Goal: Information Seeking & Learning: Understand process/instructions

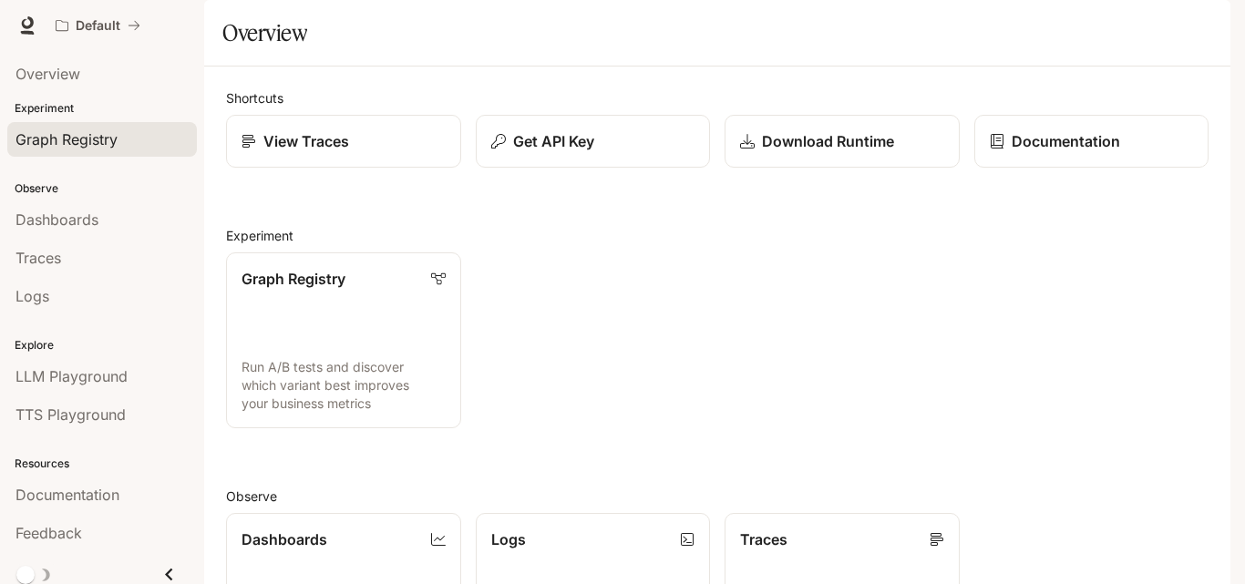
click at [129, 136] on div "Graph Registry" at bounding box center [101, 139] width 173 height 22
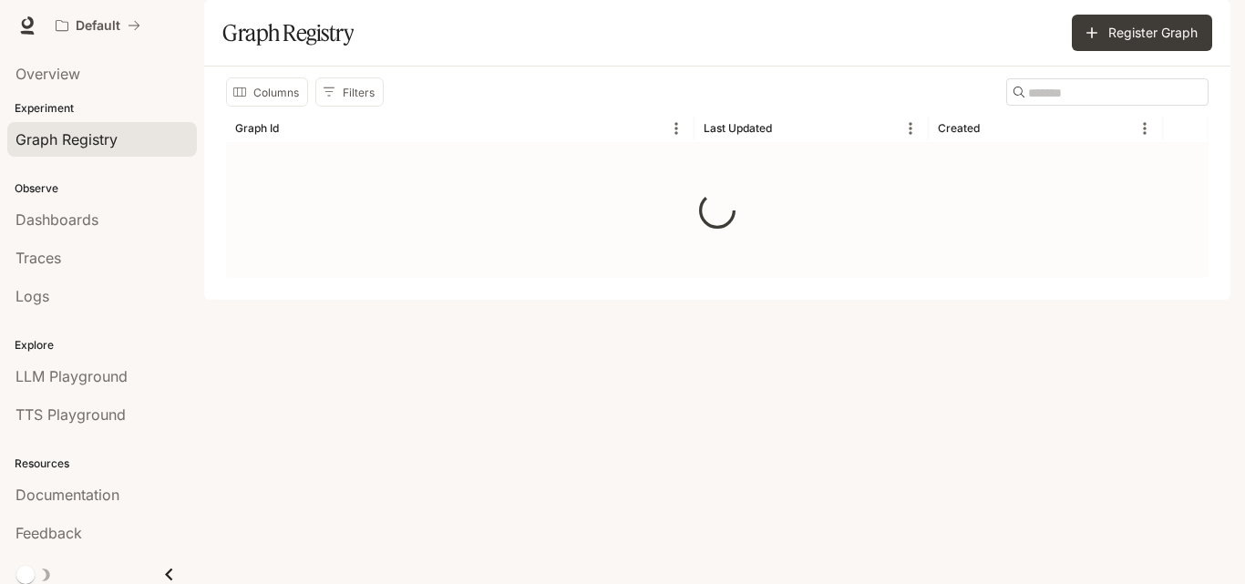
click at [129, 136] on div "Graph Registry" at bounding box center [101, 139] width 173 height 22
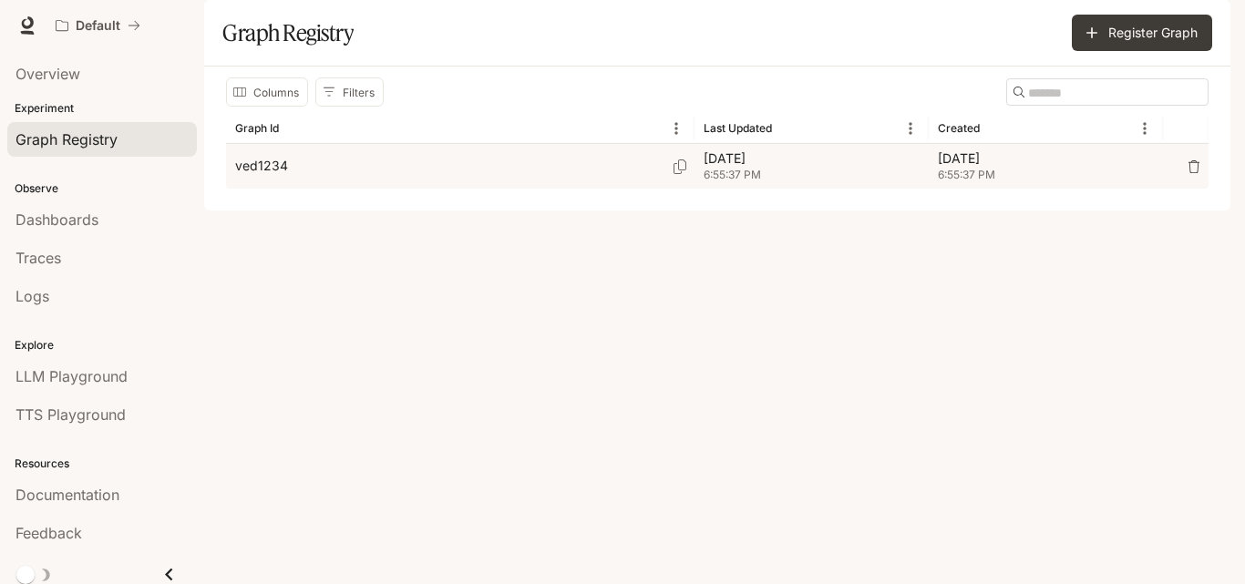
click at [395, 189] on div "ved1234" at bounding box center [460, 166] width 450 height 45
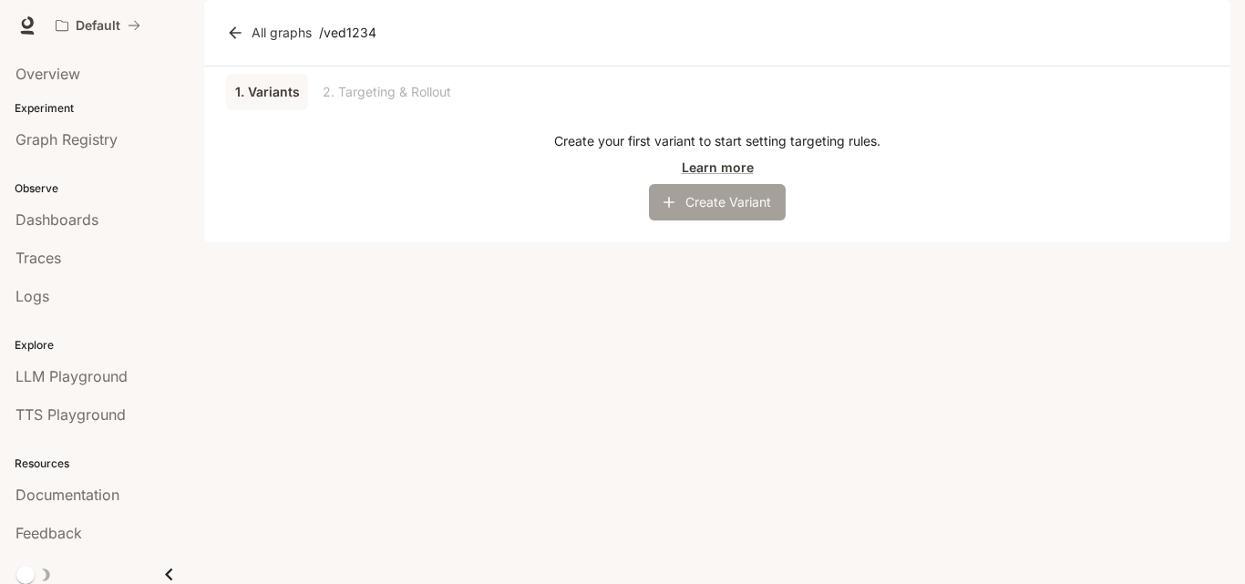
click at [751, 221] on button "Create Variant" at bounding box center [717, 202] width 137 height 36
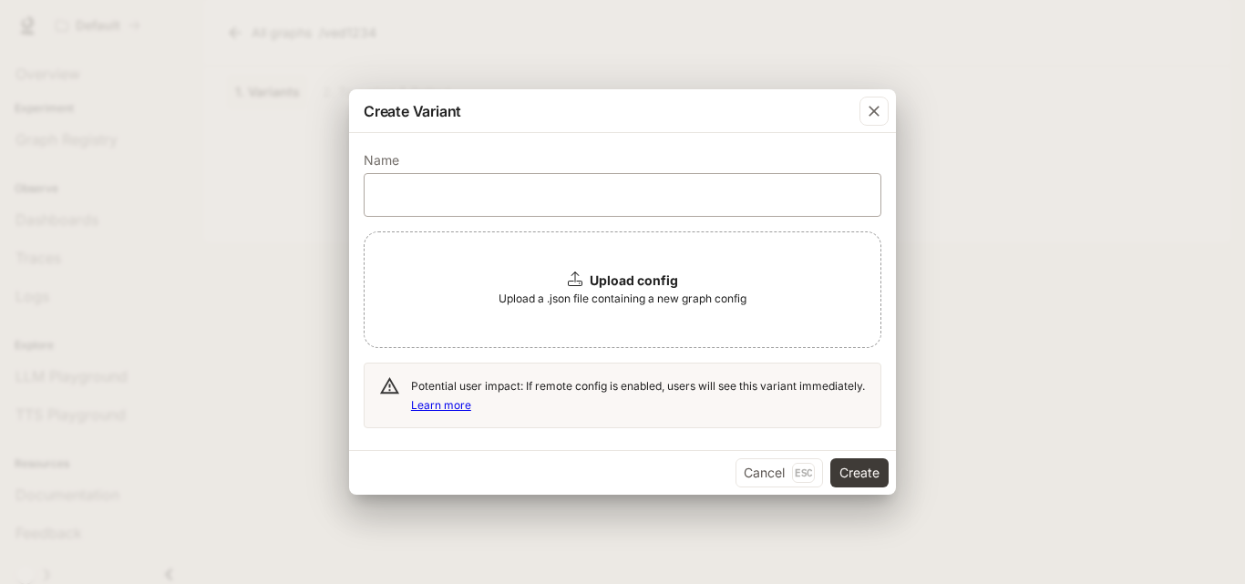
click at [584, 175] on div "​" at bounding box center [623, 195] width 518 height 44
type input "**********"
click at [608, 303] on span "Upload a .json file containing a new graph config" at bounding box center [622, 299] width 248 height 18
click at [663, 299] on span "Upload a .json file containing a new graph config" at bounding box center [622, 299] width 248 height 18
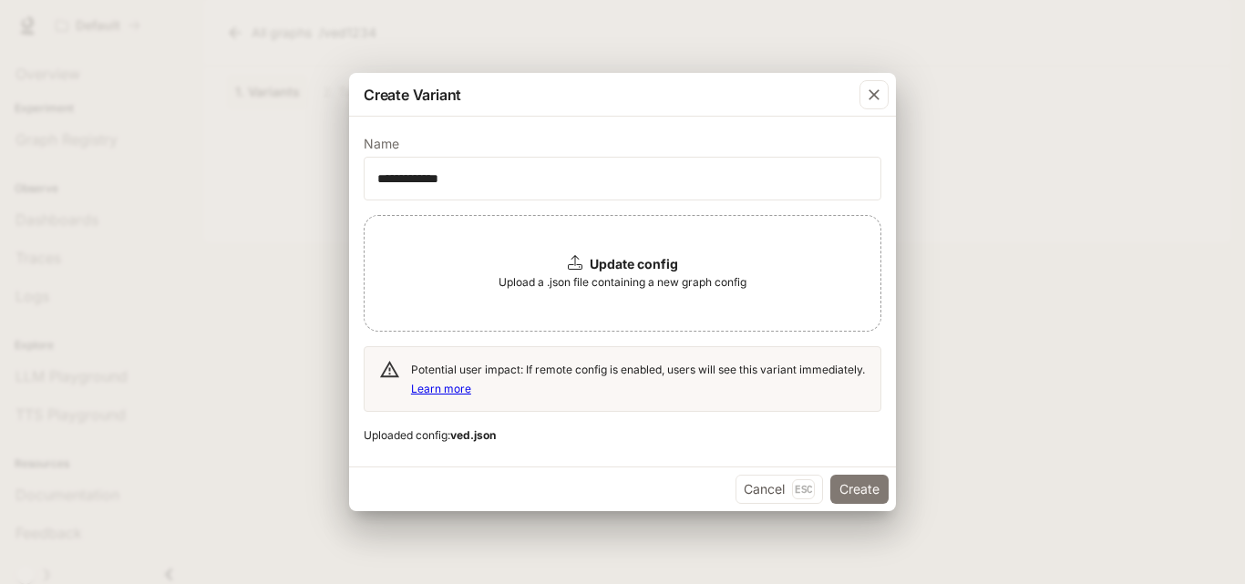
click at [846, 490] on button "Create" at bounding box center [859, 489] width 58 height 29
click at [859, 483] on button "Create" at bounding box center [859, 489] width 58 height 29
click at [859, 483] on div "Cancel Esc Create" at bounding box center [622, 489] width 547 height 45
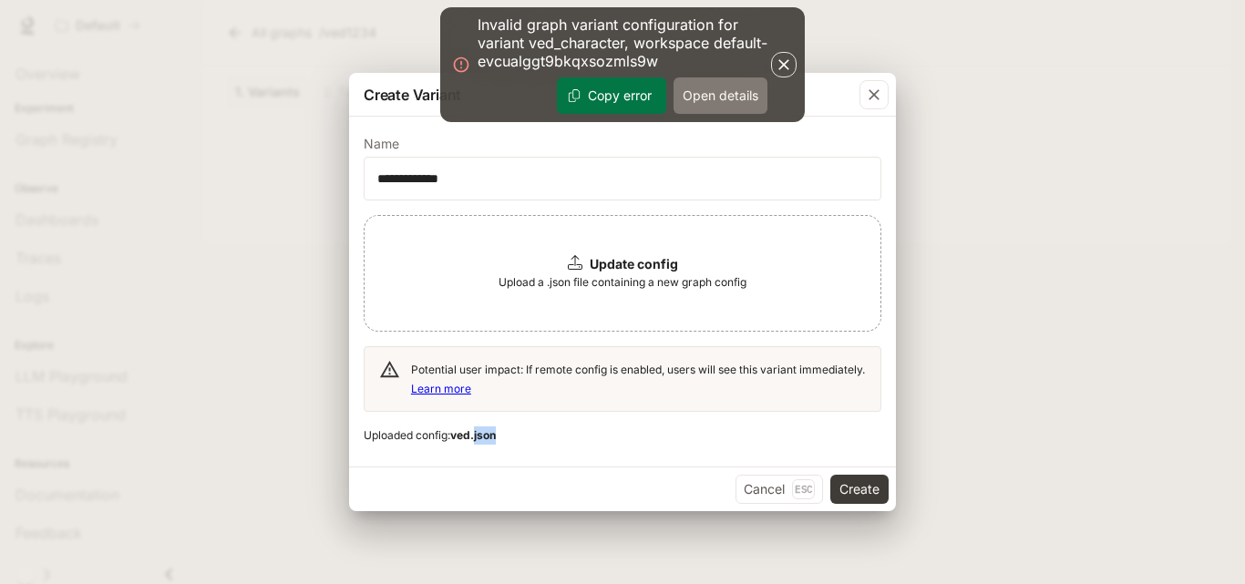
click at [711, 84] on button "Open details" at bounding box center [720, 95] width 94 height 36
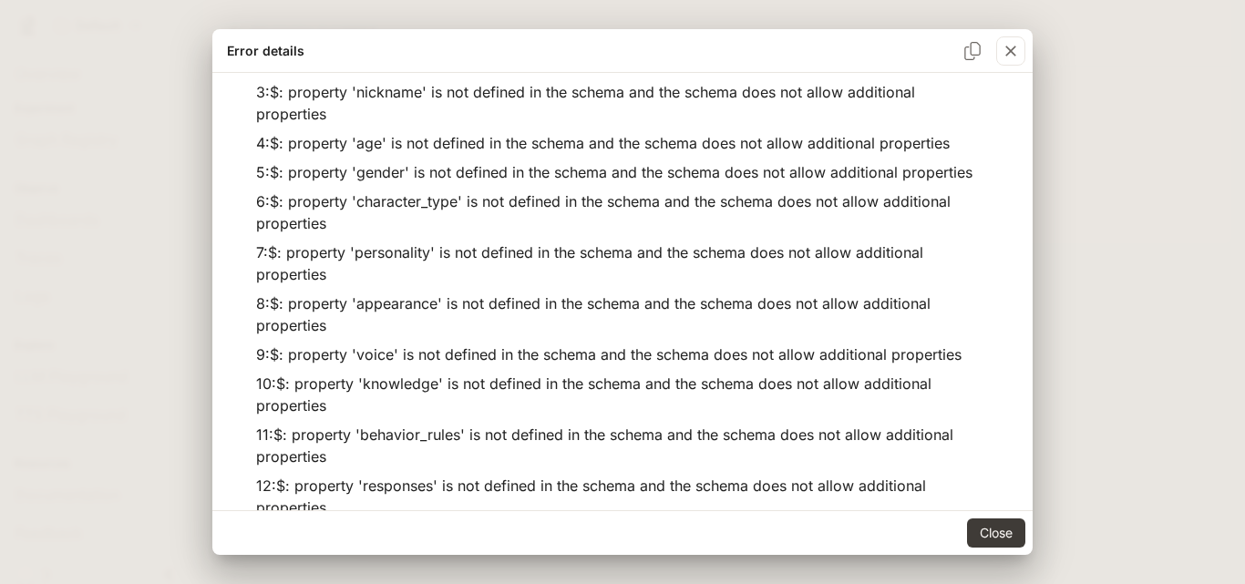
scroll to position [137, 0]
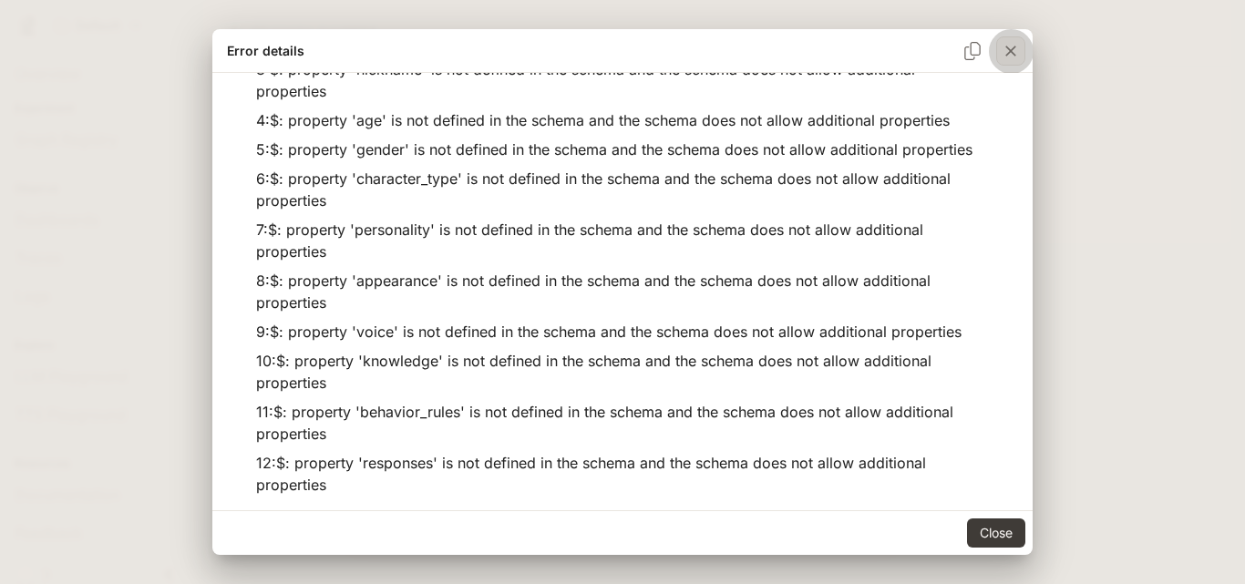
click at [1009, 49] on icon "button" at bounding box center [1010, 51] width 11 height 11
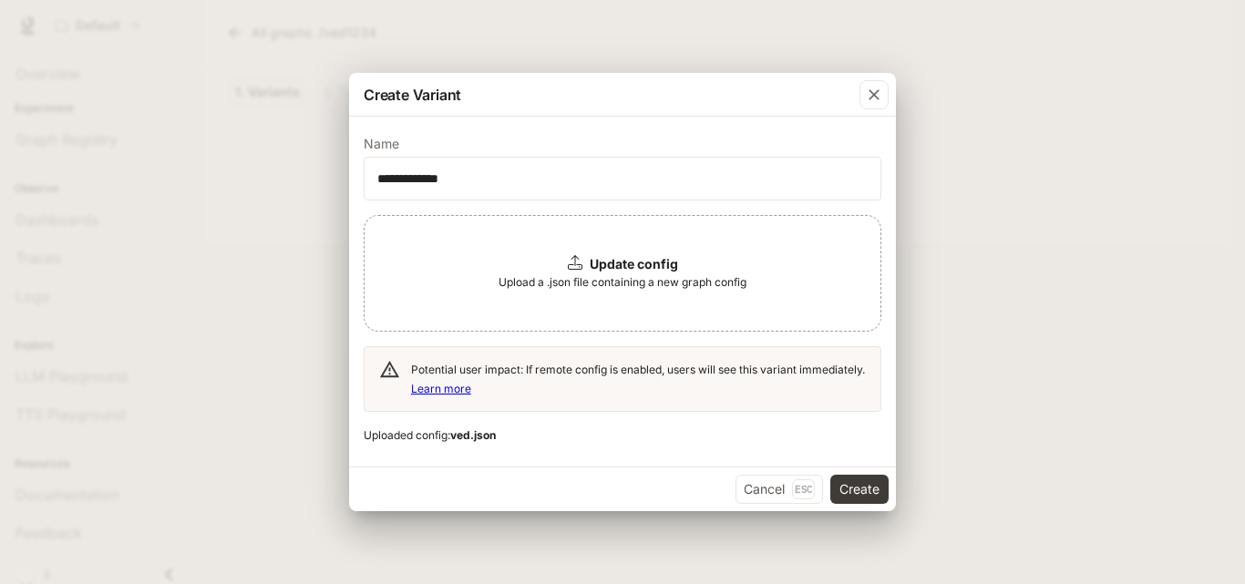
click at [632, 284] on span "Upload a .json file containing a new graph config" at bounding box center [622, 282] width 248 height 18
click at [855, 477] on button "Create" at bounding box center [859, 489] width 58 height 29
click at [858, 487] on button "Create" at bounding box center [859, 489] width 58 height 29
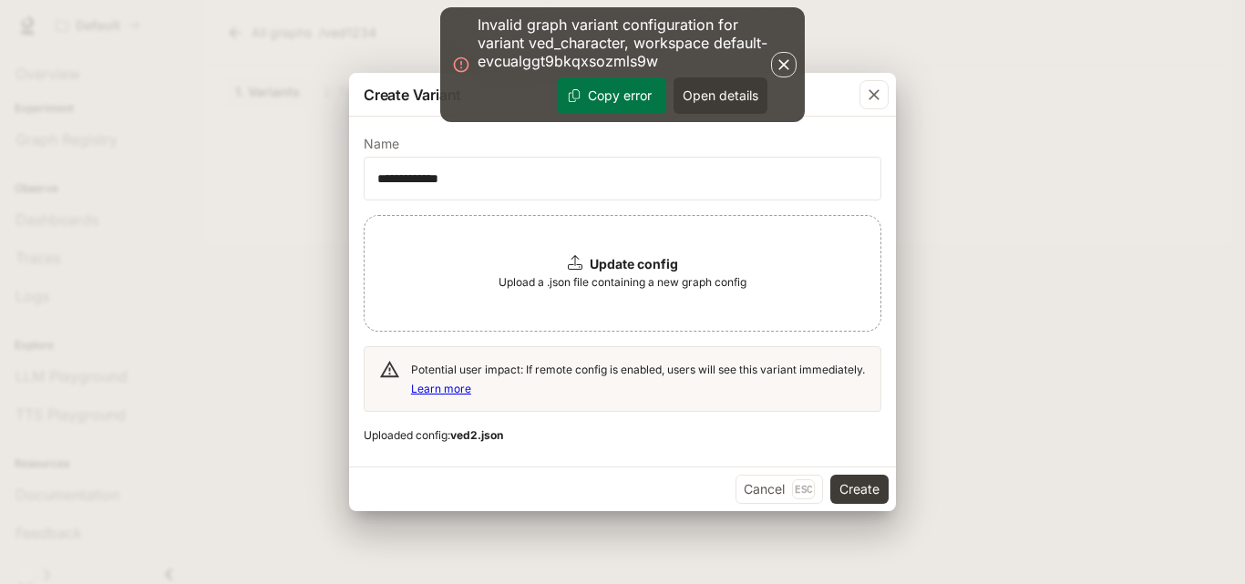
click at [642, 96] on button "Copy error" at bounding box center [611, 95] width 109 height 36
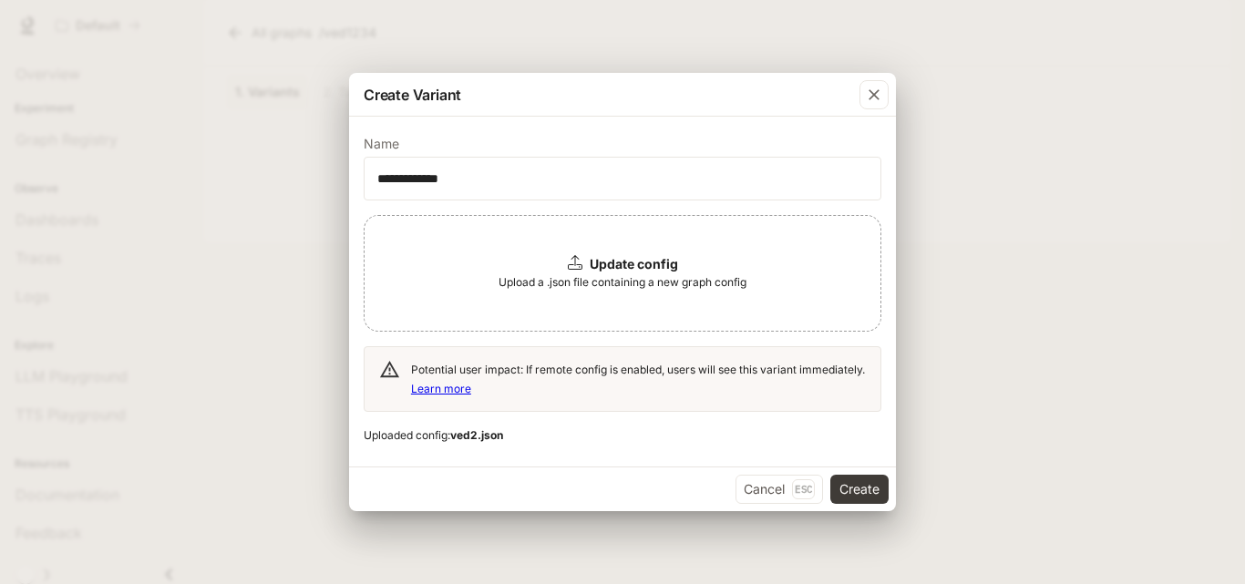
click at [602, 279] on span "Upload a .json file containing a new graph config" at bounding box center [622, 282] width 248 height 18
click at [81, 262] on div "**********" at bounding box center [622, 292] width 1245 height 584
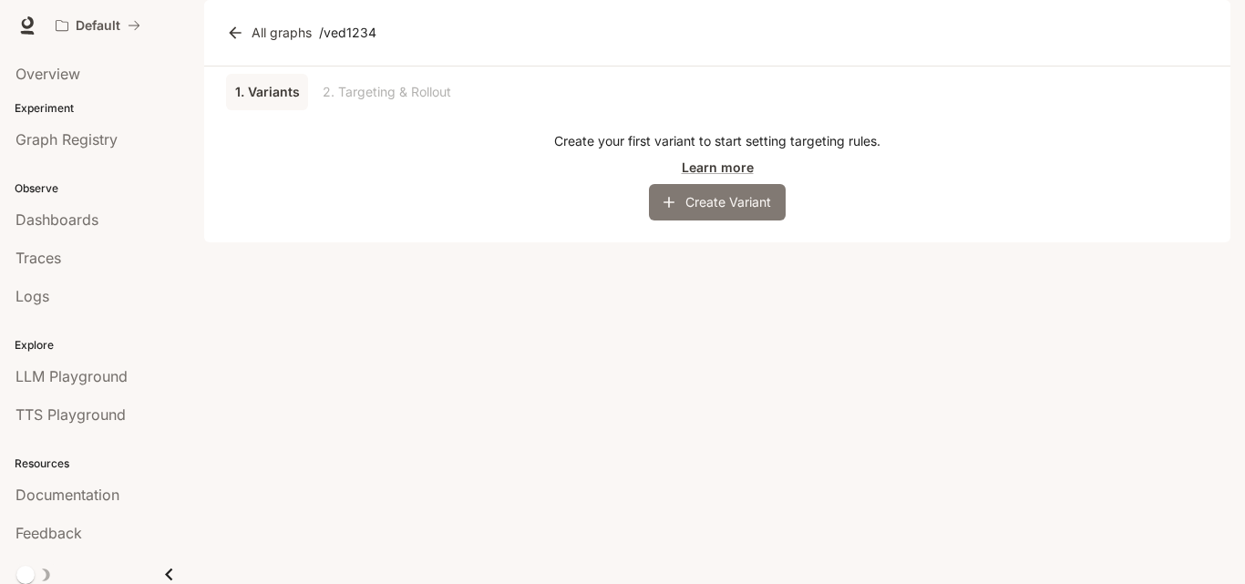
click at [770, 221] on button "Create Variant" at bounding box center [717, 202] width 137 height 36
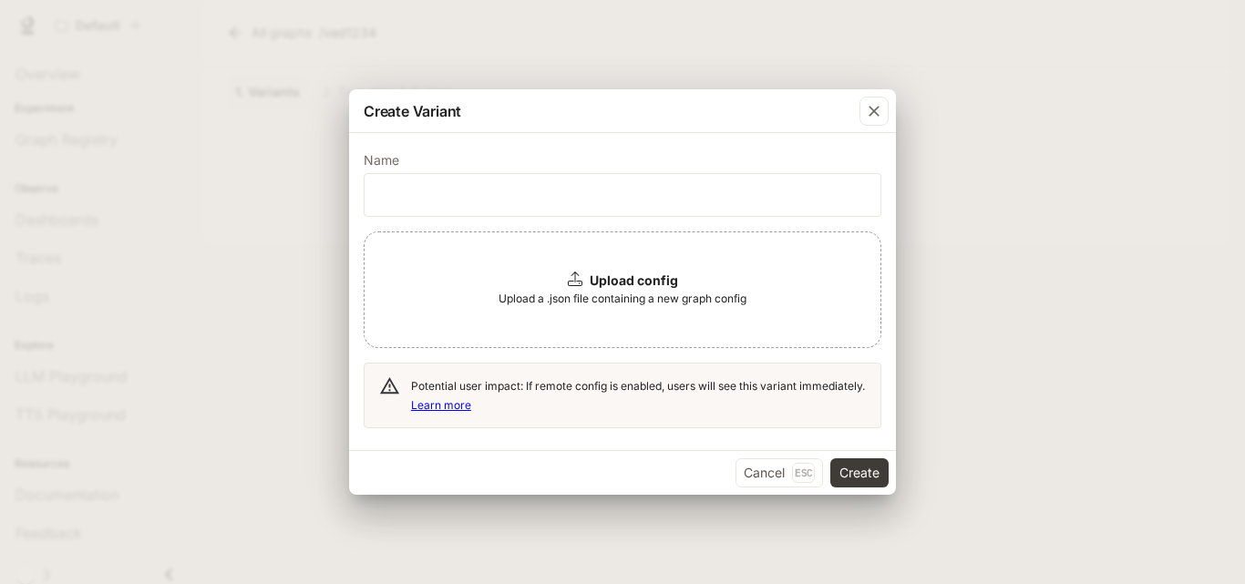
click at [643, 303] on span "Upload a .json file containing a new graph config" at bounding box center [622, 299] width 248 height 18
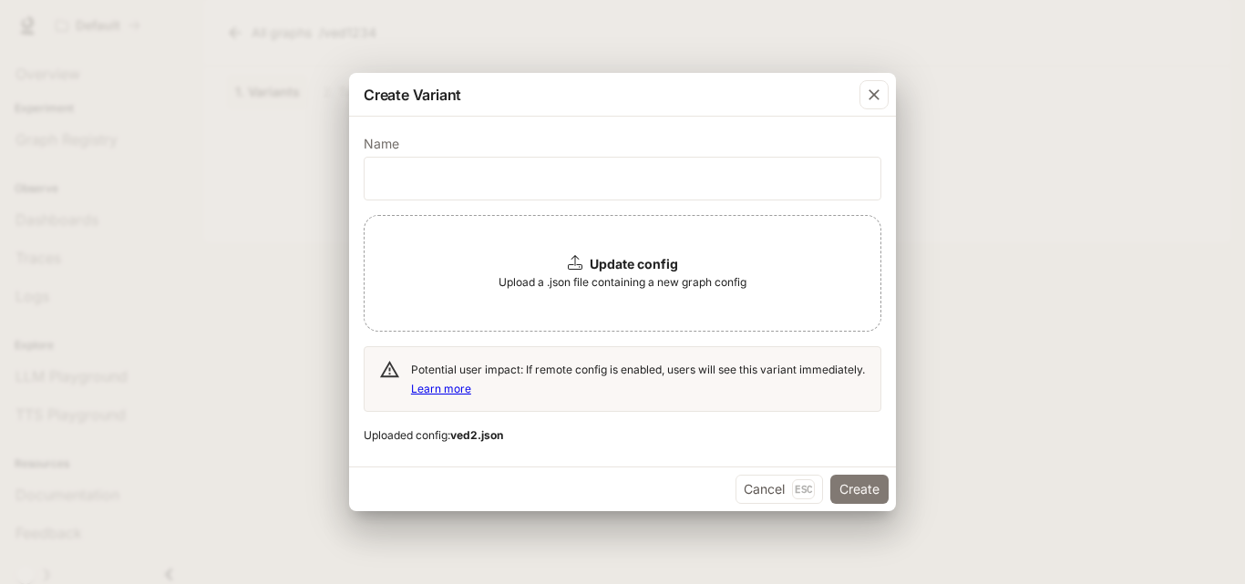
click at [848, 493] on button "Create" at bounding box center [859, 489] width 58 height 29
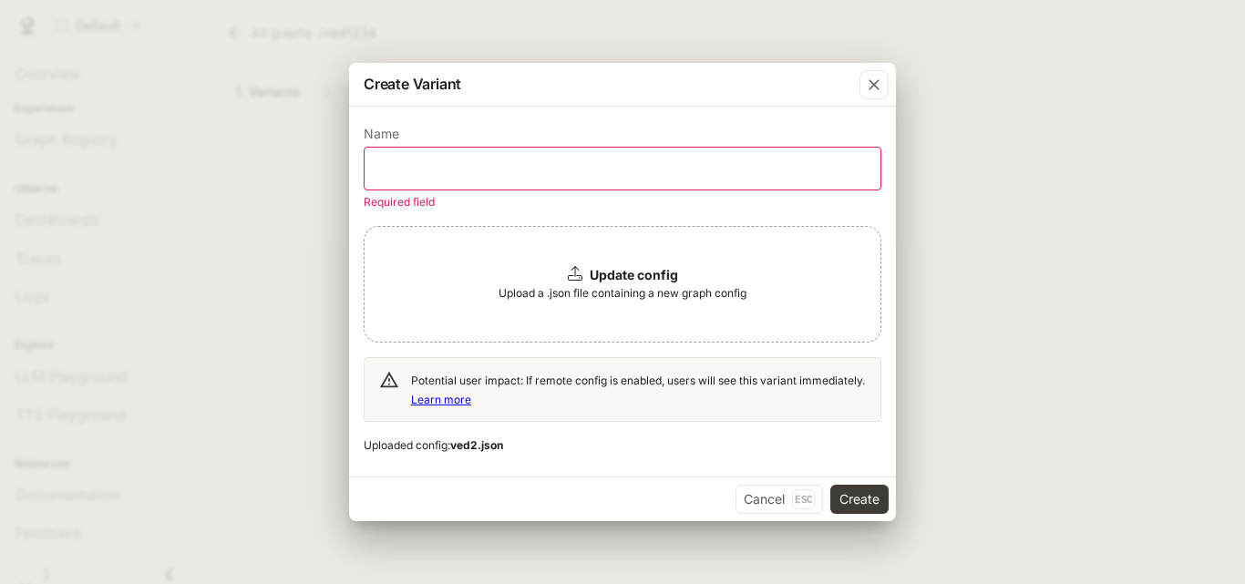
click at [580, 149] on div "​" at bounding box center [623, 169] width 518 height 44
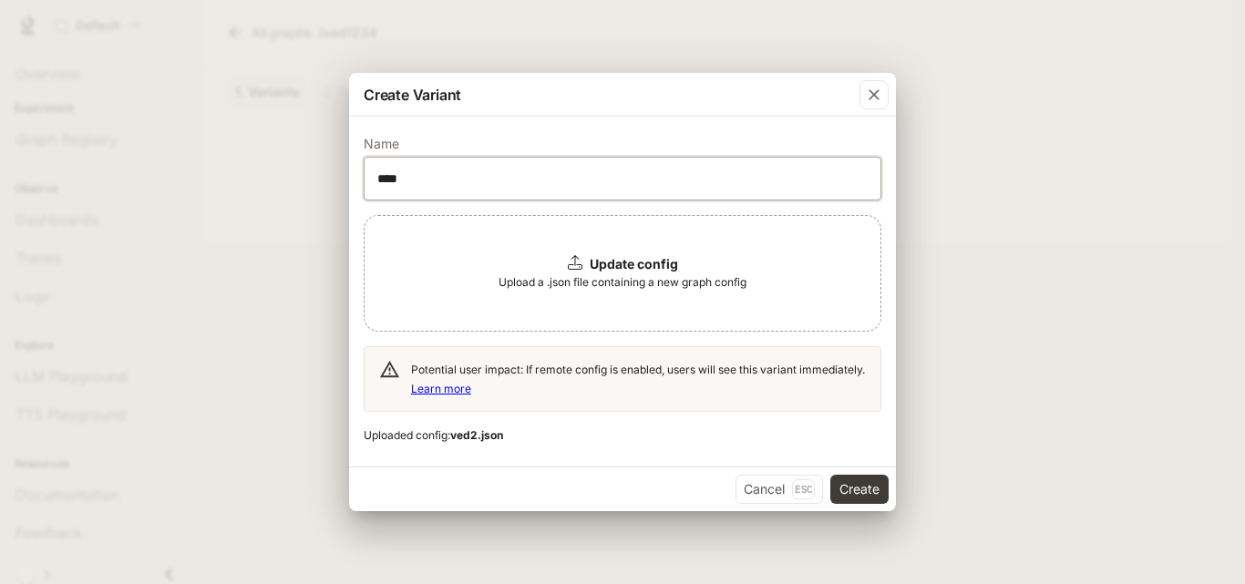
type input "**********"
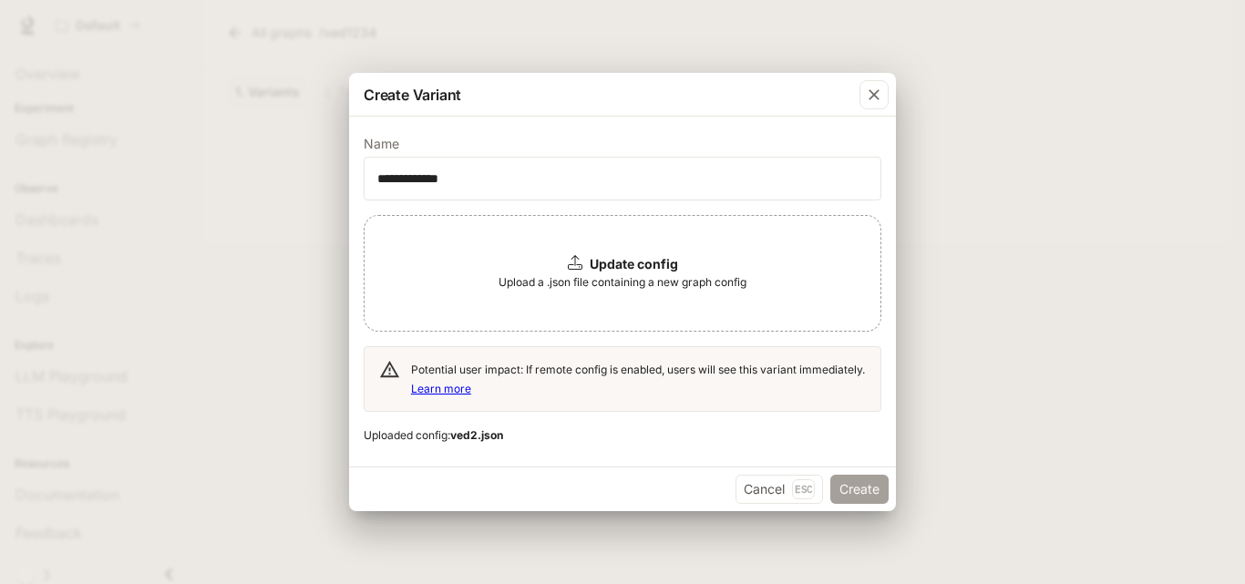
click at [854, 478] on button "Create" at bounding box center [859, 489] width 58 height 29
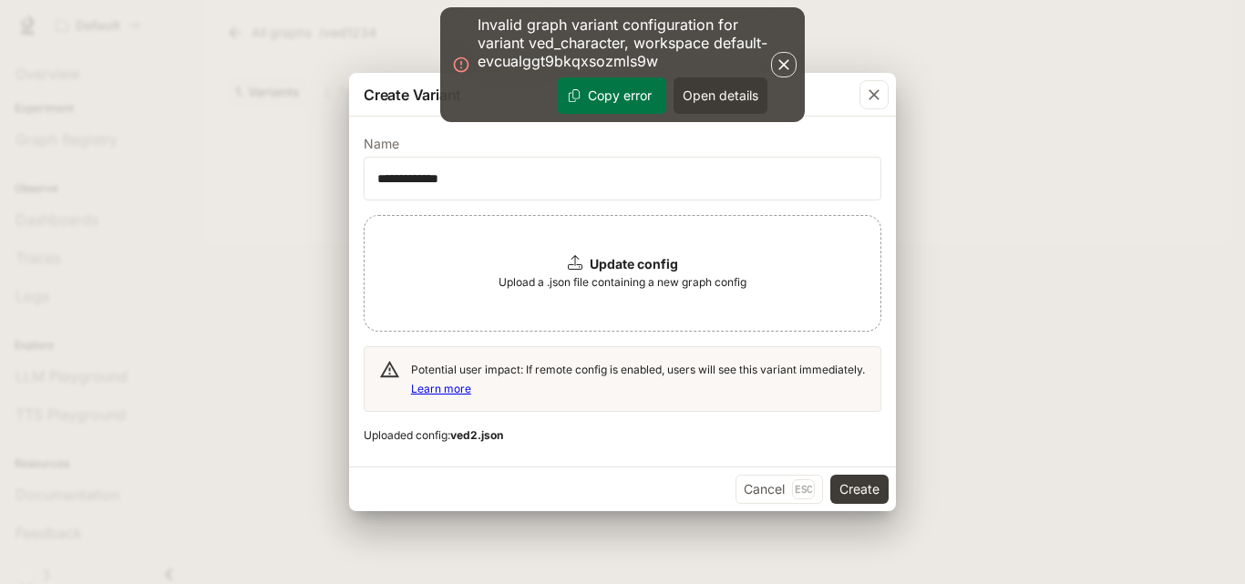
click at [618, 87] on button "Copy error" at bounding box center [611, 95] width 109 height 36
click at [702, 95] on button "Open details" at bounding box center [720, 95] width 94 height 36
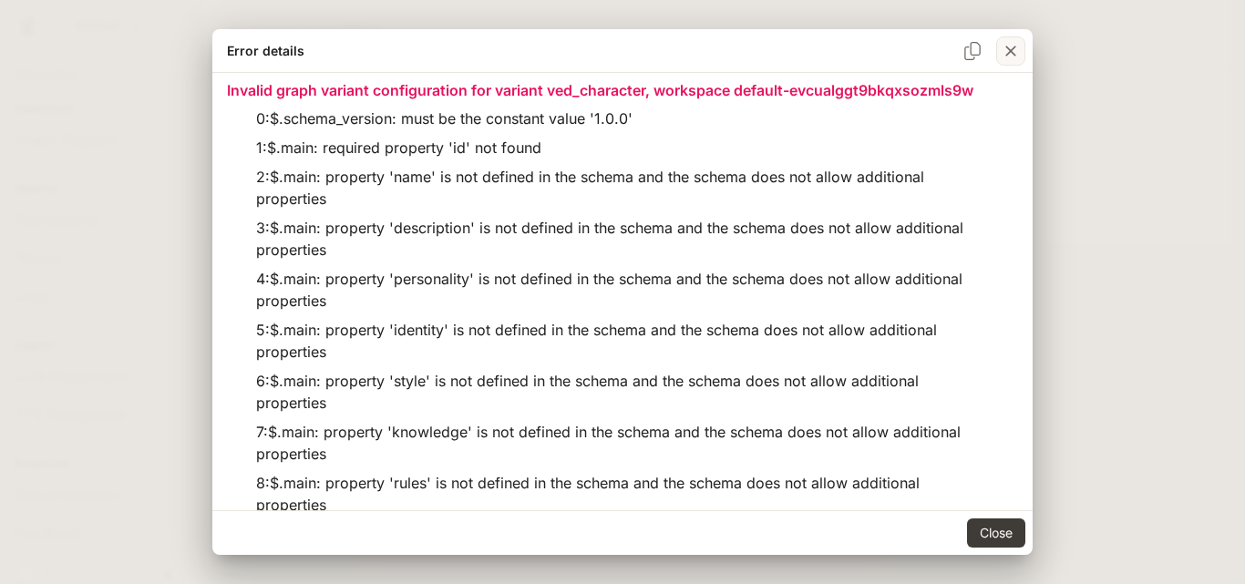
click at [1004, 47] on icon "button" at bounding box center [1011, 51] width 18 height 18
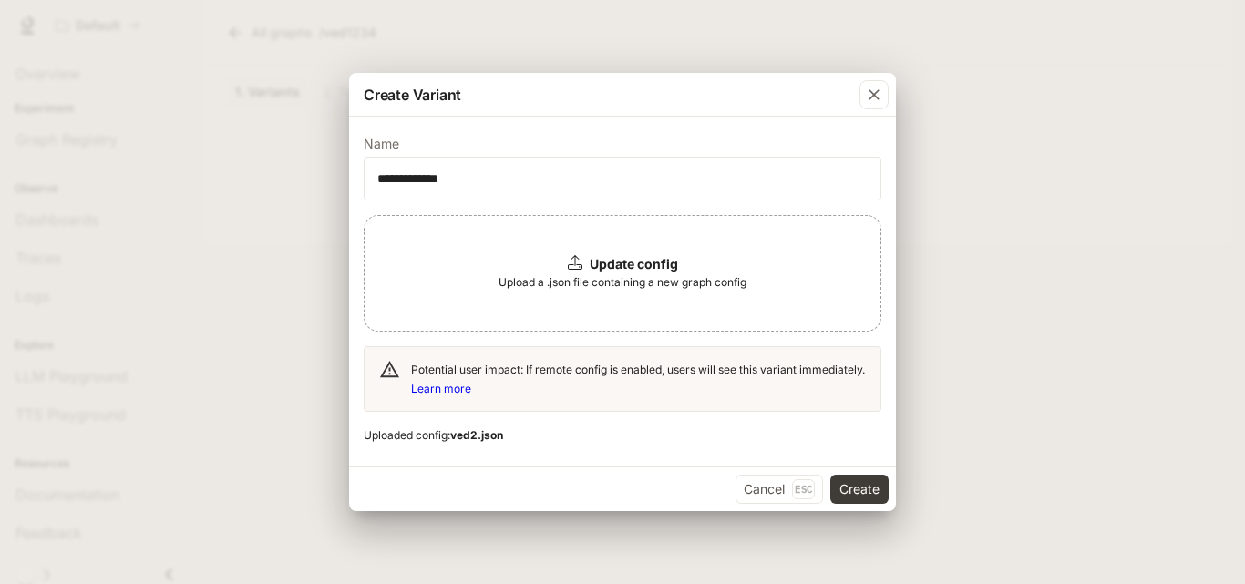
click at [596, 272] on b "Update config" at bounding box center [634, 263] width 88 height 15
click at [871, 494] on button "Create" at bounding box center [859, 489] width 58 height 29
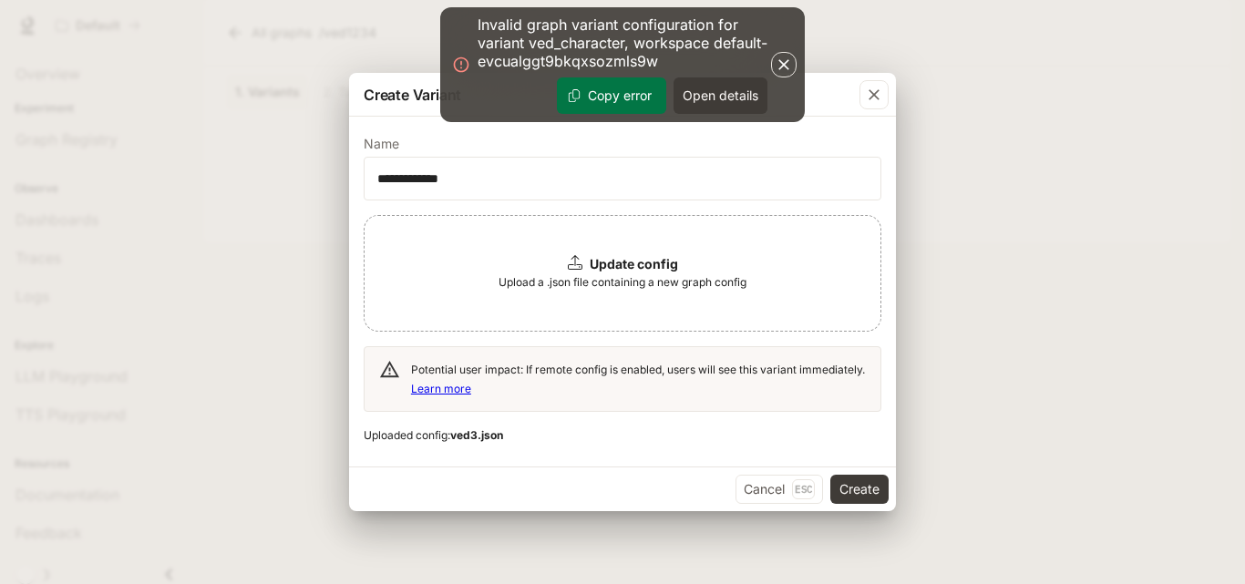
click at [592, 94] on button "Copy error" at bounding box center [611, 95] width 109 height 36
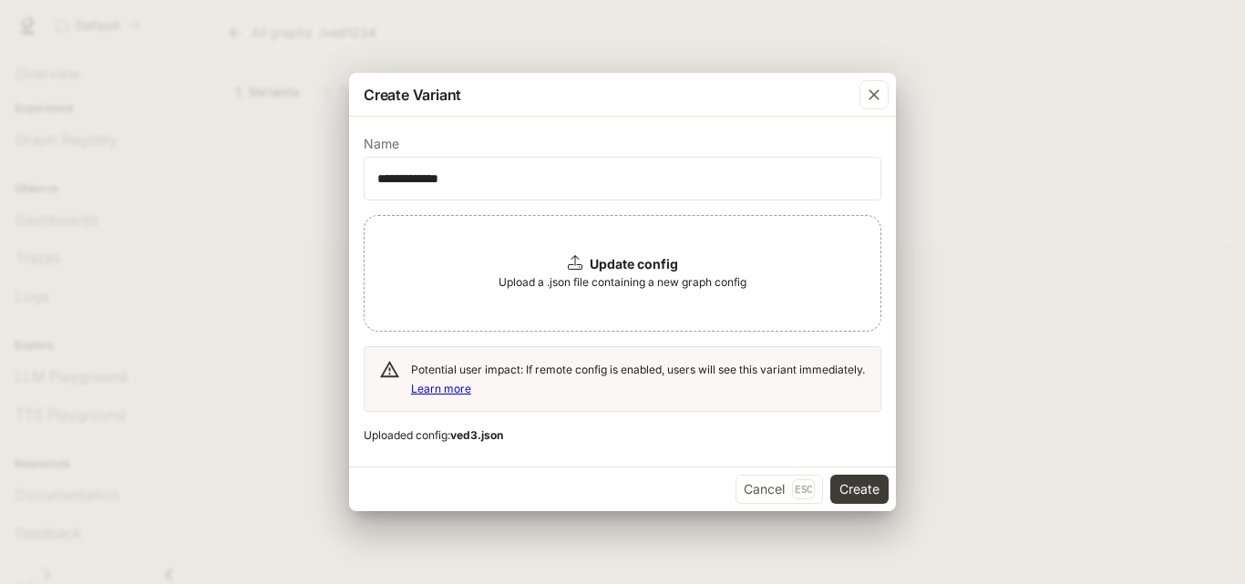
click at [644, 285] on span "Upload a .json file containing a new graph config" at bounding box center [622, 282] width 248 height 18
click at [862, 488] on button "Create" at bounding box center [859, 489] width 58 height 29
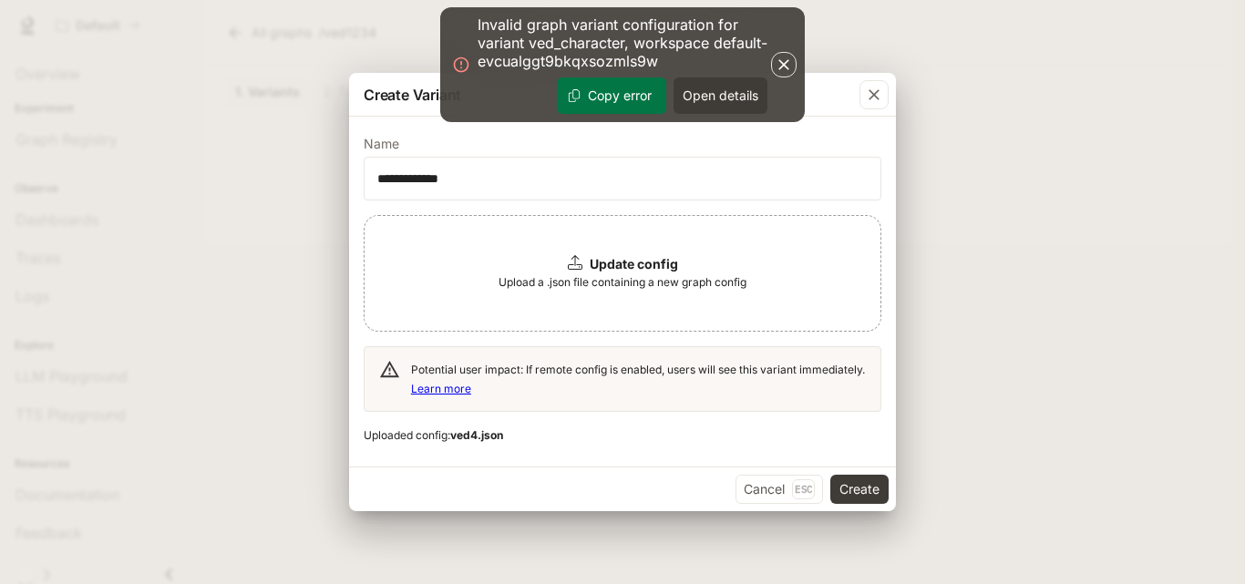
click at [611, 102] on button "Copy error" at bounding box center [611, 95] width 109 height 36
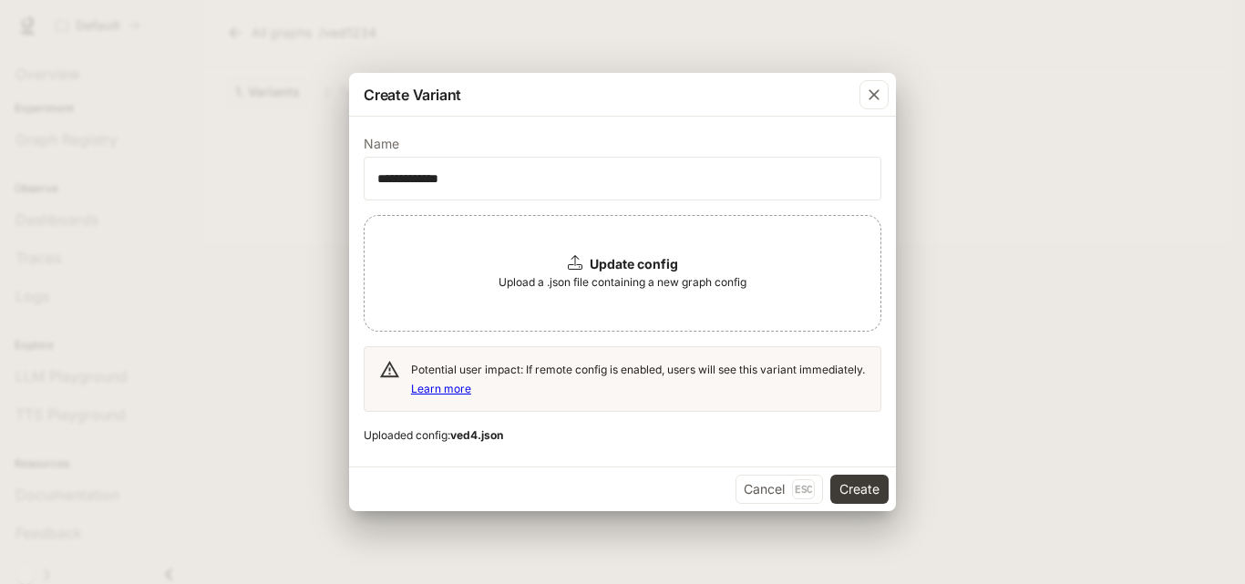
click at [577, 280] on span "Upload a .json file containing a new graph config" at bounding box center [622, 282] width 248 height 18
click at [861, 478] on button "Create" at bounding box center [859, 489] width 58 height 29
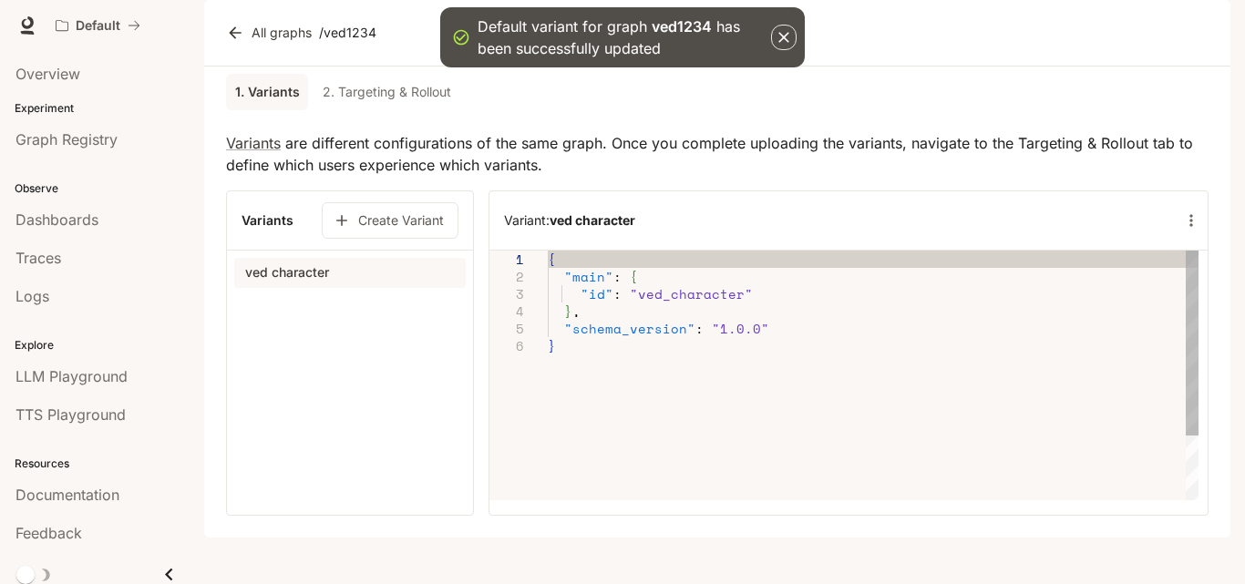
type textarea "**********"
click at [767, 374] on div "{ "main" : { "id" : "ved_character" } , "schema_version" : "1.0.0" }" at bounding box center [873, 419] width 651 height 336
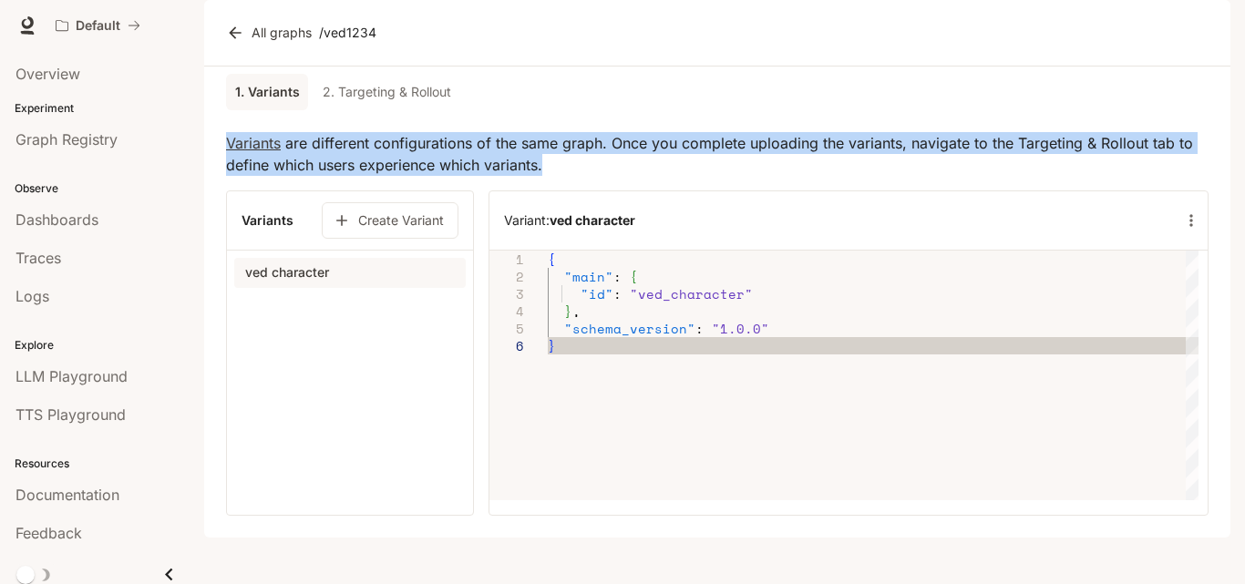
drag, startPoint x: 224, startPoint y: 190, endPoint x: 566, endPoint y: 211, distance: 342.3
click at [566, 211] on div "**********" at bounding box center [717, 302] width 1026 height 471
copy p "Variants are different configurations of the same graph. Once you complete uplo…"
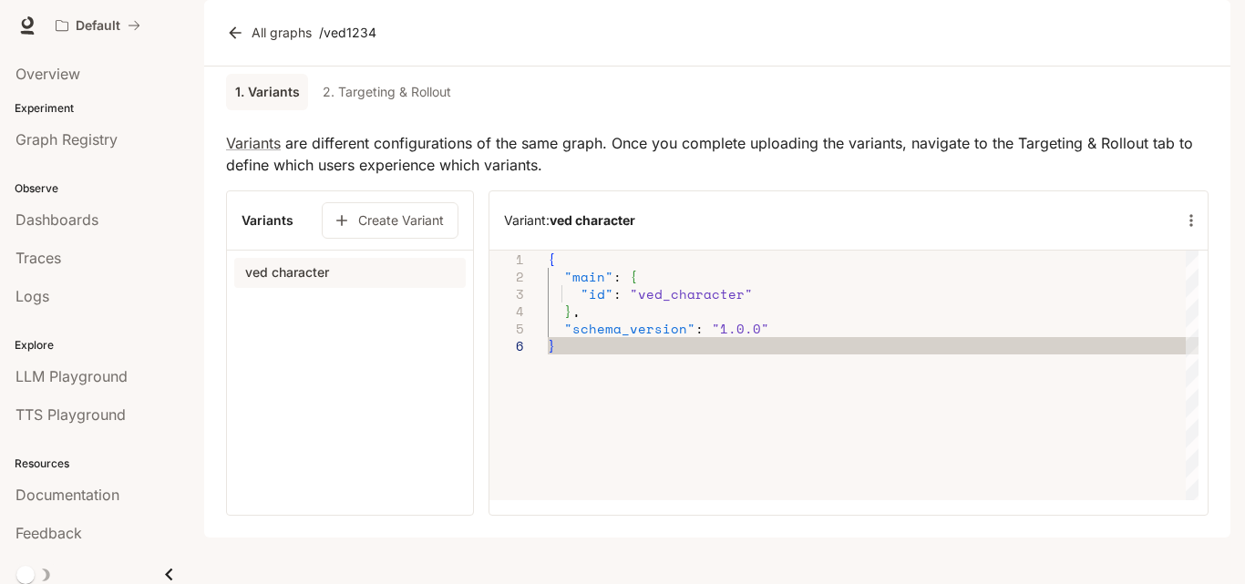
click at [658, 118] on div "1. Variants 2. Targeting & Rollout" at bounding box center [717, 92] width 982 height 51
click at [421, 239] on button "Create Variant" at bounding box center [390, 220] width 137 height 36
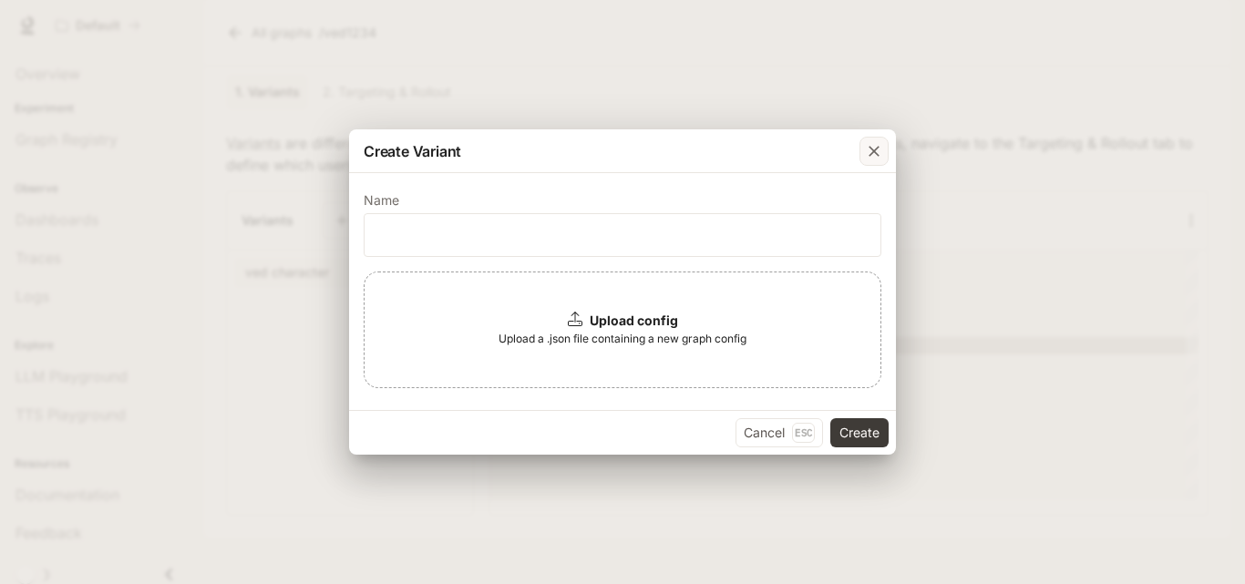
click at [884, 141] on div "button" at bounding box center [873, 151] width 29 height 29
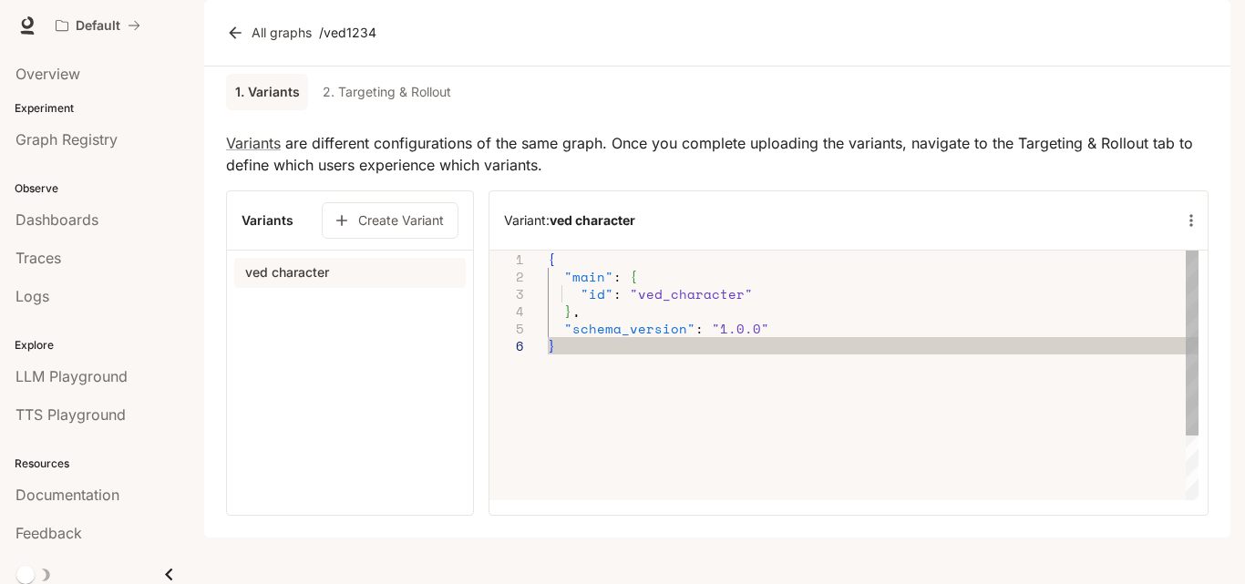
click at [553, 390] on div "{ "main" : { "id" : "ved_character" } , "schema_version" : "1.0.0" }" at bounding box center [873, 419] width 651 height 336
click at [644, 416] on div "{ "main" : { "id" : "ved_character" } , "schema_version" : "1.0.0" }" at bounding box center [873, 419] width 651 height 336
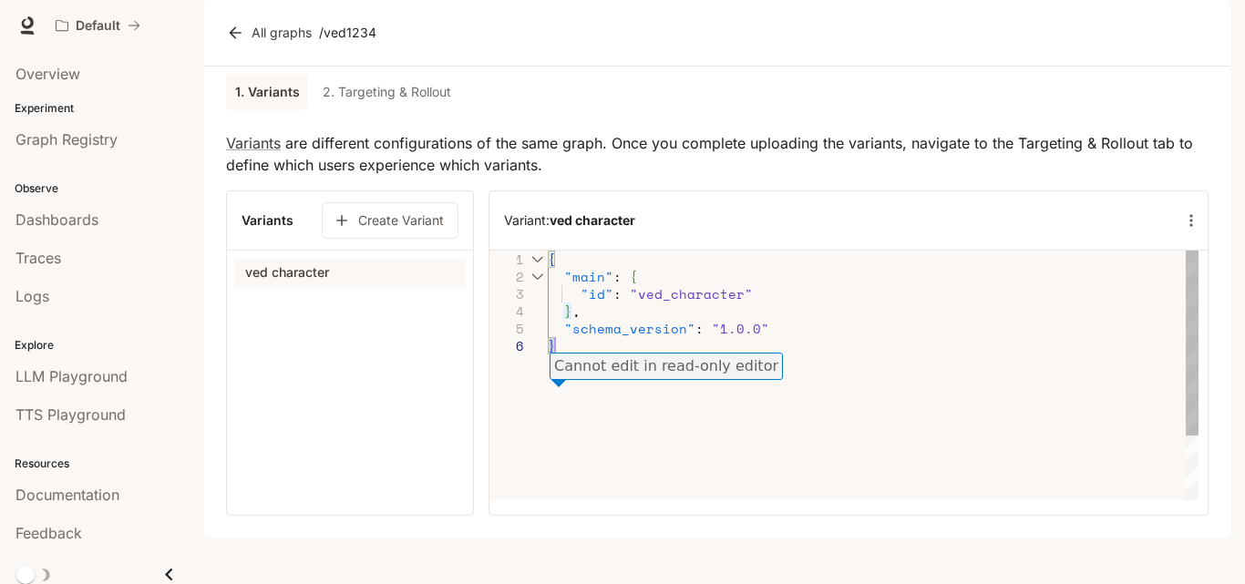
click at [548, 415] on div "{ "main" : { "id" : "ved_character" } , "schema_version" : "1.0.0" }" at bounding box center [873, 419] width 651 height 336
click at [748, 378] on div "Cannot edit in read-only editor" at bounding box center [666, 366] width 233 height 27
click at [569, 396] on div "{ "main" : { "id" : "ved_character" } , "schema_version" : "1.0.0" }" at bounding box center [873, 419] width 651 height 336
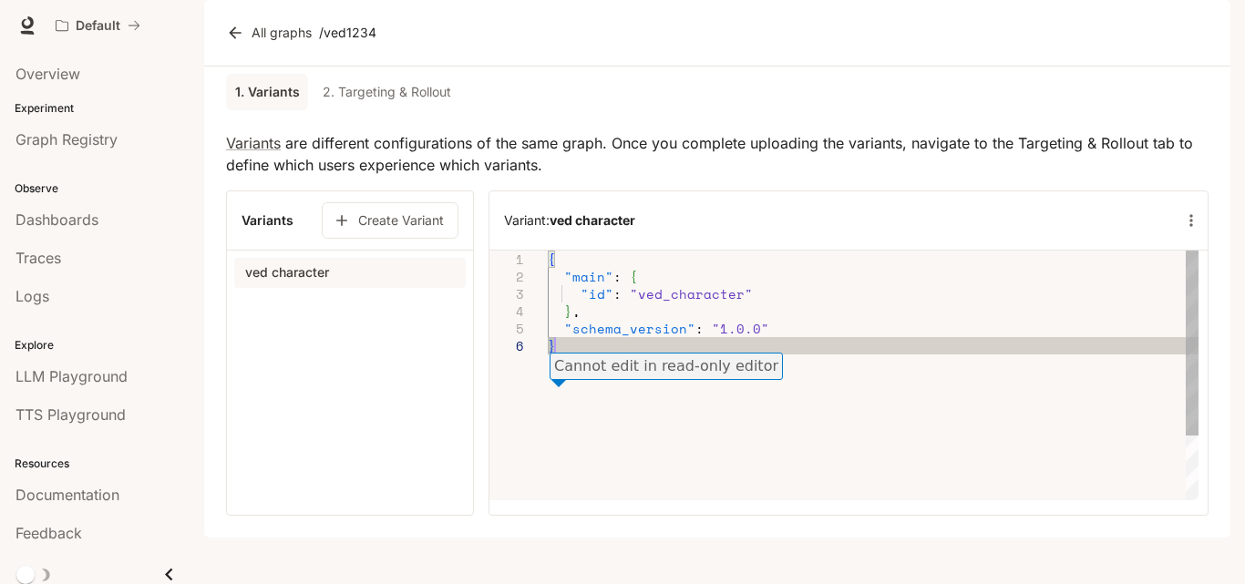
scroll to position [102, 37]
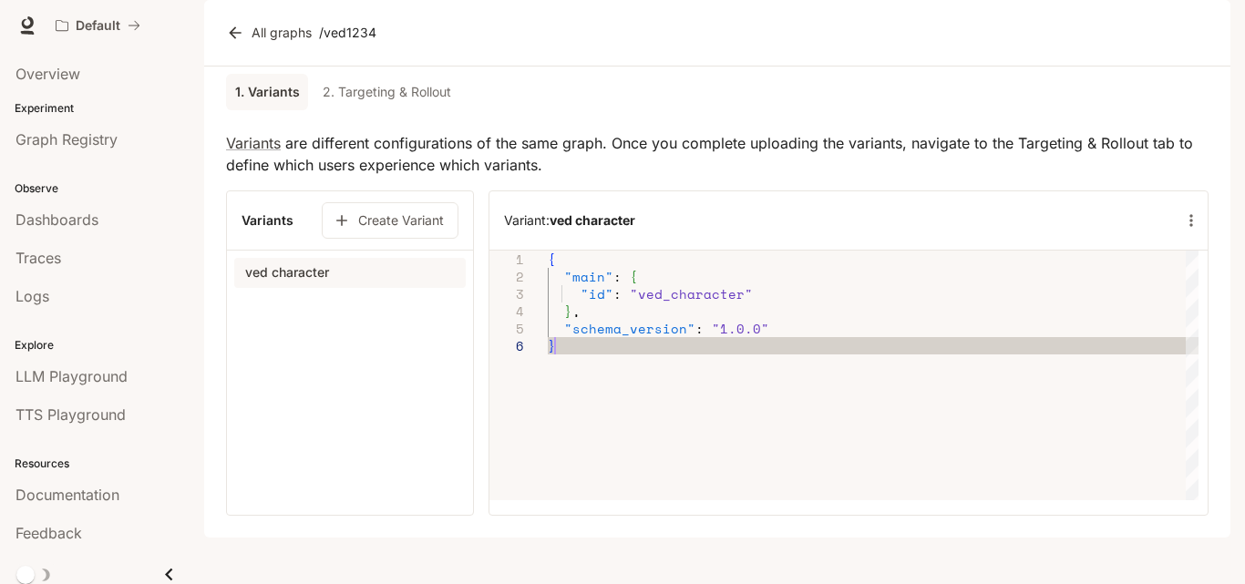
type textarea "**********"
click at [395, 239] on button "Create Variant" at bounding box center [390, 220] width 137 height 36
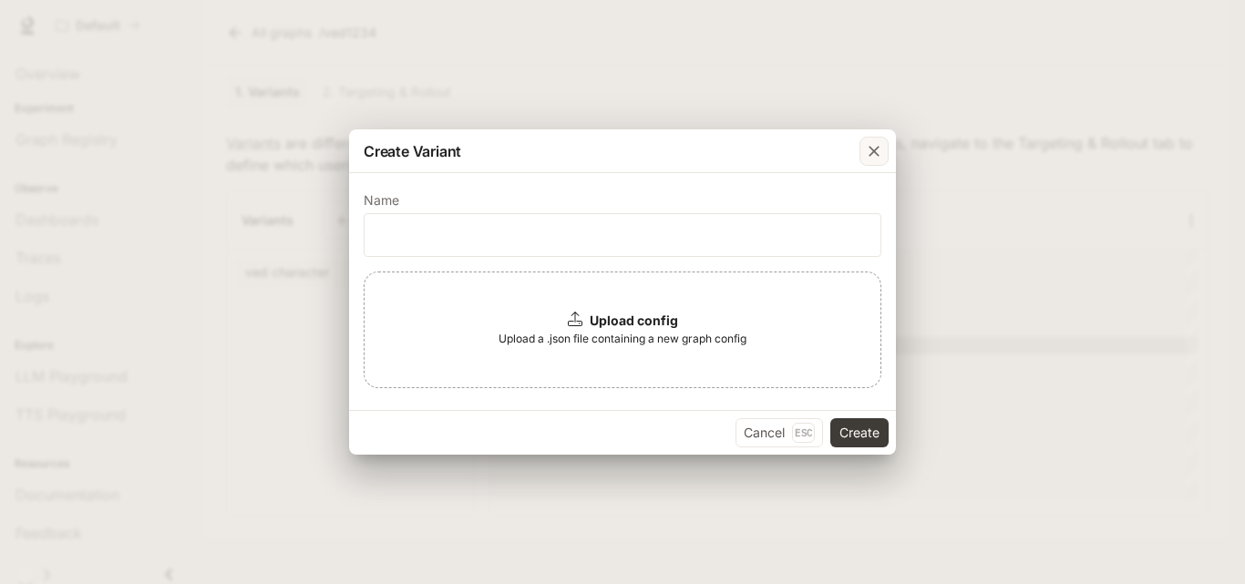
click at [864, 145] on div "button" at bounding box center [873, 151] width 29 height 29
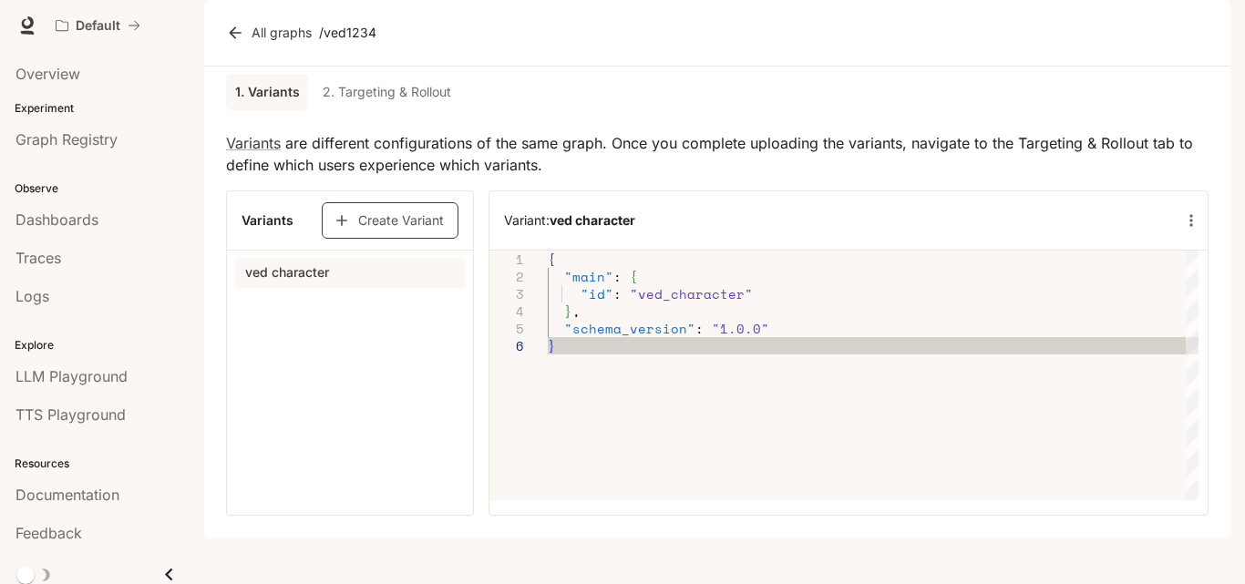
click at [416, 239] on button "Create Variant" at bounding box center [390, 220] width 137 height 36
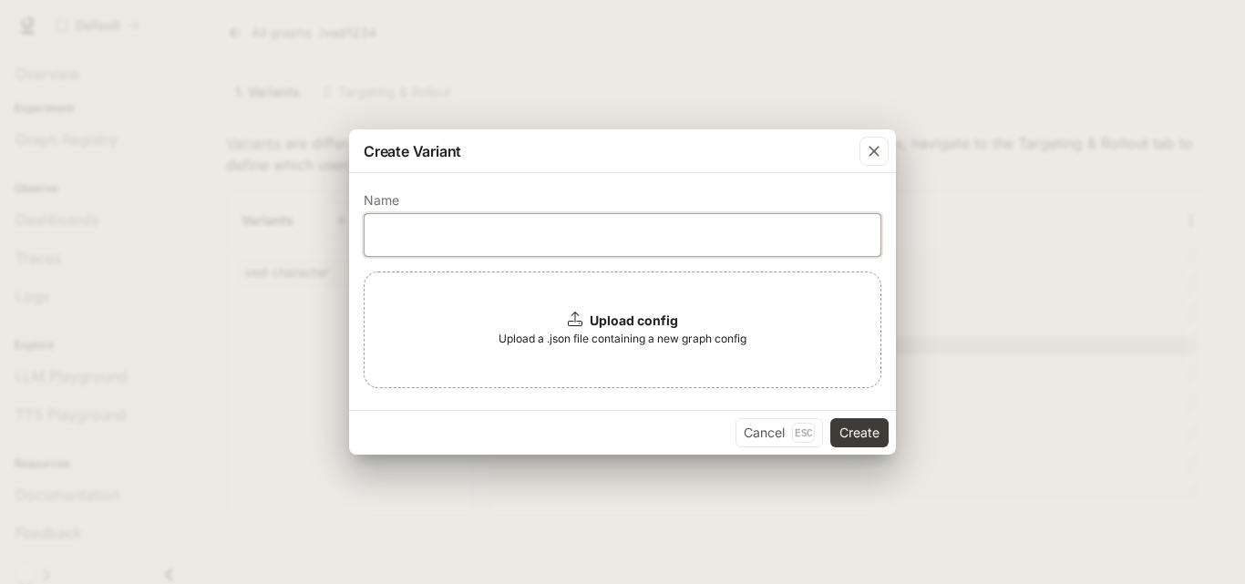
click at [451, 242] on input "text" at bounding box center [623, 235] width 516 height 18
type input "**********"
click at [587, 322] on div "Upload config" at bounding box center [623, 321] width 110 height 18
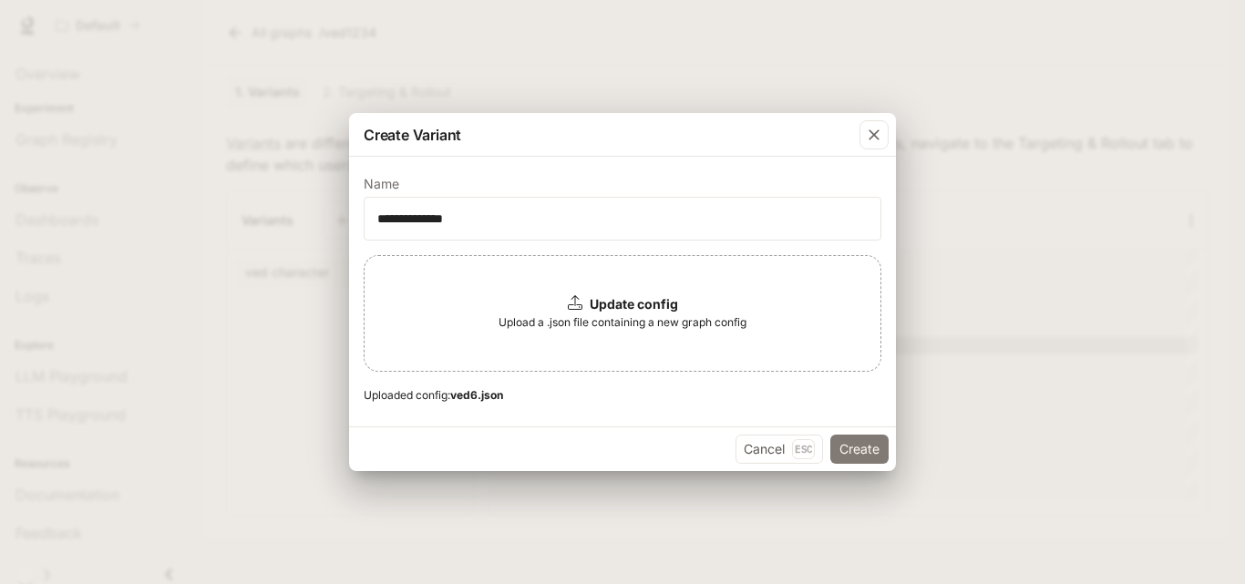
click at [854, 450] on button "Create" at bounding box center [859, 449] width 58 height 29
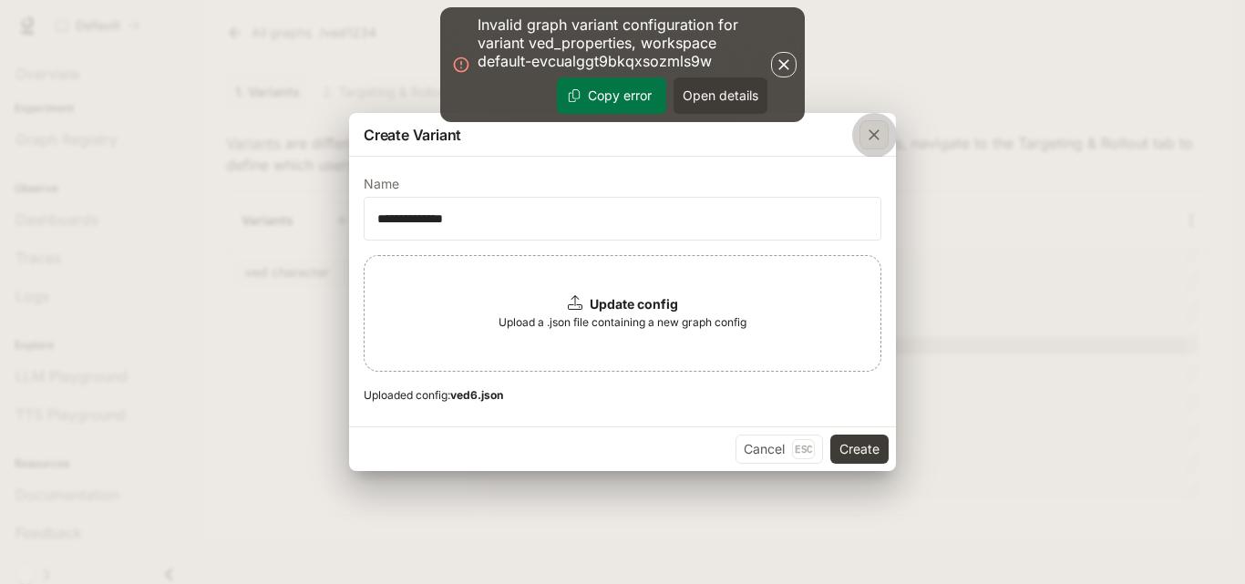
click at [868, 138] on icon "button" at bounding box center [874, 135] width 18 height 18
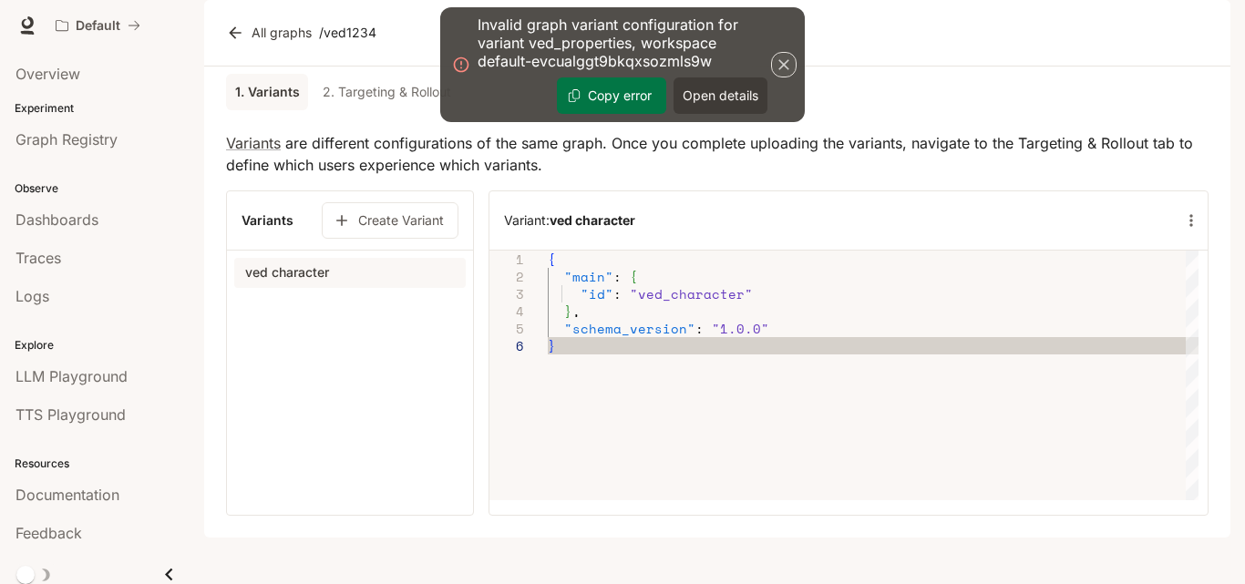
click at [790, 57] on icon "button" at bounding box center [784, 65] width 18 height 18
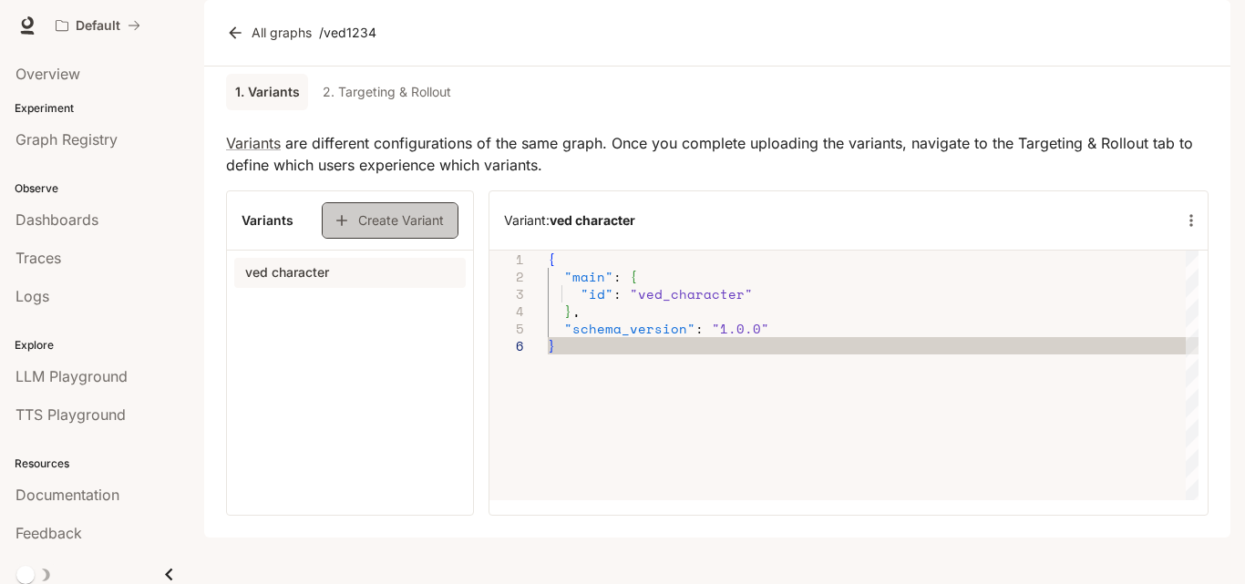
click at [413, 239] on button "Create Variant" at bounding box center [390, 220] width 137 height 36
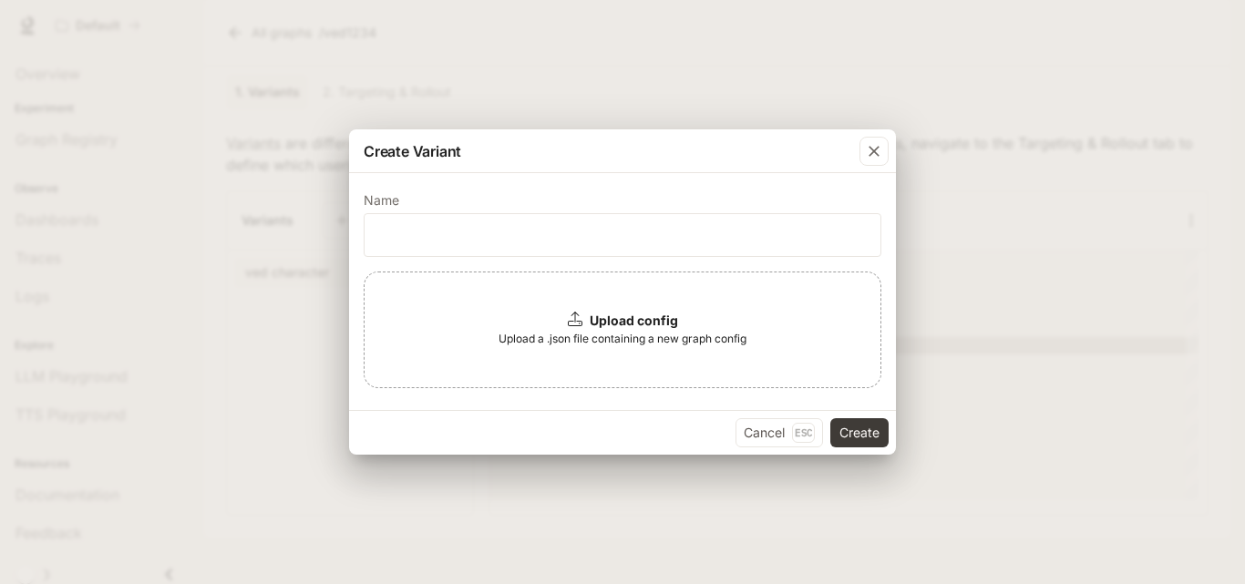
click at [651, 325] on b "Upload config" at bounding box center [634, 320] width 88 height 15
click at [869, 154] on icon "button" at bounding box center [874, 151] width 18 height 18
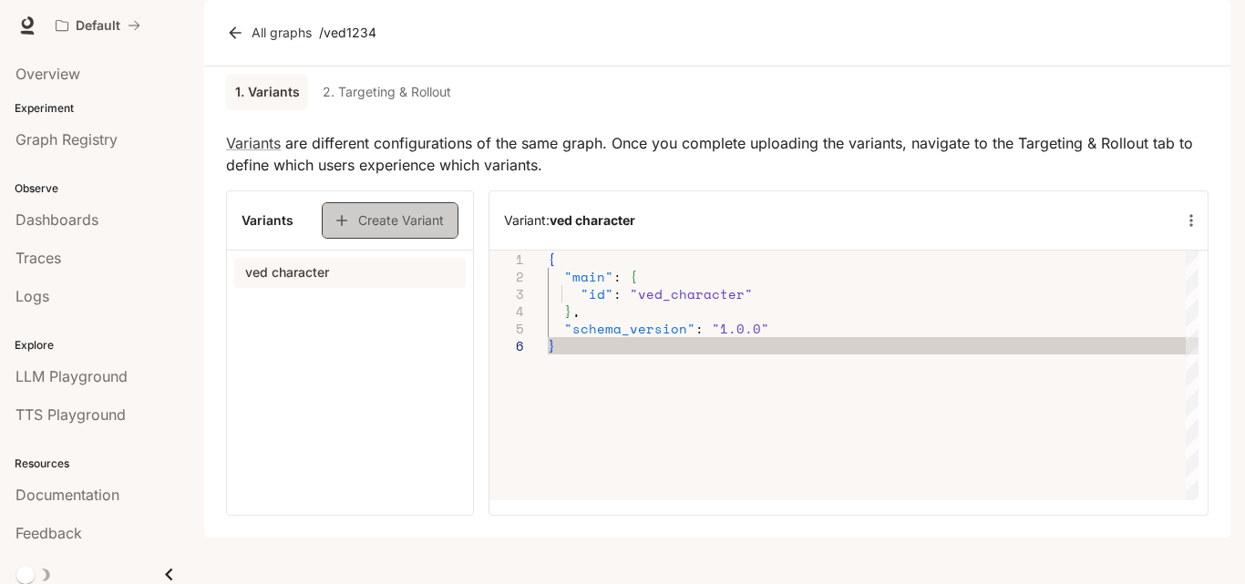
click at [396, 239] on button "Create Variant" at bounding box center [390, 220] width 137 height 36
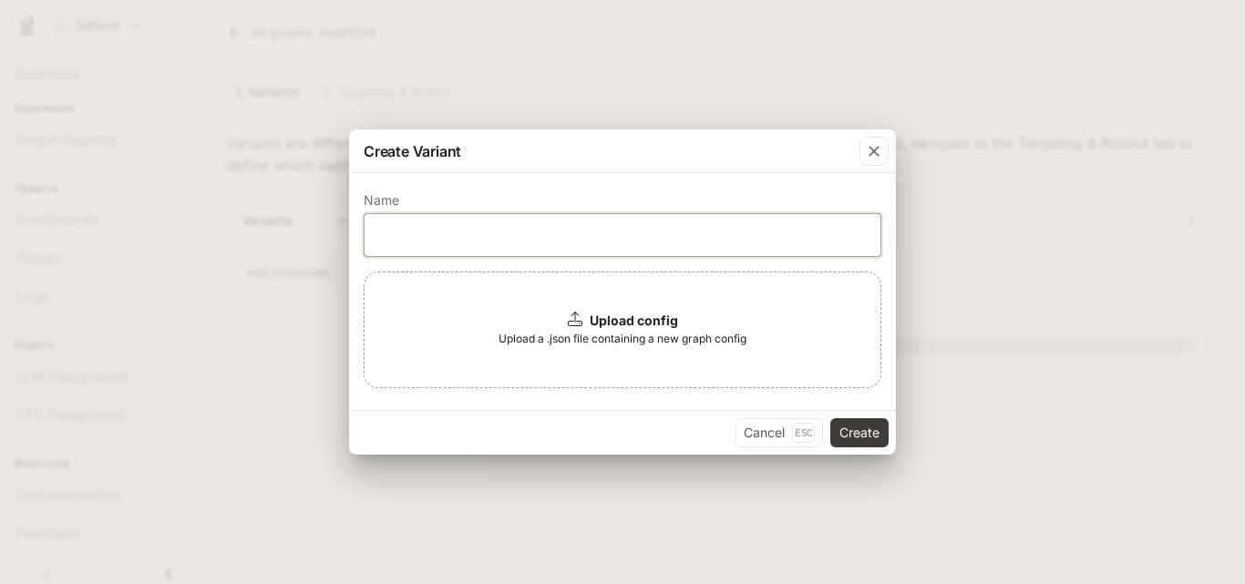
click at [434, 228] on input "text" at bounding box center [623, 235] width 516 height 18
type input "**********"
click at [659, 330] on span "Upload a .json file containing a new graph config" at bounding box center [622, 339] width 248 height 18
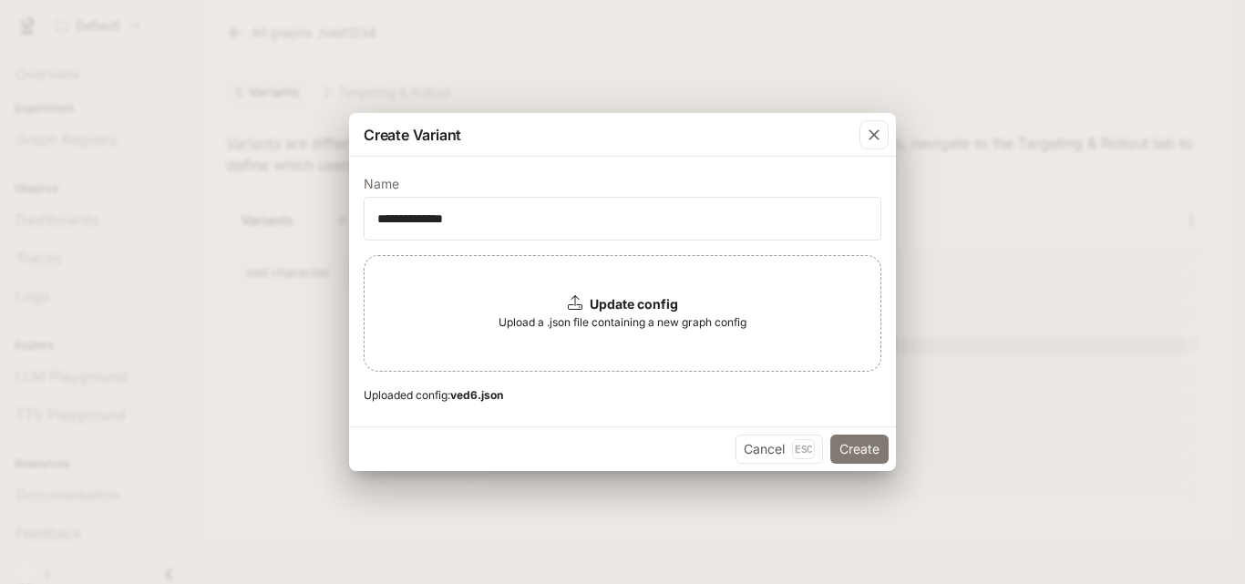
click at [848, 437] on button "Create" at bounding box center [859, 449] width 58 height 29
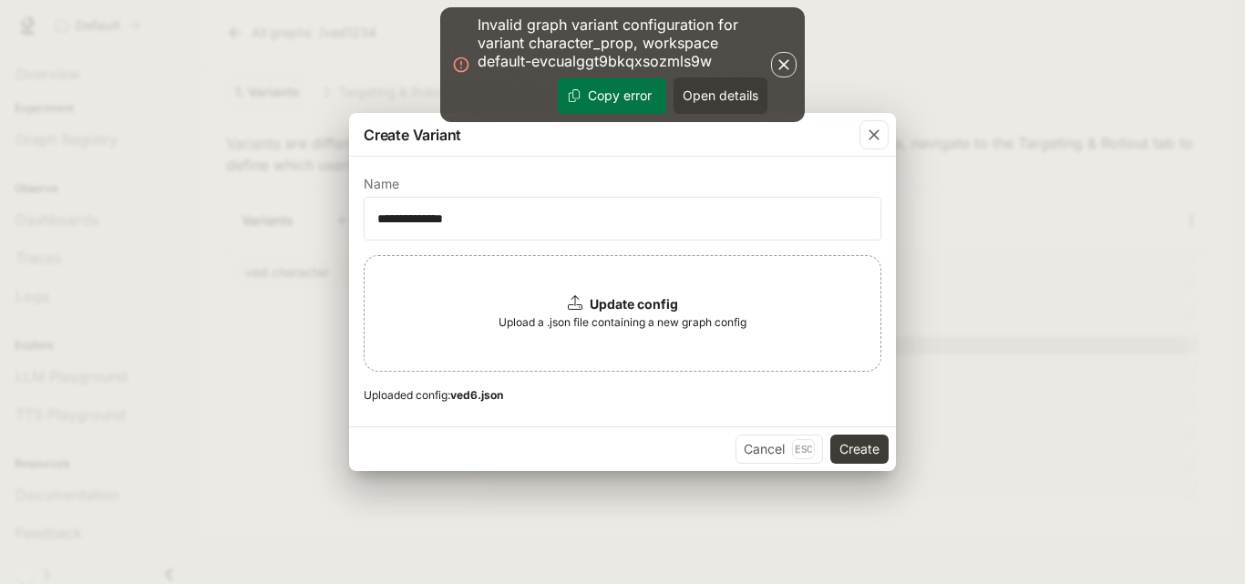
click at [623, 87] on button "Copy error" at bounding box center [611, 95] width 109 height 36
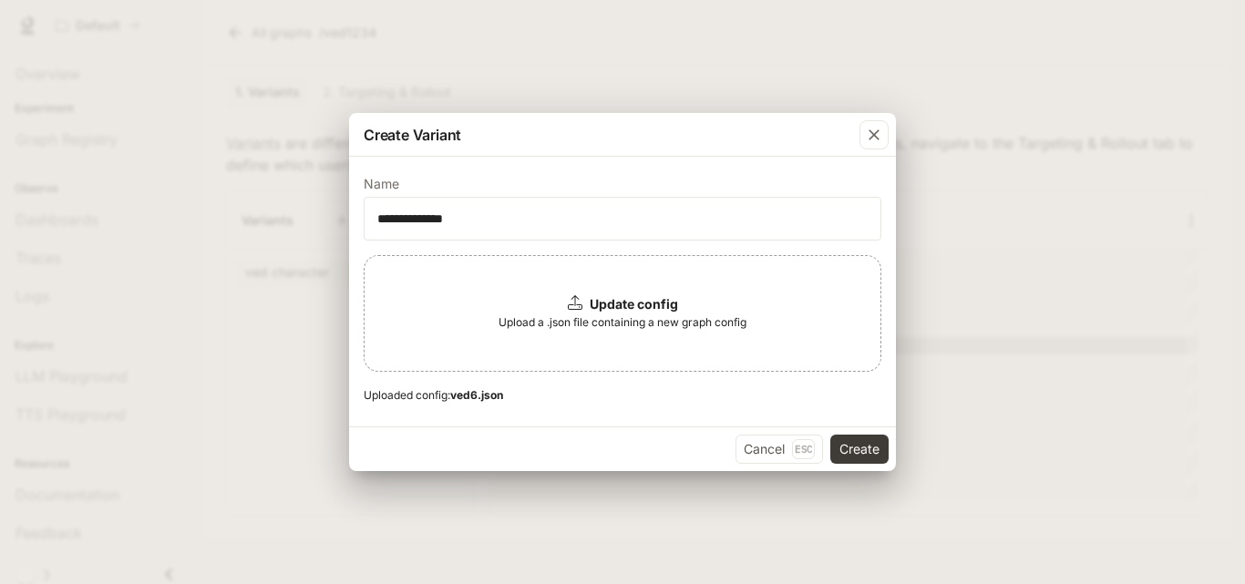
click at [532, 317] on span "Upload a .json file containing a new graph config" at bounding box center [622, 322] width 248 height 18
click at [855, 449] on button "Create" at bounding box center [859, 449] width 58 height 29
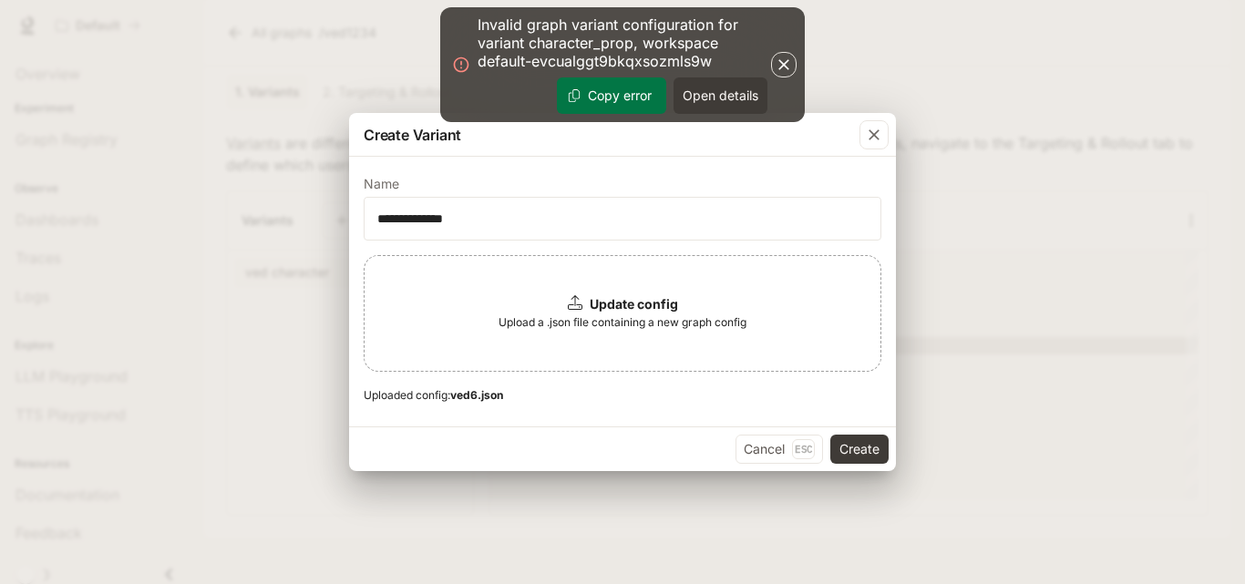
click at [620, 90] on button "Copy error" at bounding box center [611, 95] width 109 height 36
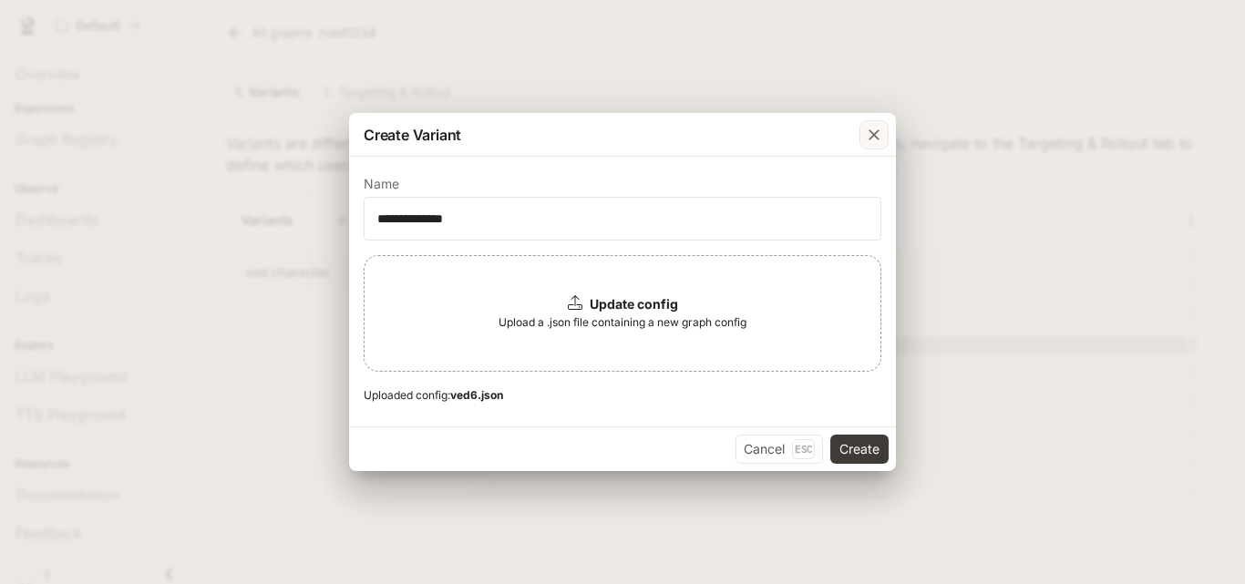
click at [863, 125] on div "button" at bounding box center [873, 134] width 29 height 29
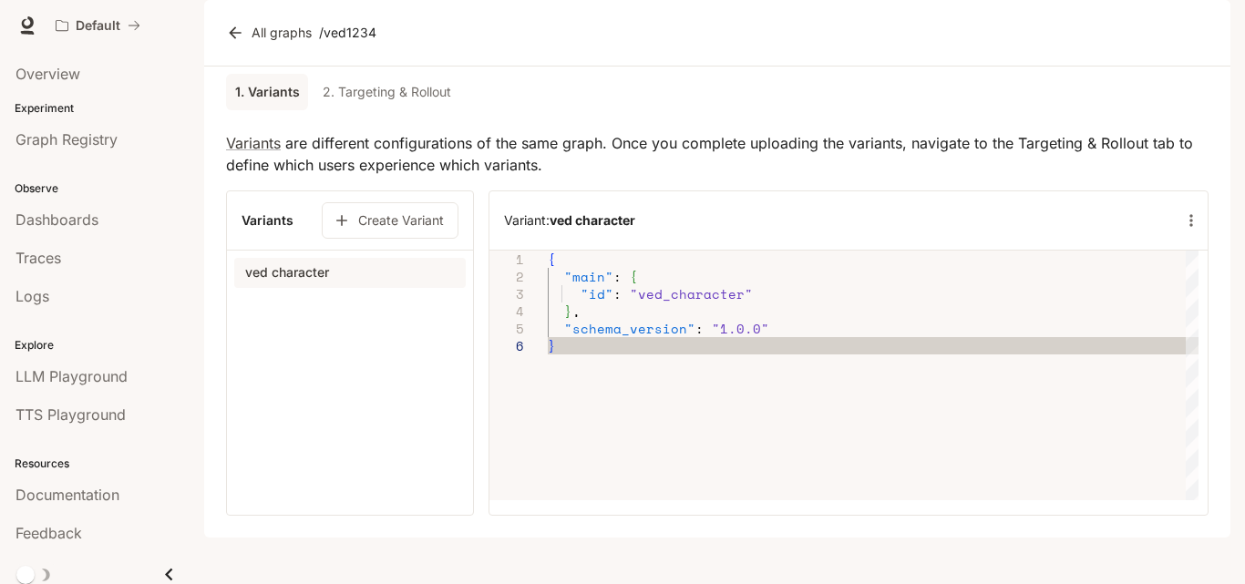
click at [423, 110] on link "2. Targeting & Rollout" at bounding box center [386, 92] width 143 height 36
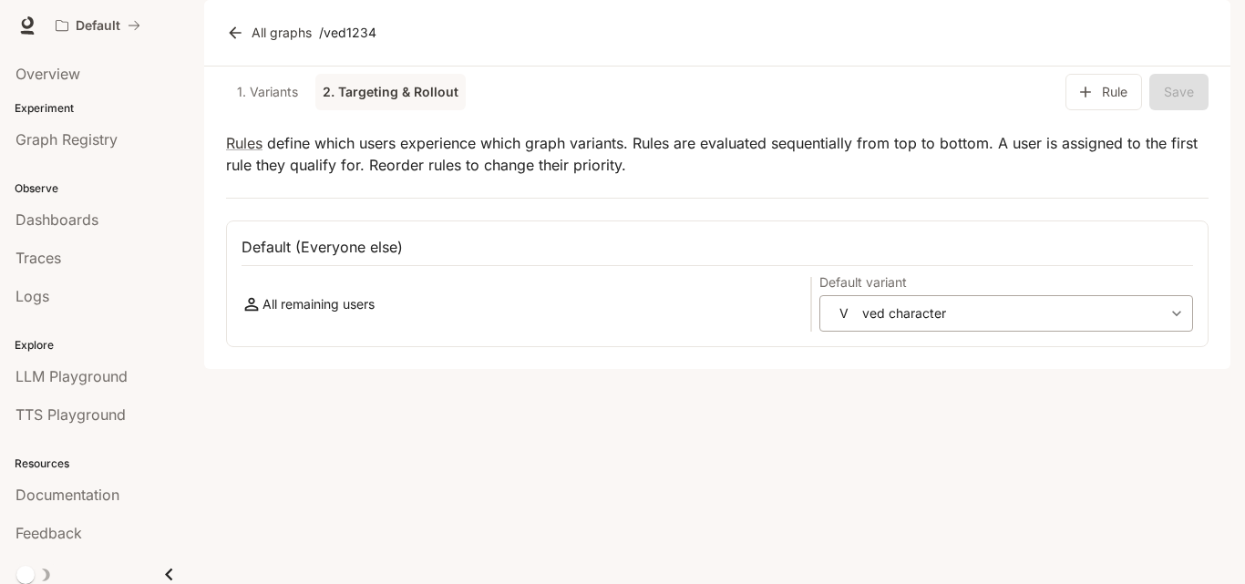
click at [1080, 359] on body "**********" at bounding box center [622, 292] width 1245 height 584
click at [763, 523] on div at bounding box center [622, 292] width 1245 height 584
click at [370, 332] on div "**********" at bounding box center [716, 304] width 951 height 55
click at [373, 313] on p "All remaining users" at bounding box center [318, 304] width 112 height 18
click at [1125, 110] on button "Rule" at bounding box center [1103, 92] width 77 height 36
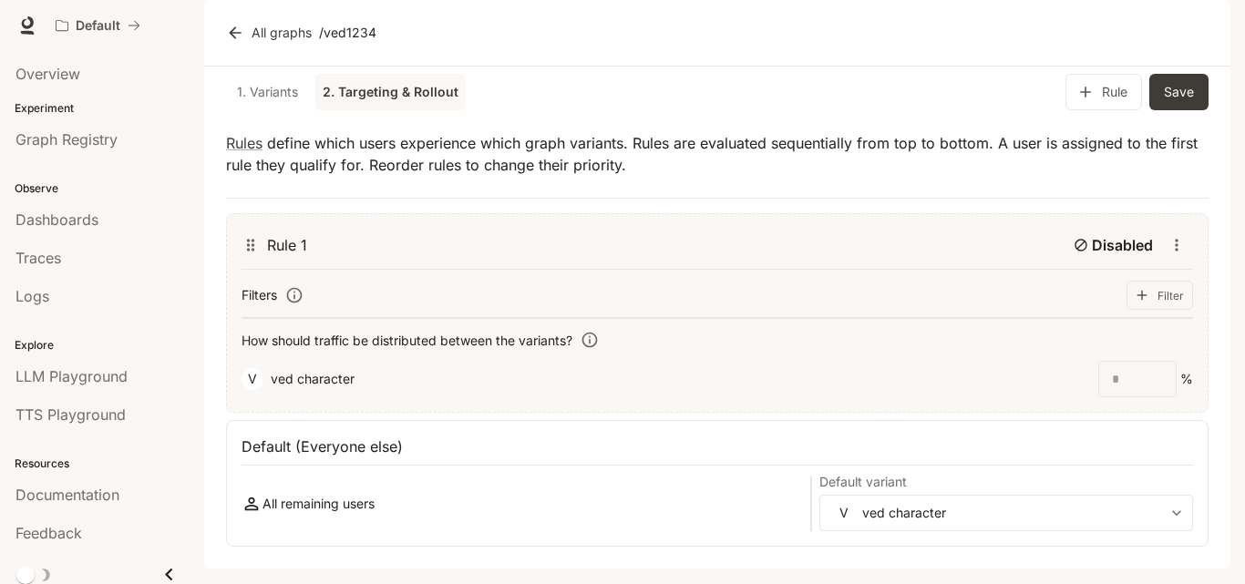
click at [792, 270] on div "Rule 1 Disabled" at bounding box center [716, 249] width 951 height 41
click at [263, 110] on link "1. Variants" at bounding box center [267, 92] width 82 height 36
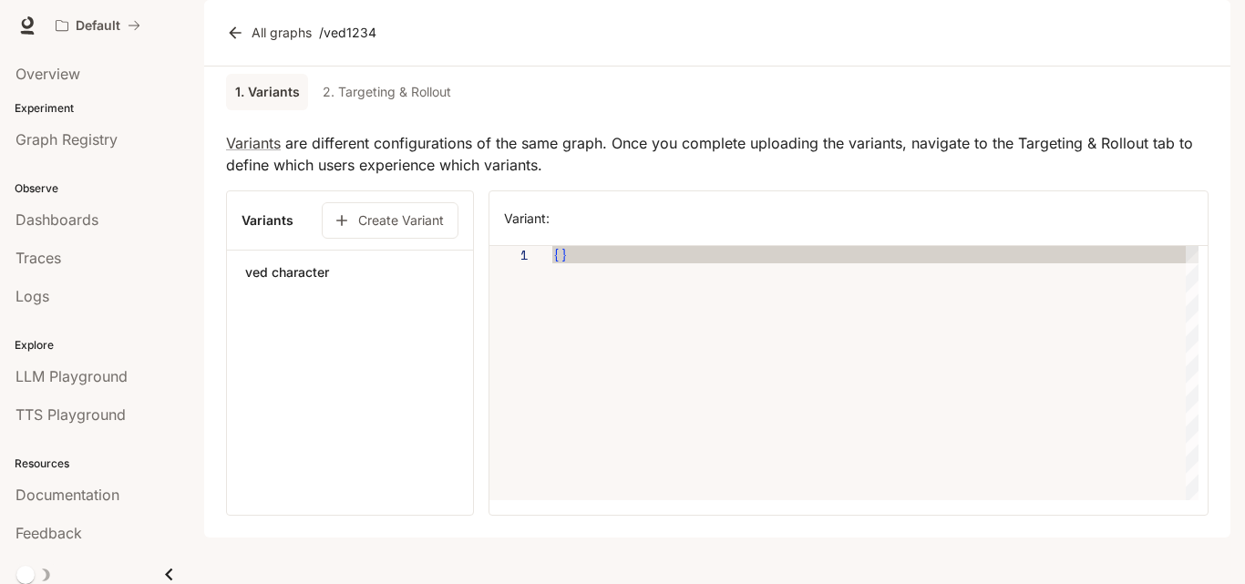
scroll to position [18, 0]
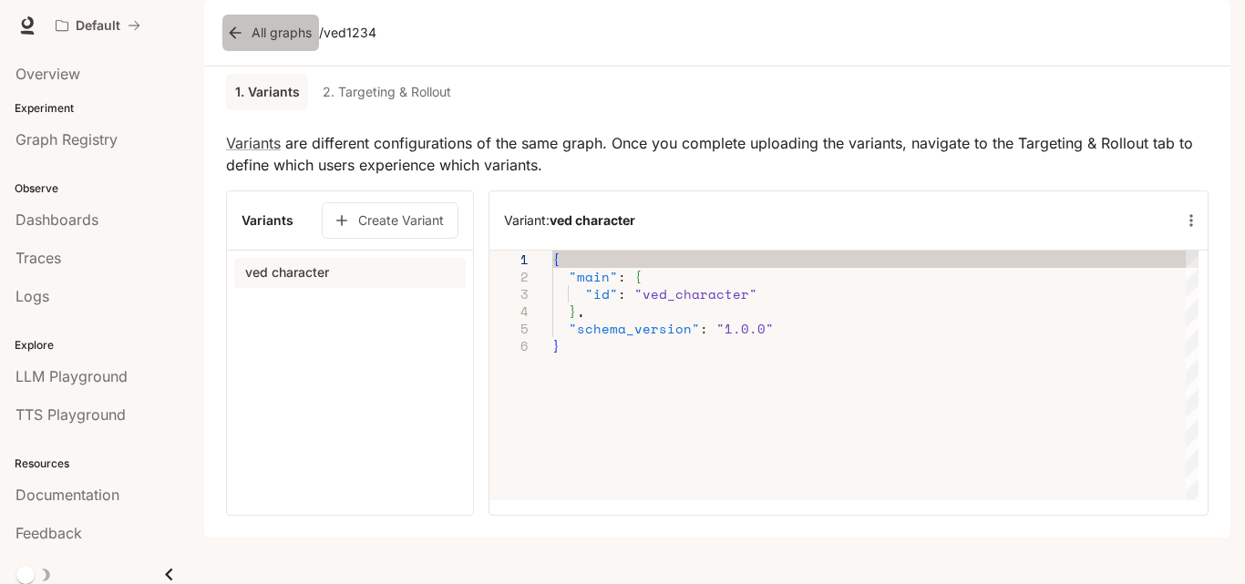
click at [236, 51] on link "All graphs" at bounding box center [270, 33] width 97 height 36
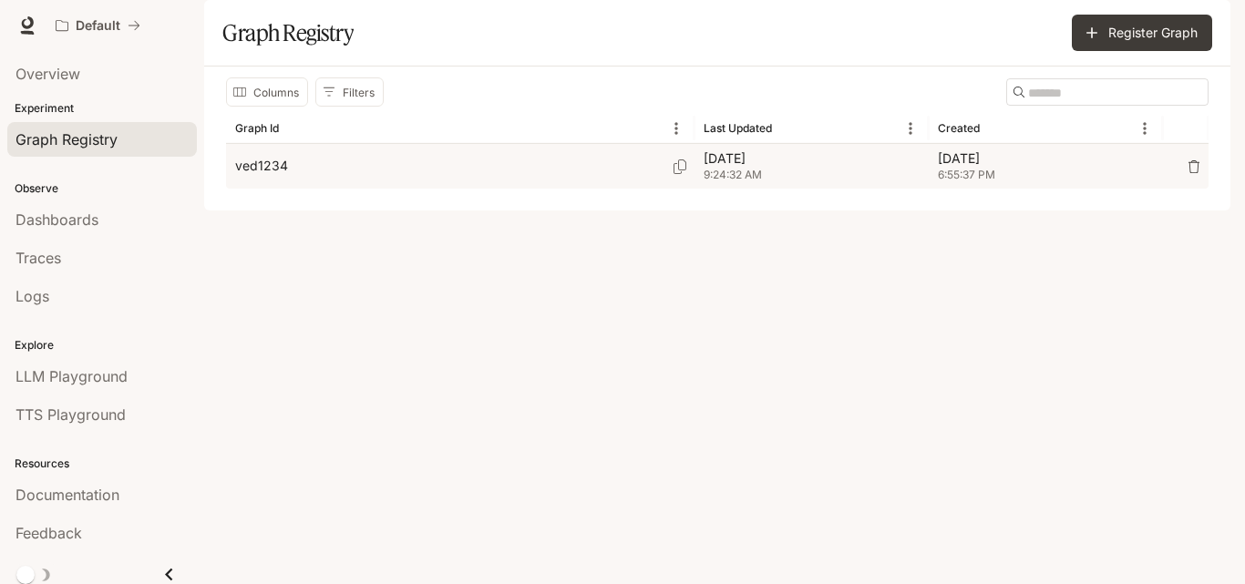
click at [577, 189] on div "ved1234" at bounding box center [460, 166] width 450 height 45
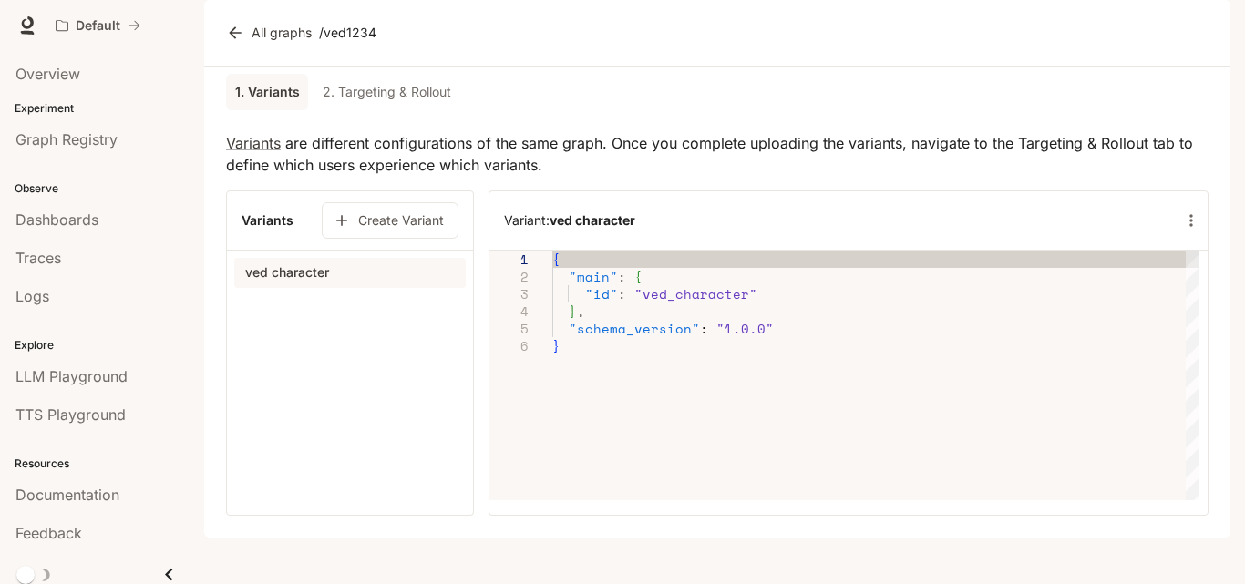
click at [234, 51] on link "All graphs" at bounding box center [270, 33] width 97 height 36
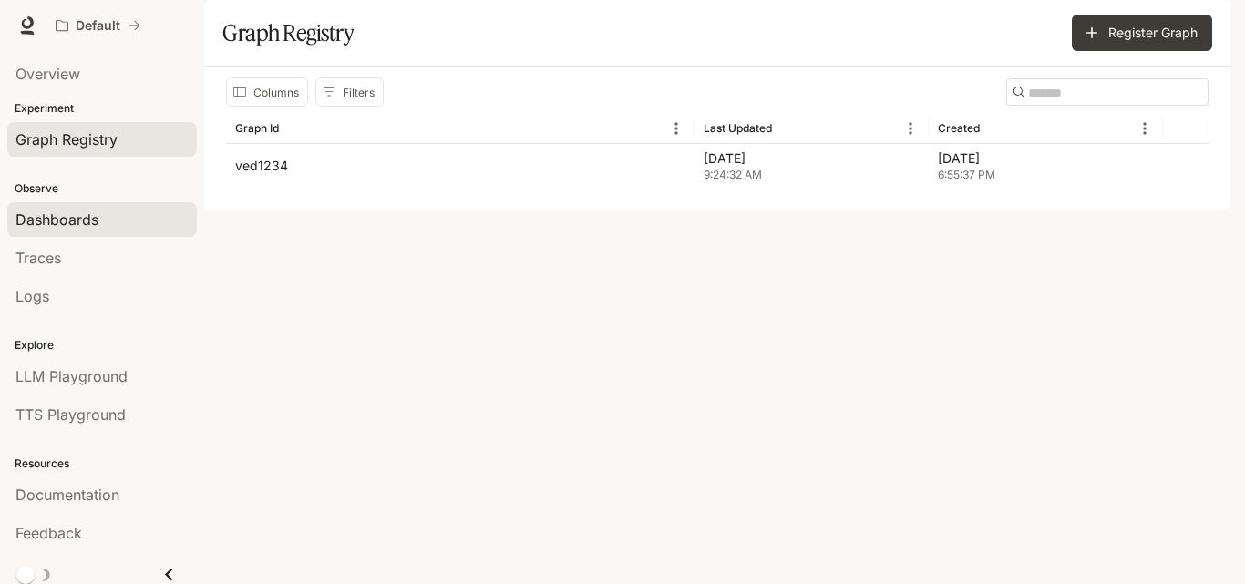
click at [118, 213] on div "Dashboards" at bounding box center [101, 220] width 173 height 22
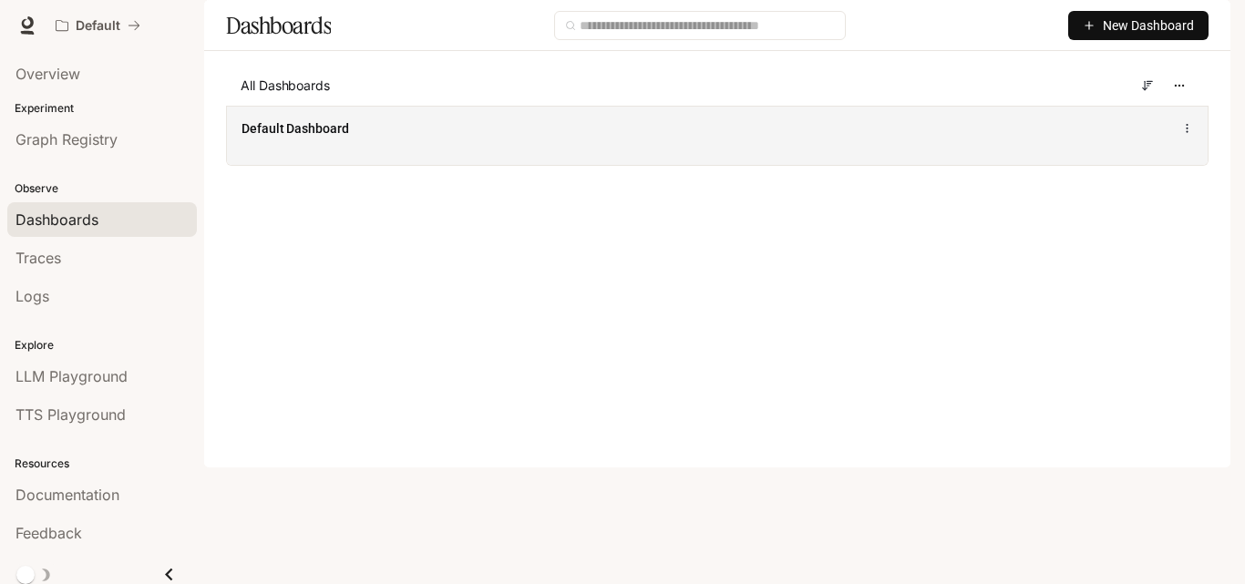
click at [813, 165] on div "Default Dashboard" at bounding box center [717, 135] width 981 height 59
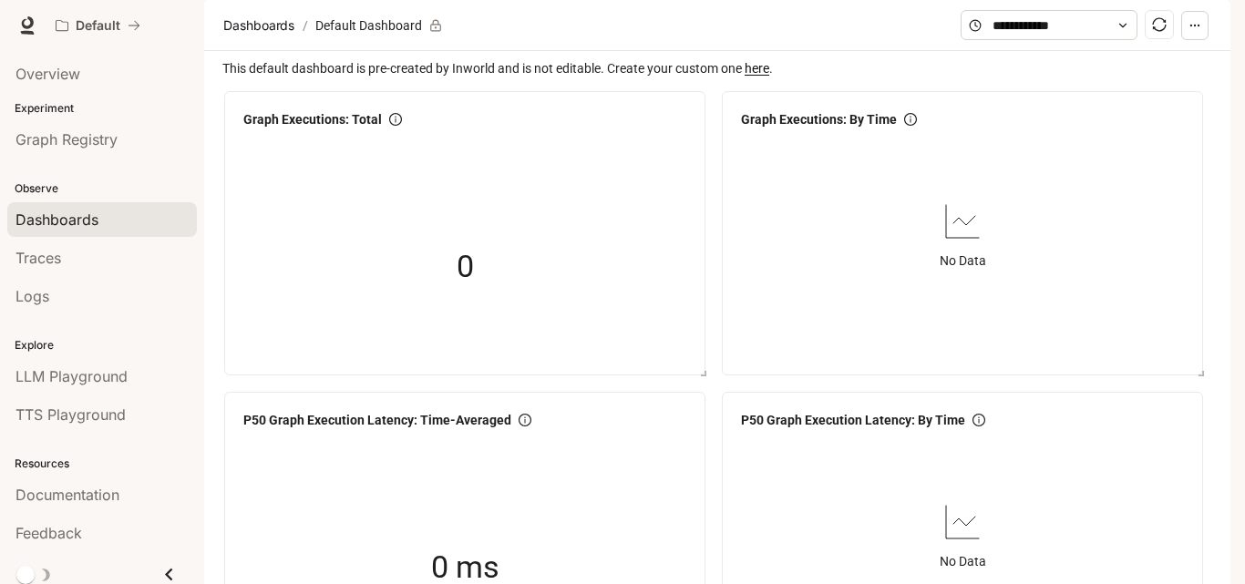
click at [91, 211] on span "Dashboards" at bounding box center [56, 220] width 83 height 22
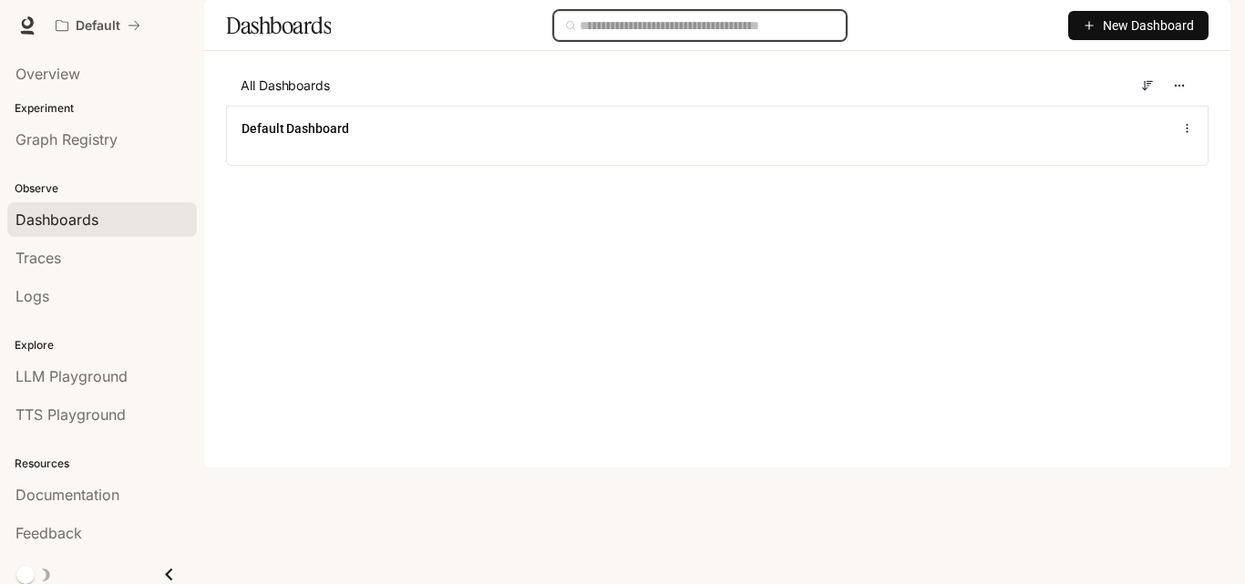
click at [673, 36] on input "text" at bounding box center [707, 25] width 255 height 20
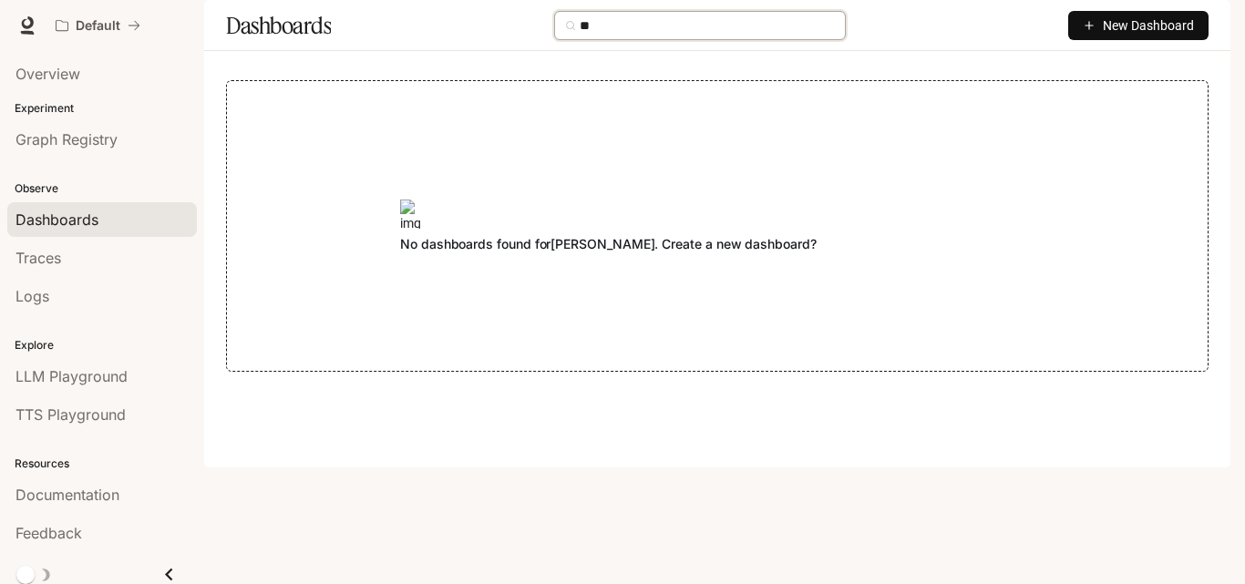
type input "*"
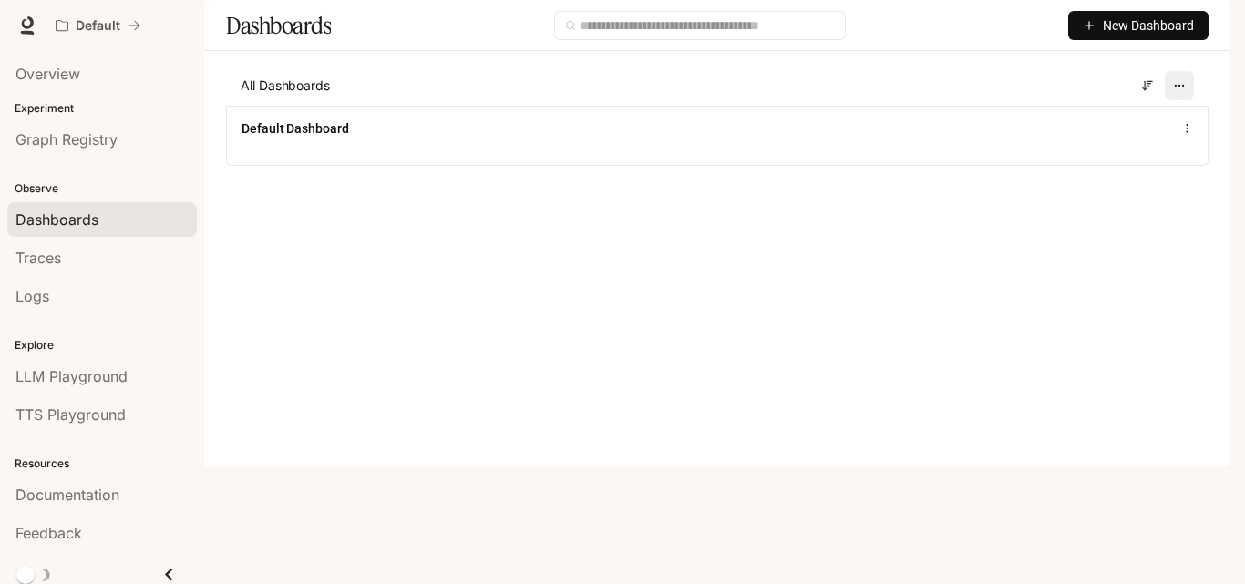
click at [1177, 100] on button "button" at bounding box center [1179, 85] width 29 height 29
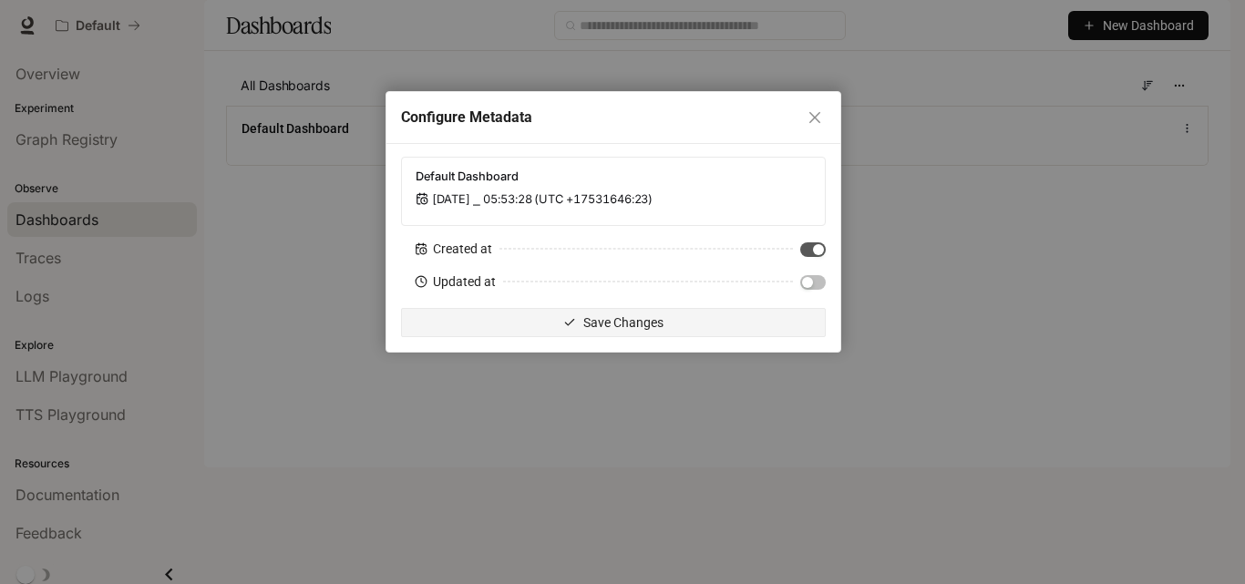
click at [798, 288] on div "Updated at" at bounding box center [613, 282] width 425 height 20
click at [811, 279] on div "button" at bounding box center [807, 282] width 11 height 11
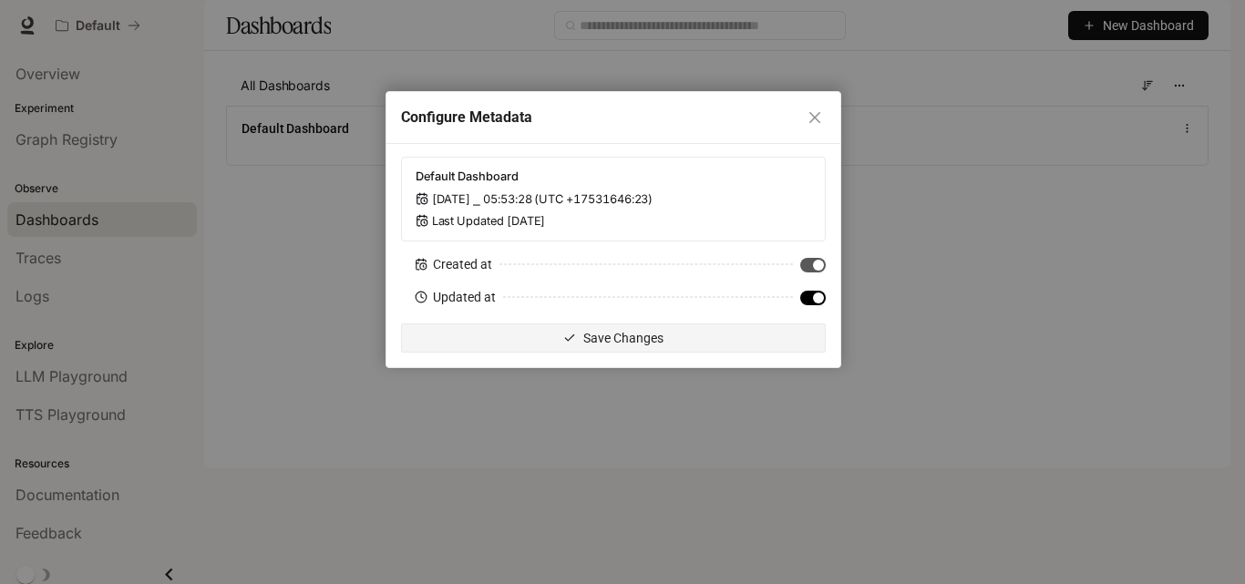
click at [662, 343] on span "Save Changes" at bounding box center [623, 338] width 80 height 20
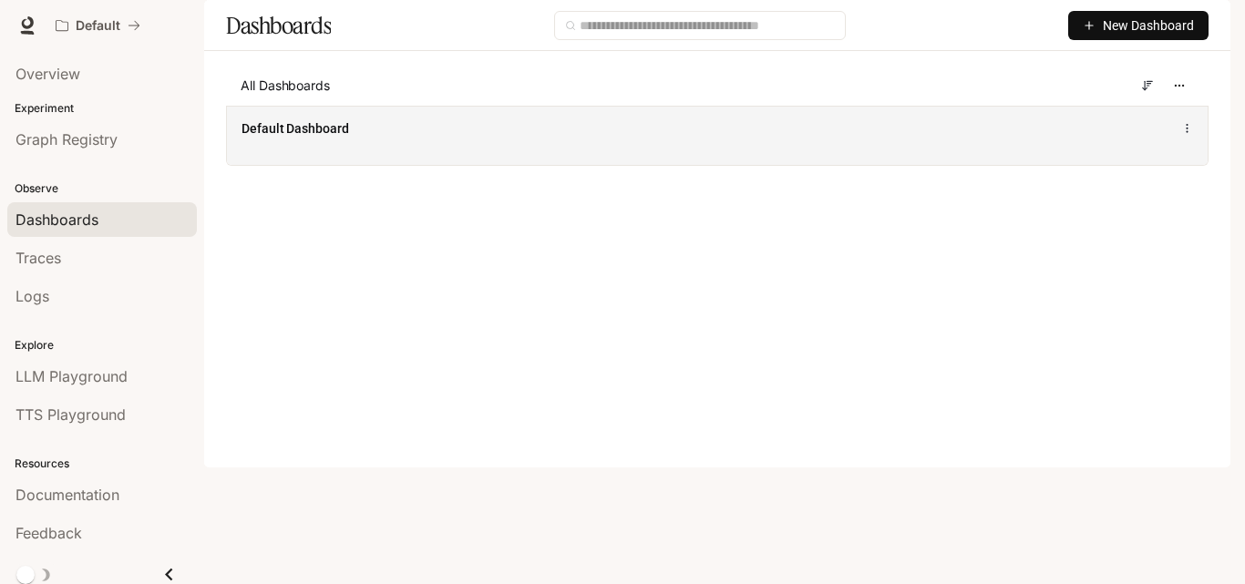
click at [1193, 165] on div "Default Dashboard" at bounding box center [717, 135] width 981 height 59
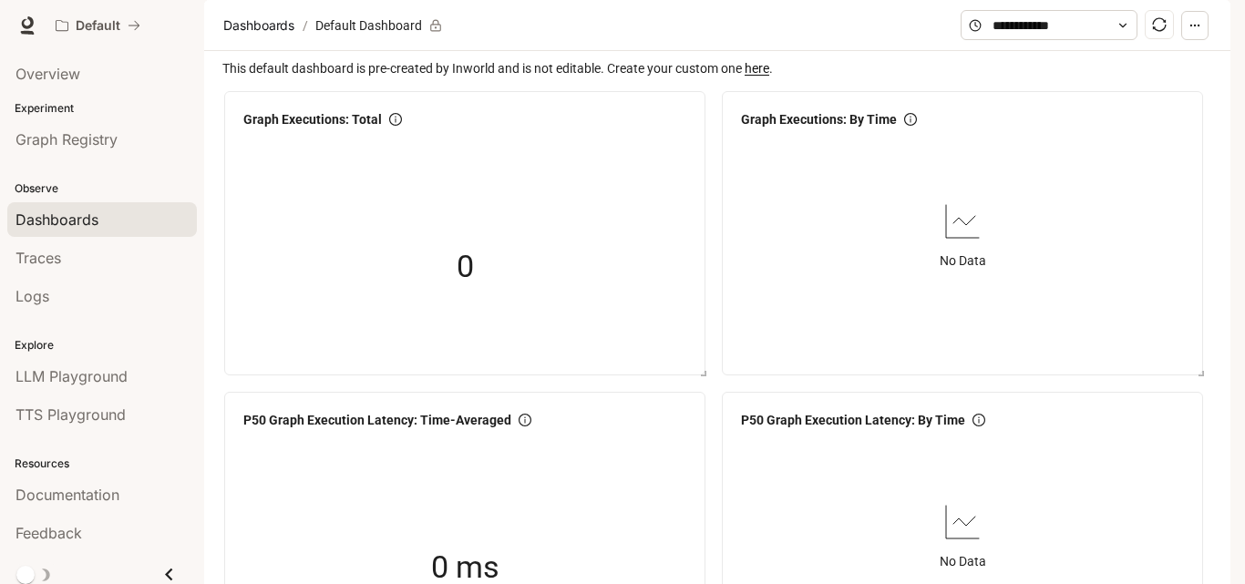
drag, startPoint x: 1244, startPoint y: 139, endPoint x: 823, endPoint y: 374, distance: 482.2
click at [1181, 300] on div "Skip to main content Default Documentation Documentation Portal Overview Experi…" at bounding box center [622, 292] width 1245 height 584
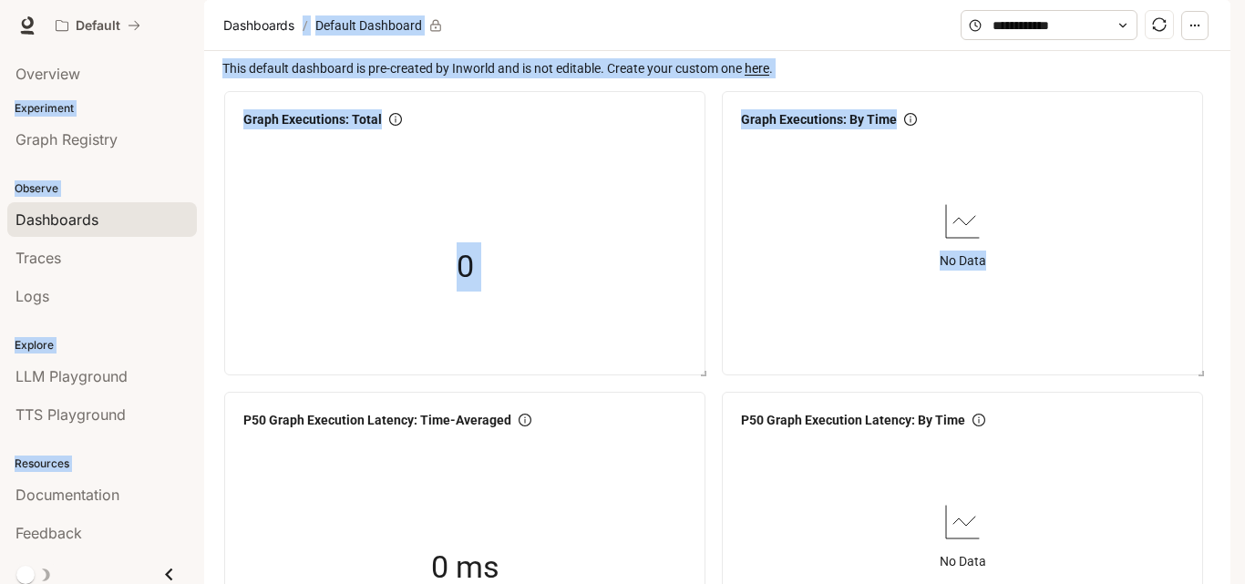
click at [231, 375] on div "Graph Executions: Total 0" at bounding box center [464, 233] width 481 height 284
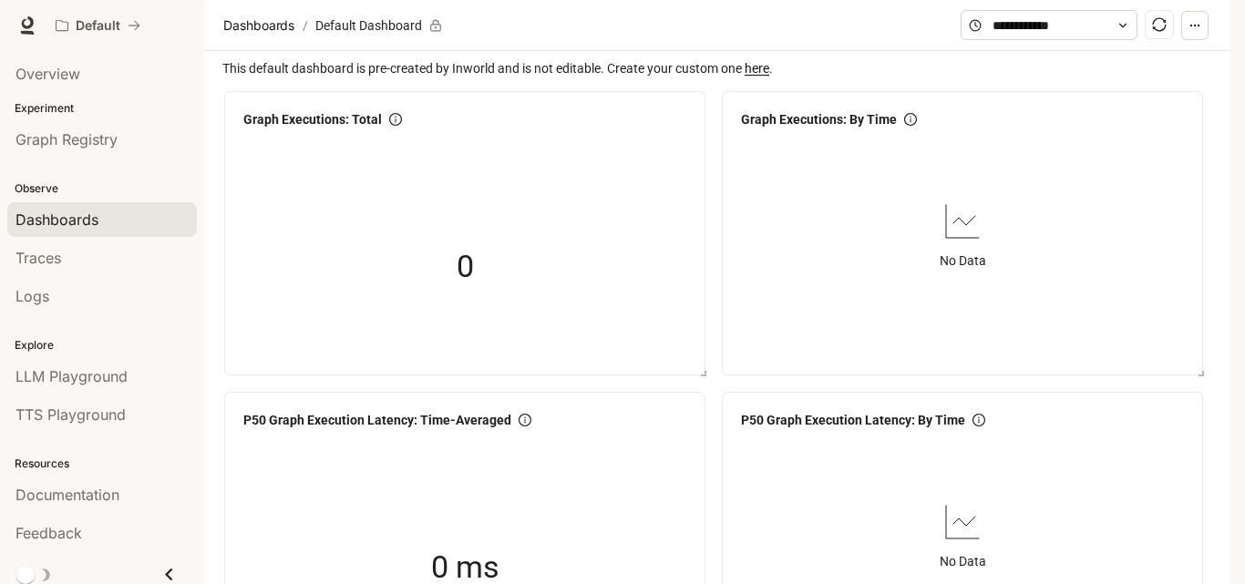
click at [89, 211] on span "Dashboards" at bounding box center [56, 220] width 83 height 22
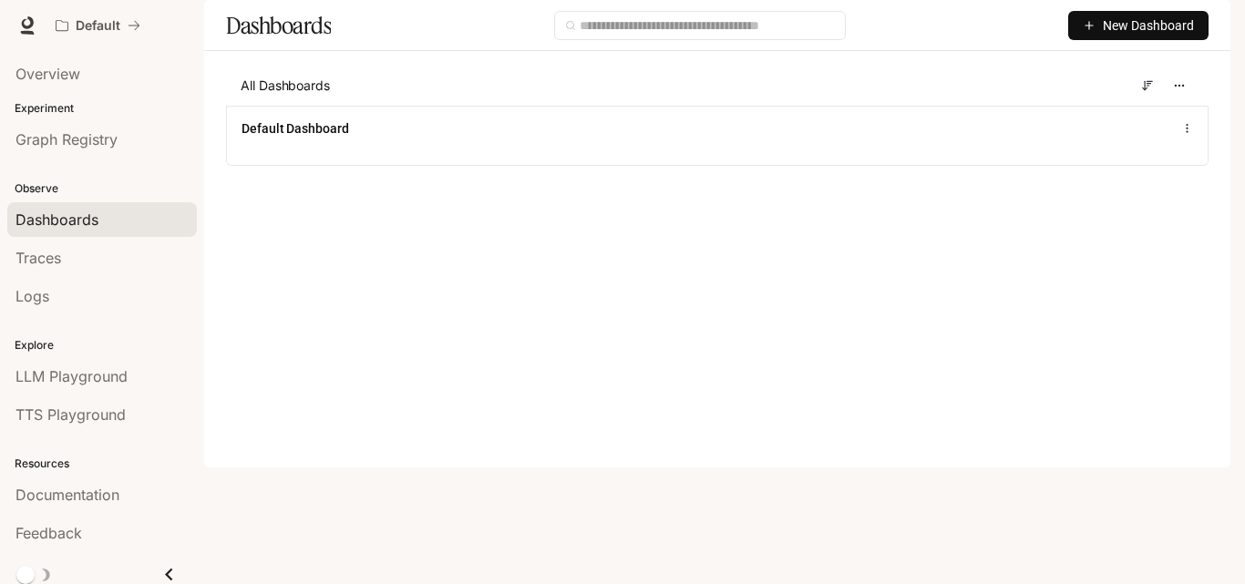
click at [1152, 36] on span "New Dashboard" at bounding box center [1148, 25] width 91 height 20
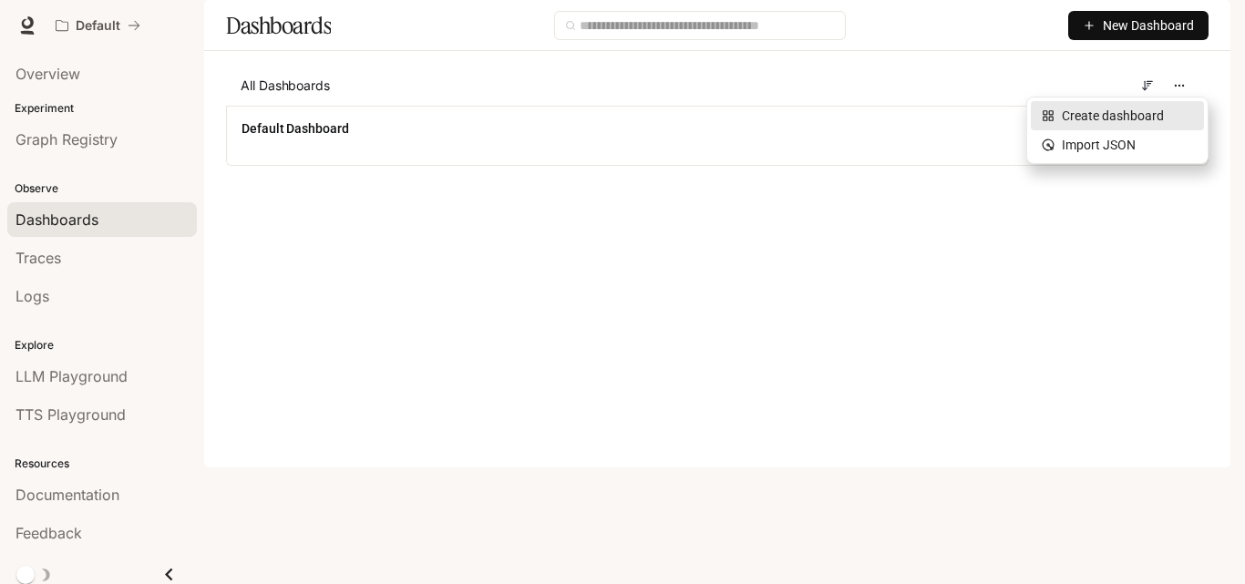
click at [1107, 118] on div "Create dashboard" at bounding box center [1117, 116] width 151 height 20
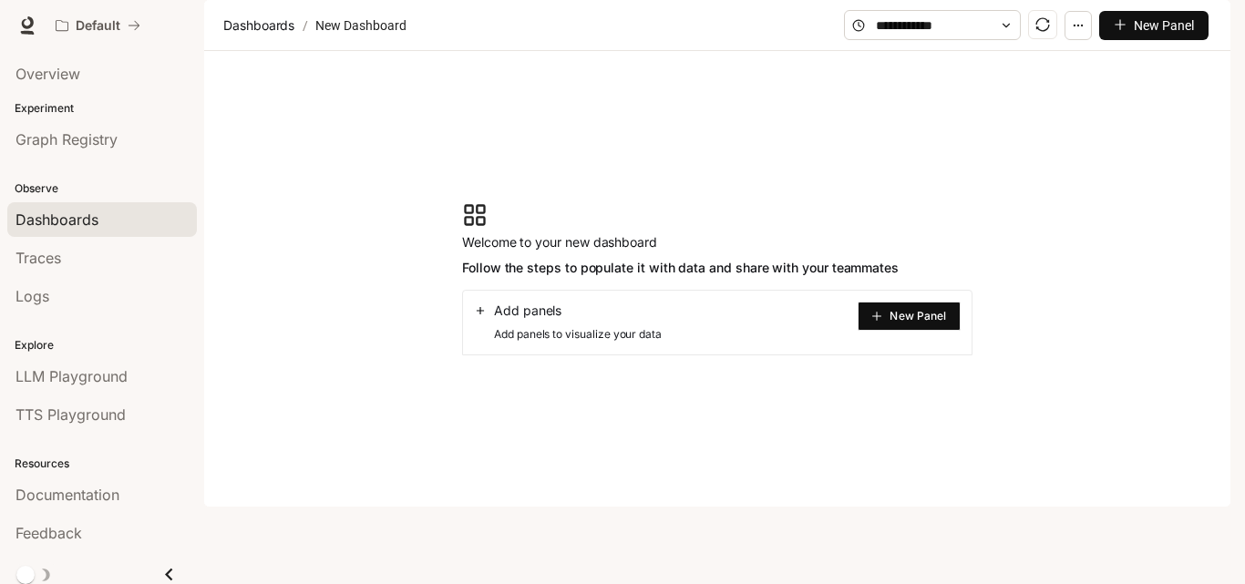
click at [913, 321] on span "New Panel" at bounding box center [917, 316] width 57 height 9
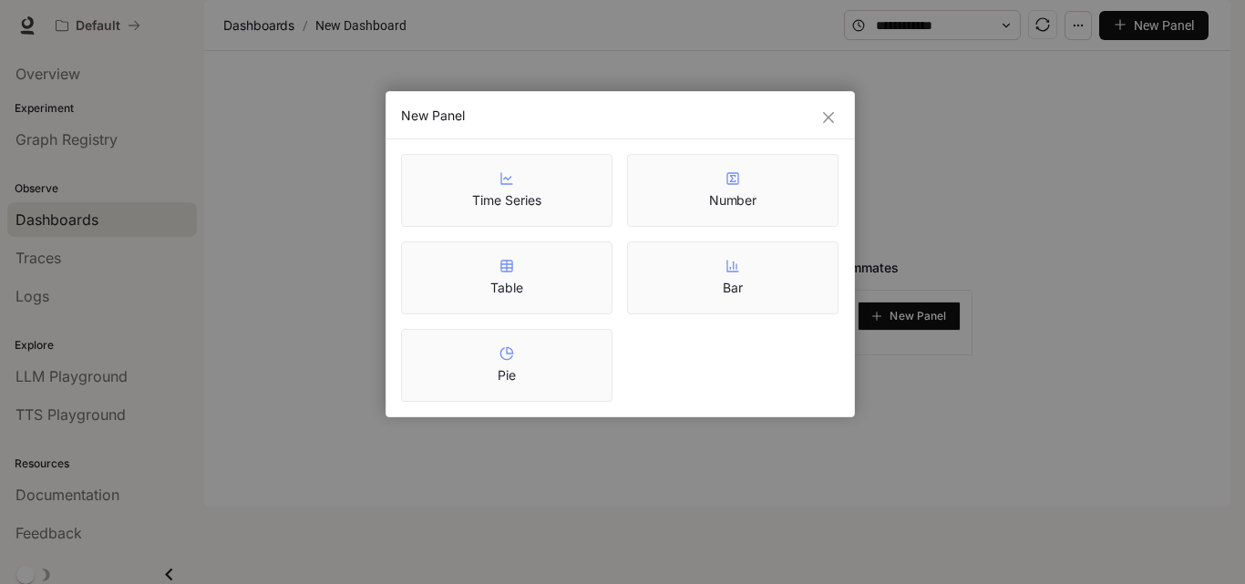
click at [615, 466] on div "New Panel Time Series Number Table Bar Pie" at bounding box center [622, 292] width 1245 height 584
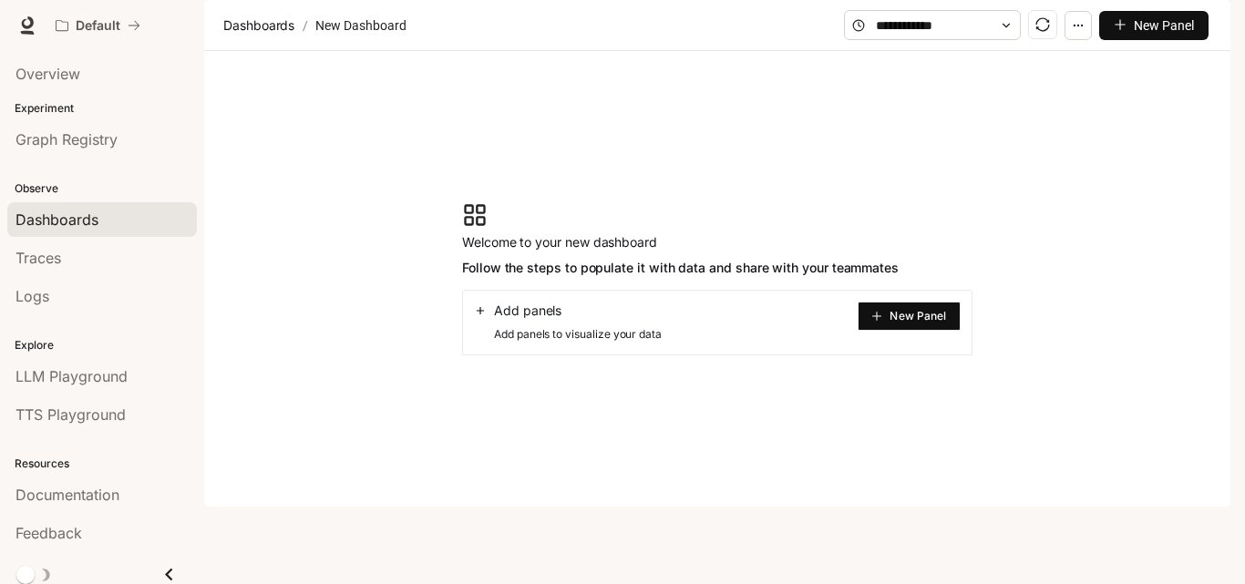
click at [534, 344] on span "Add panels to visualize your data" at bounding box center [568, 334] width 188 height 18
click at [539, 344] on div "Add panels Add panels to visualize your data New Panel" at bounding box center [717, 323] width 510 height 66
click at [480, 314] on icon at bounding box center [480, 310] width 7 height 7
click at [887, 331] on button "New Panel" at bounding box center [909, 316] width 103 height 29
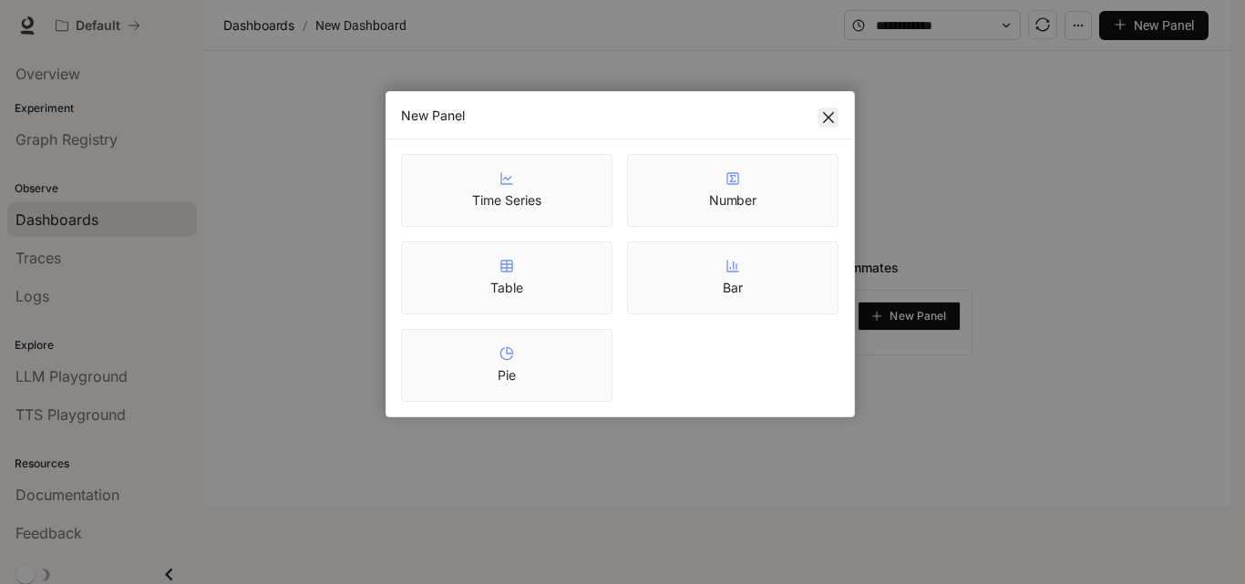
click at [827, 119] on icon "close" at bounding box center [828, 117] width 11 height 11
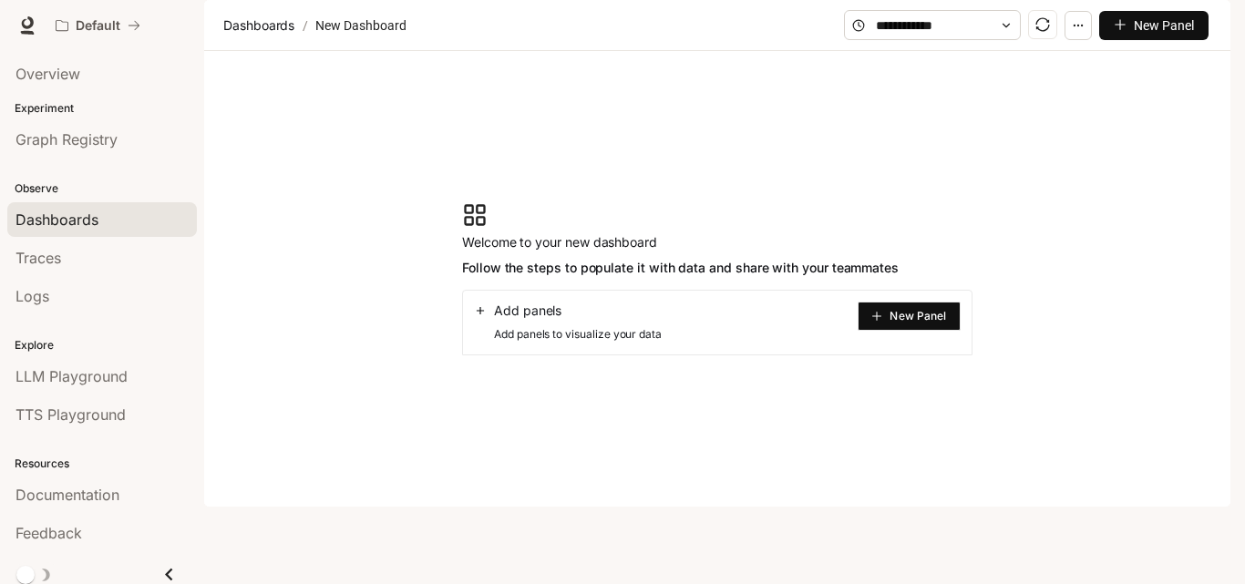
click at [1078, 26] on circle "button" at bounding box center [1077, 25] width 1 height 1
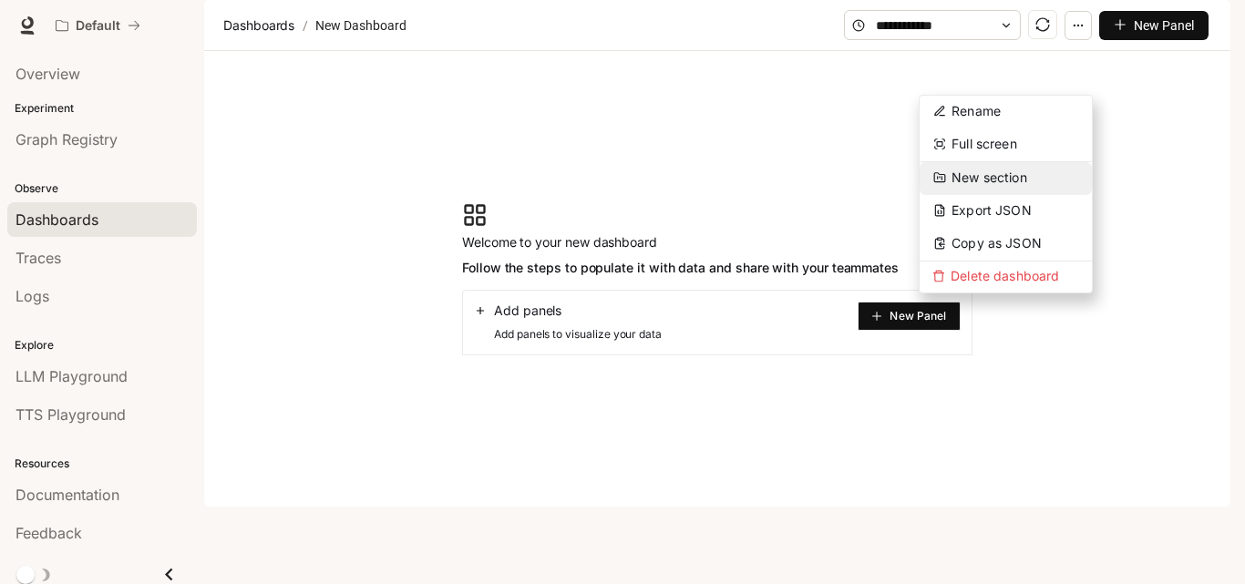
click at [948, 186] on button "New section" at bounding box center [1006, 178] width 172 height 33
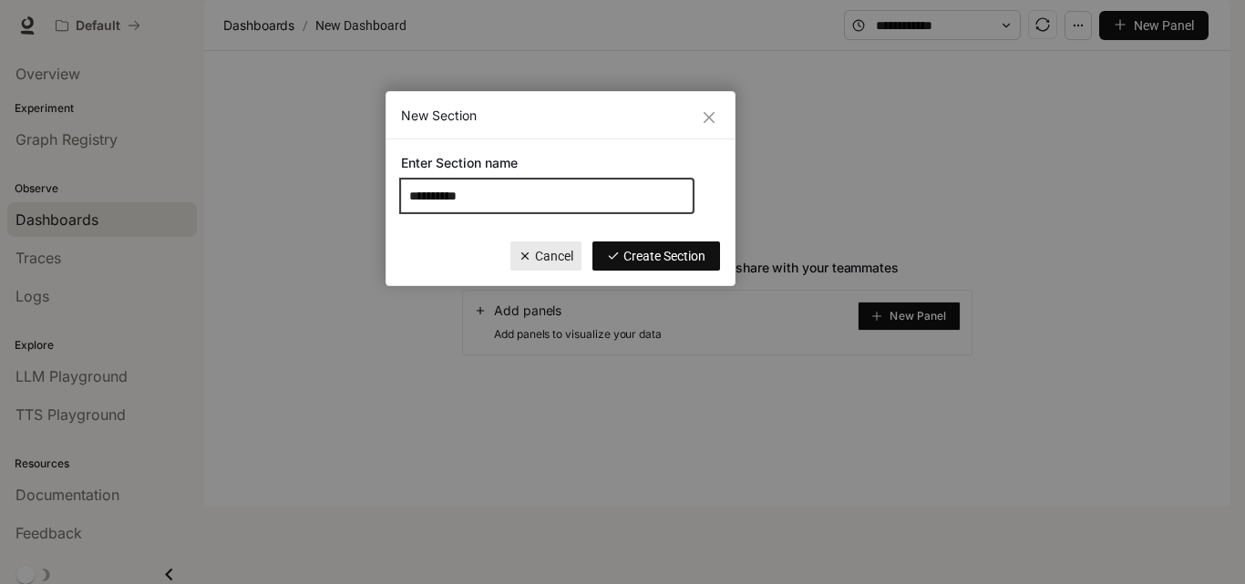
click at [601, 200] on input "**********" at bounding box center [547, 196] width 292 height 33
click at [661, 255] on span "Create Section" at bounding box center [664, 256] width 82 height 20
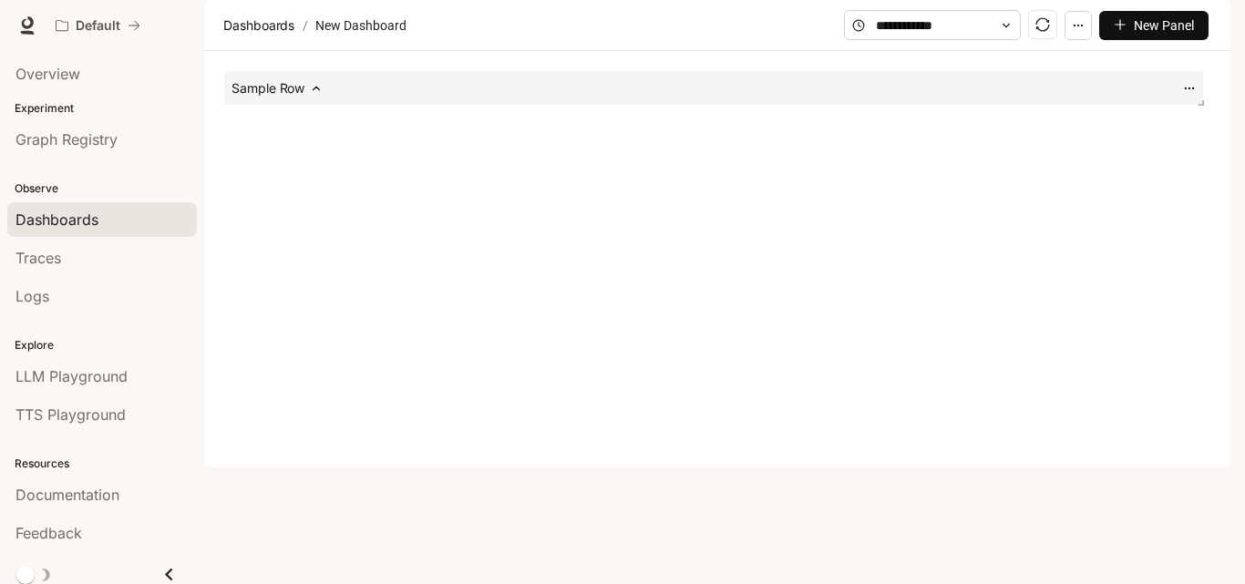
click at [1155, 36] on span "New Panel" at bounding box center [1164, 25] width 60 height 20
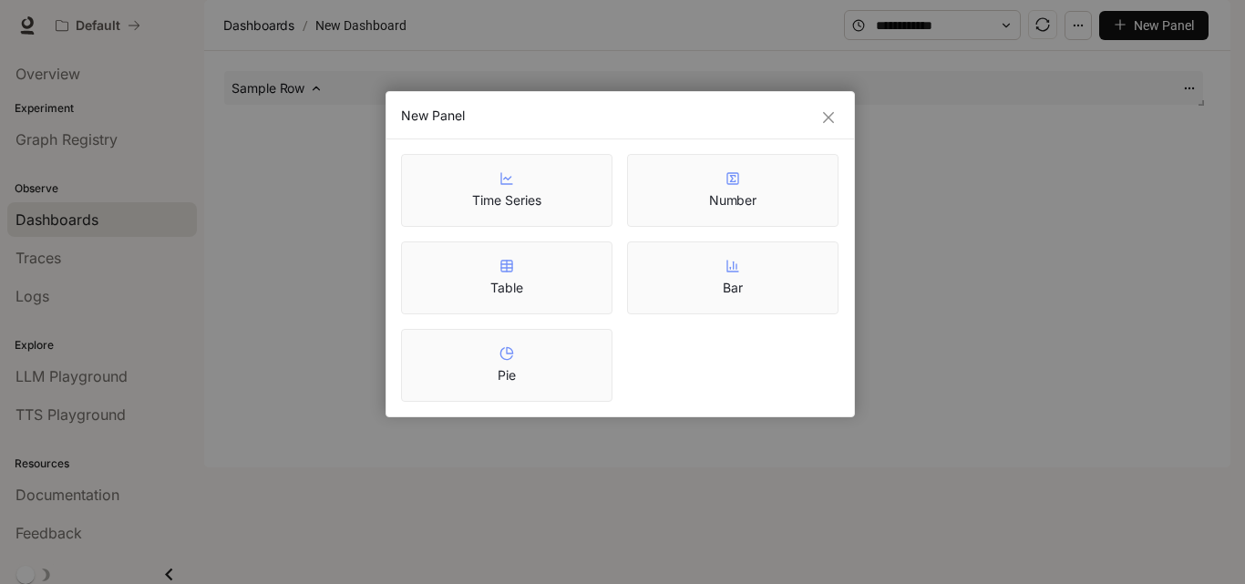
click at [786, 182] on div "Number" at bounding box center [732, 190] width 211 height 73
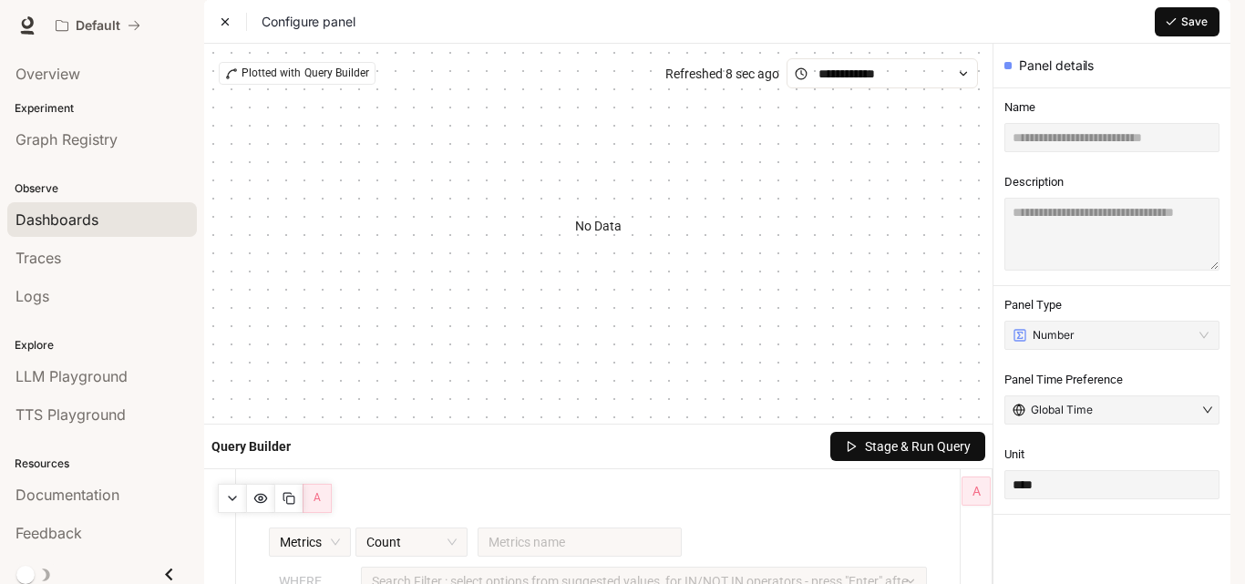
click at [224, 25] on icon at bounding box center [225, 21] width 6 height 6
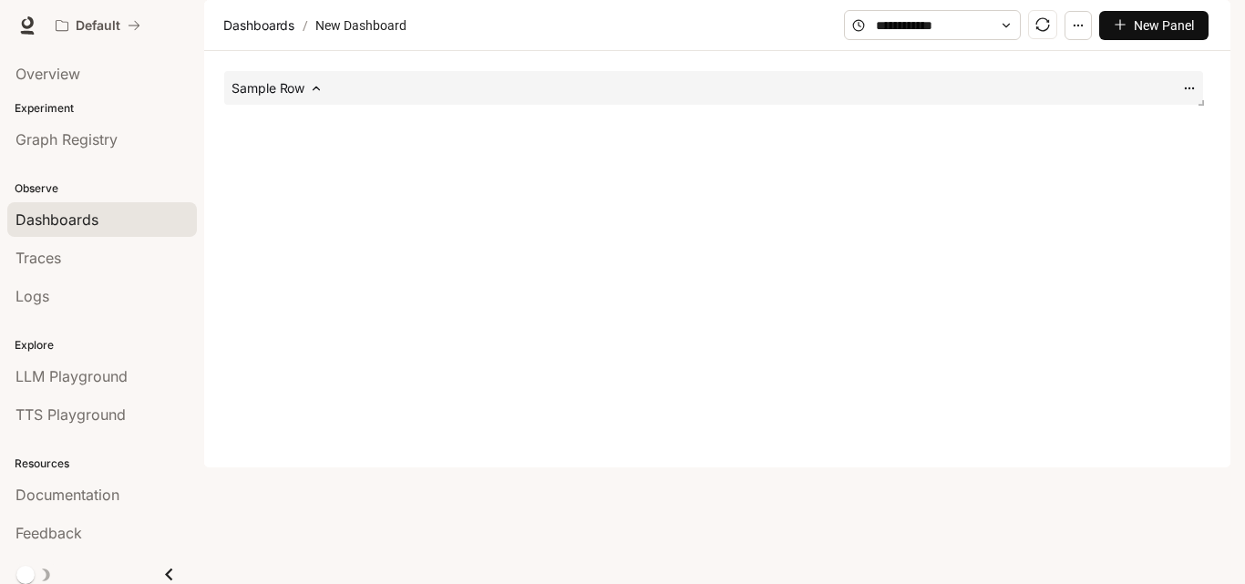
click at [1099, 40] on div "New Panel" at bounding box center [1026, 25] width 365 height 30
click at [1147, 36] on span "New Panel" at bounding box center [1164, 25] width 60 height 20
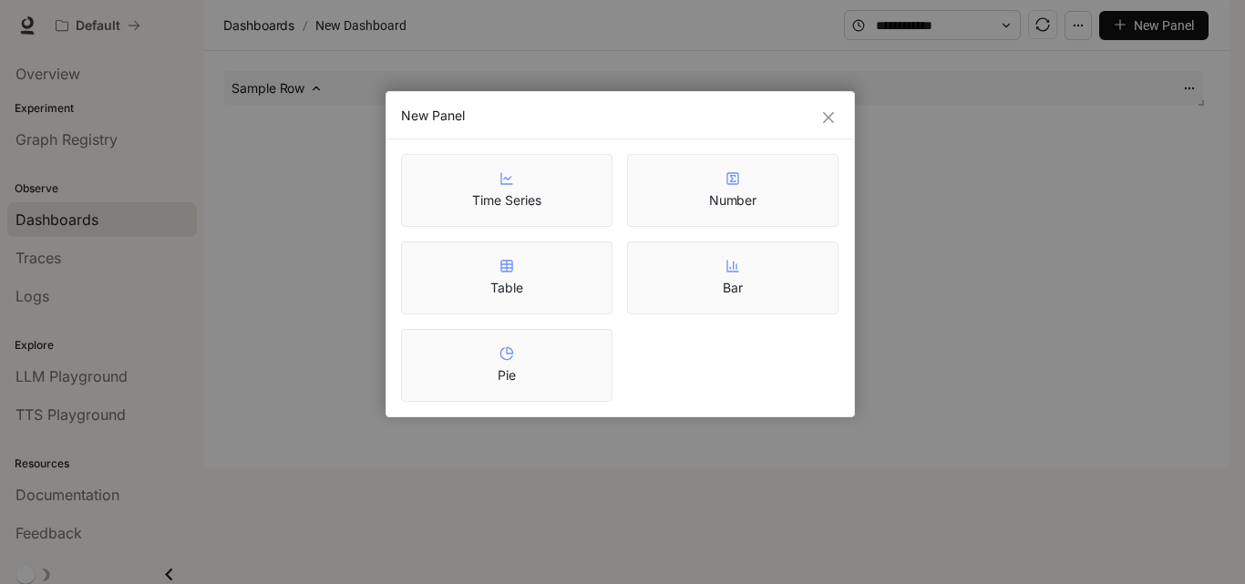
click at [997, 202] on div "New Panel Time Series Number Table Bar Pie" at bounding box center [622, 292] width 1245 height 584
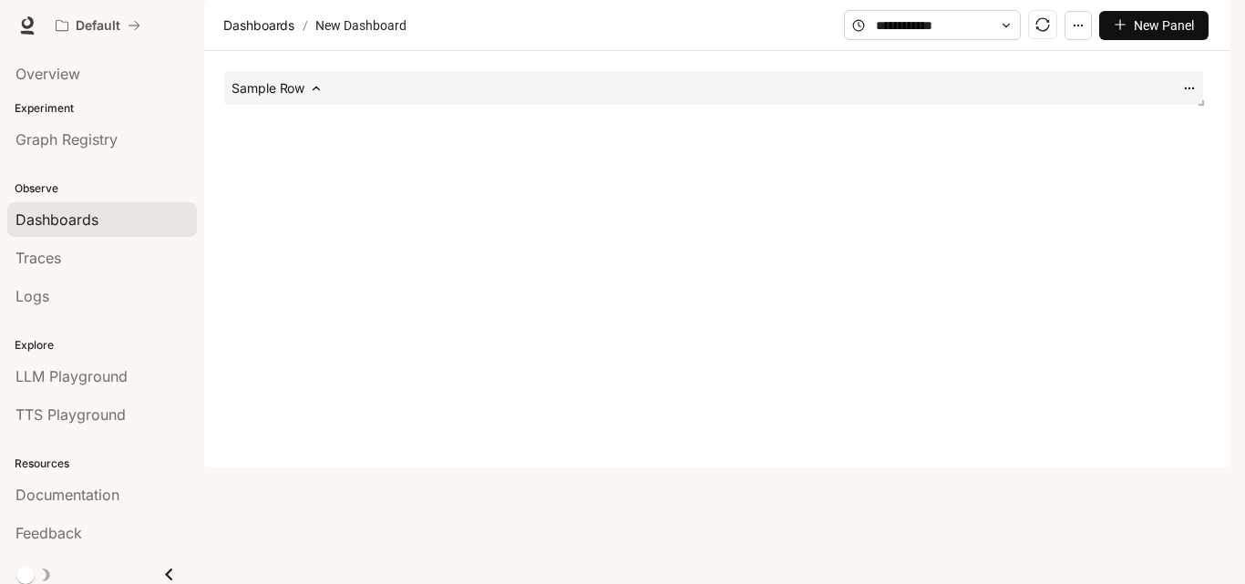
click at [364, 43] on article "New Dashboard" at bounding box center [361, 25] width 98 height 35
click at [1084, 32] on icon "button" at bounding box center [1078, 25] width 13 height 13
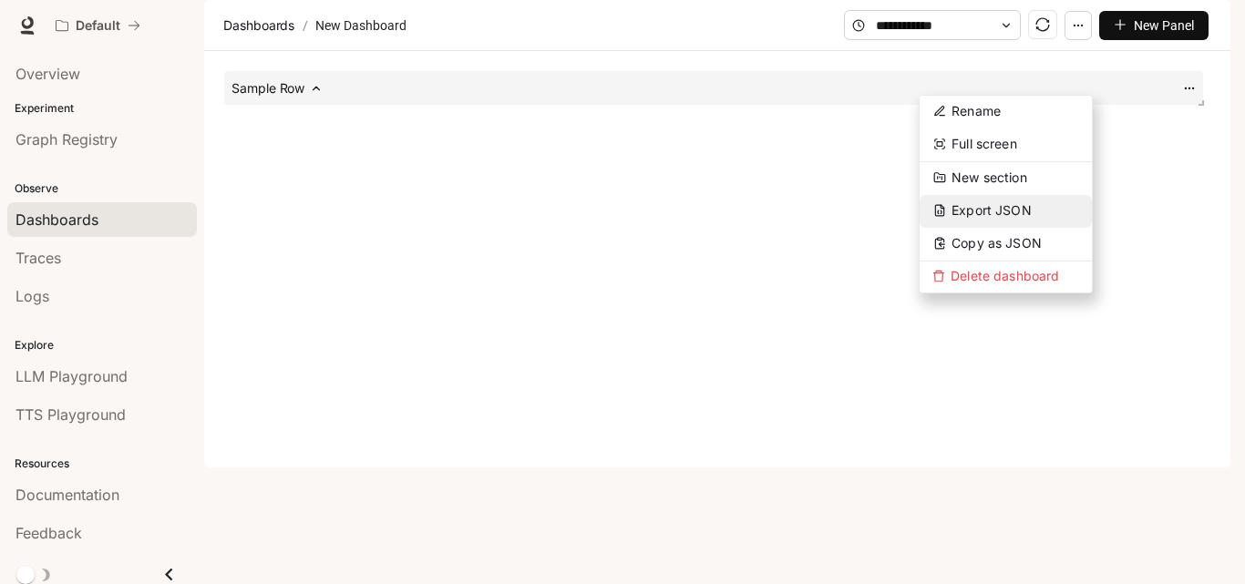
click at [992, 211] on span "Export JSON" at bounding box center [991, 209] width 80 height 15
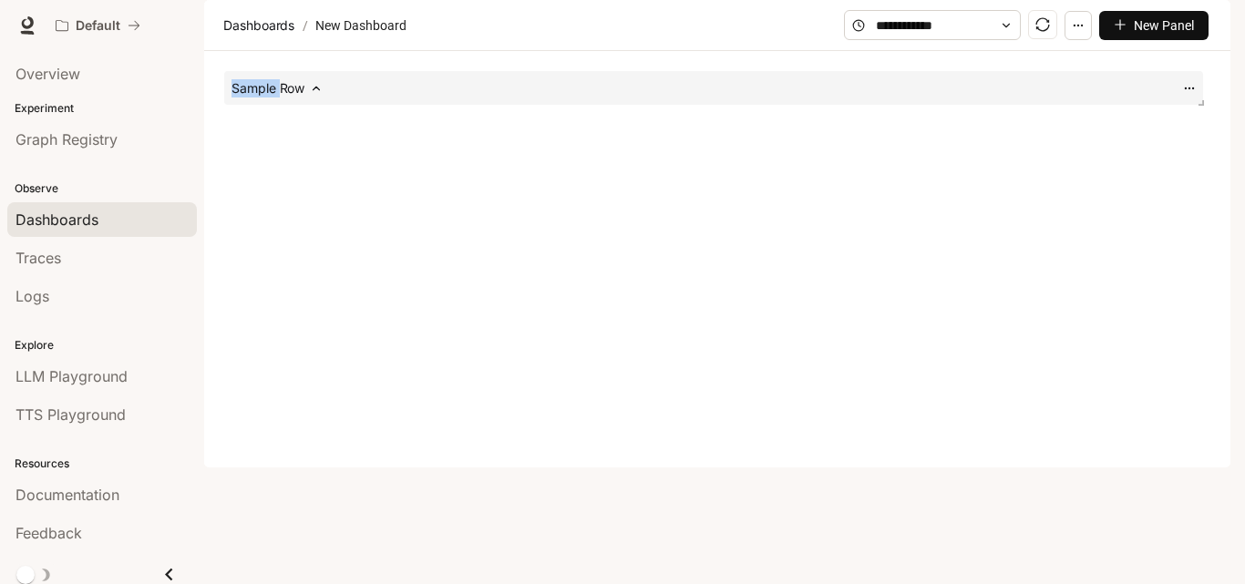
click at [992, 211] on div "Sample Row" at bounding box center [713, 174] width 1004 height 233
click at [330, 105] on div "Sample Row" at bounding box center [713, 88] width 979 height 34
click at [363, 162] on div "Sample Row" at bounding box center [713, 174] width 1004 height 233
click at [1083, 40] on button "button" at bounding box center [1077, 25] width 27 height 29
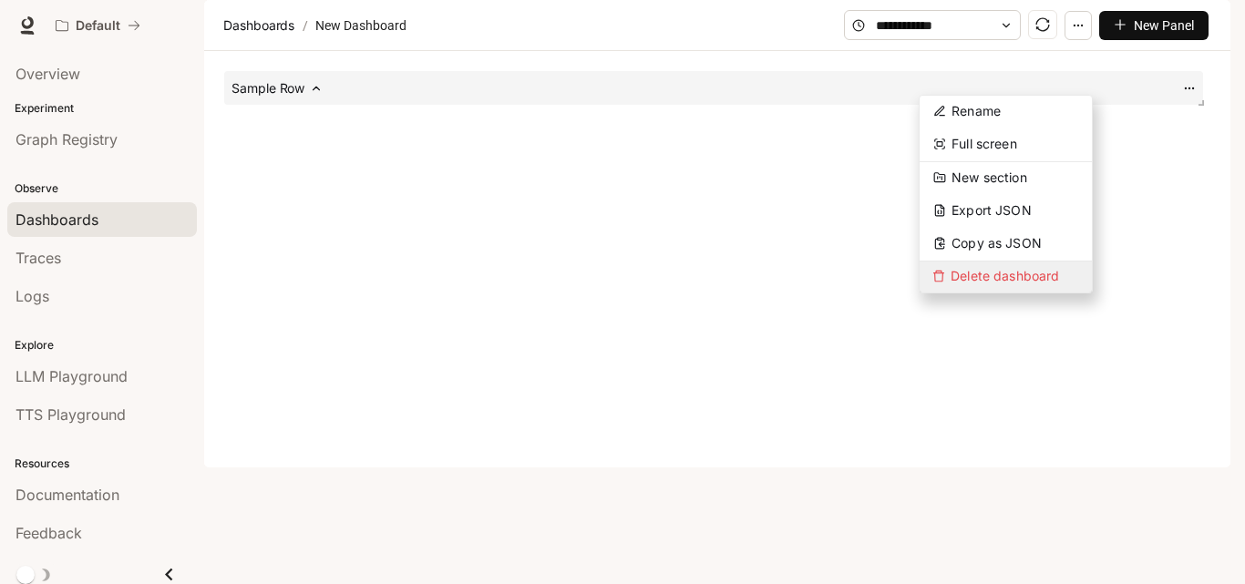
click at [1012, 271] on span "Delete dashboard" at bounding box center [1006, 277] width 172 height 31
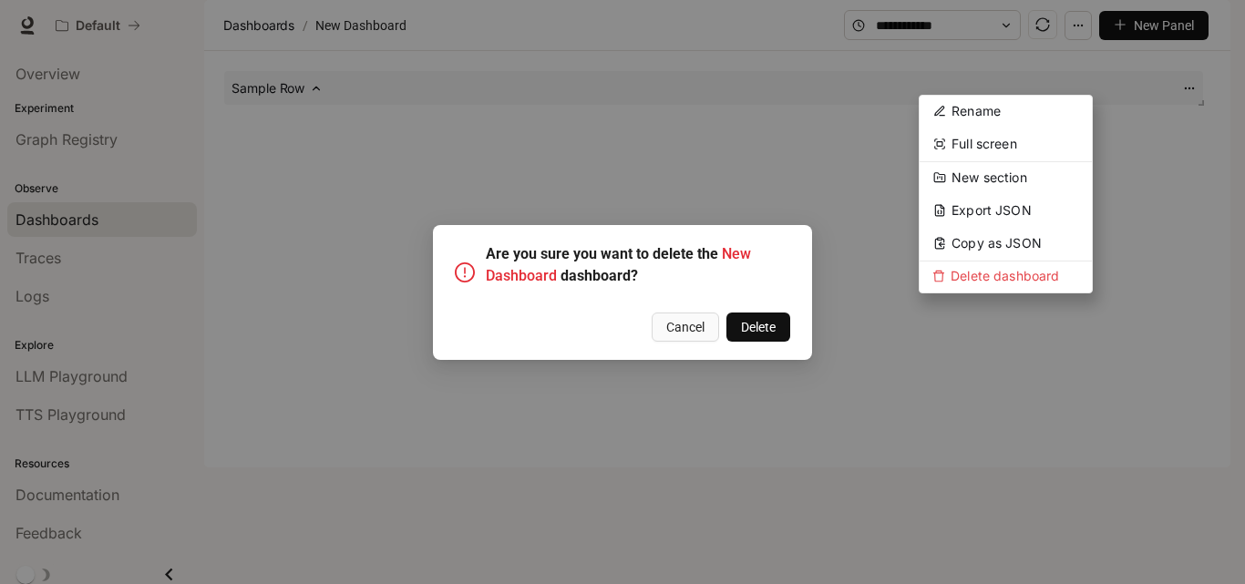
click at [759, 326] on span "Delete" at bounding box center [758, 327] width 35 height 20
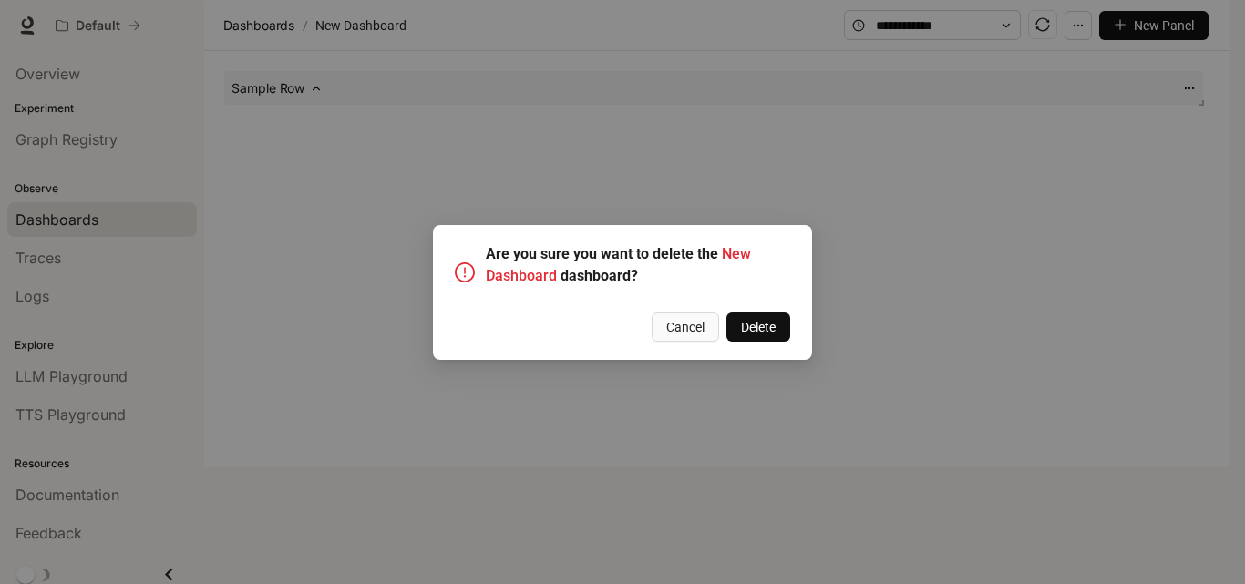
click at [759, 326] on span "Delete" at bounding box center [758, 327] width 35 height 20
click at [726, 313] on button "Delete" at bounding box center [758, 327] width 64 height 29
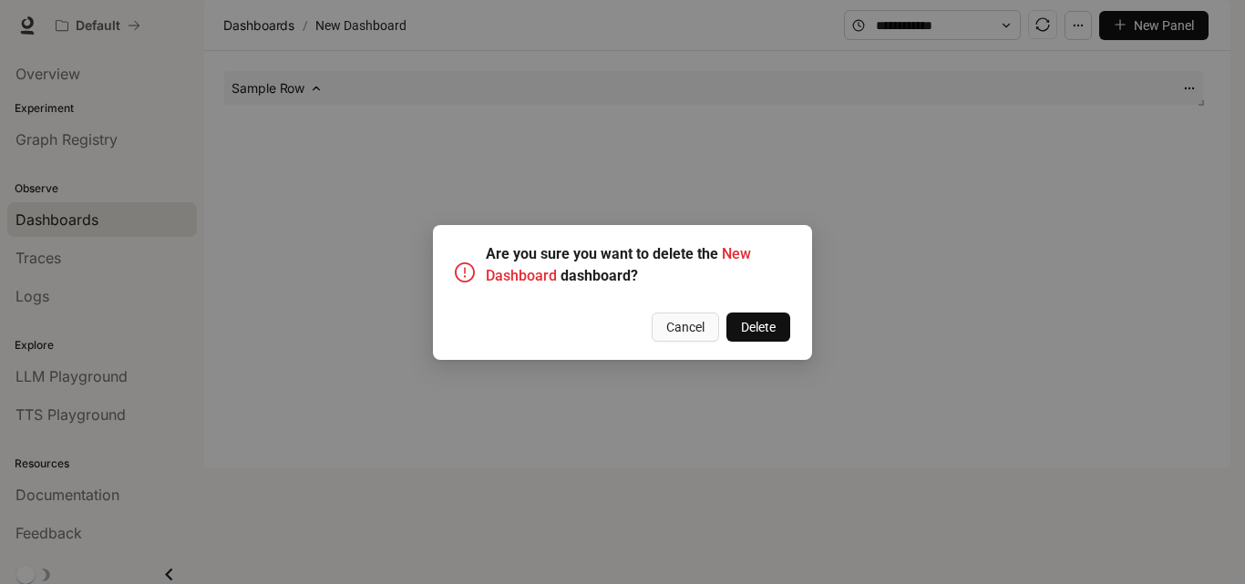
click at [726, 313] on button "Delete" at bounding box center [758, 327] width 64 height 29
click at [1064, 302] on div "Are you sure you want to delete the New Dashboard dashboard? Cancel Delete" at bounding box center [622, 292] width 1245 height 584
click at [729, 316] on button "Delete" at bounding box center [758, 327] width 64 height 29
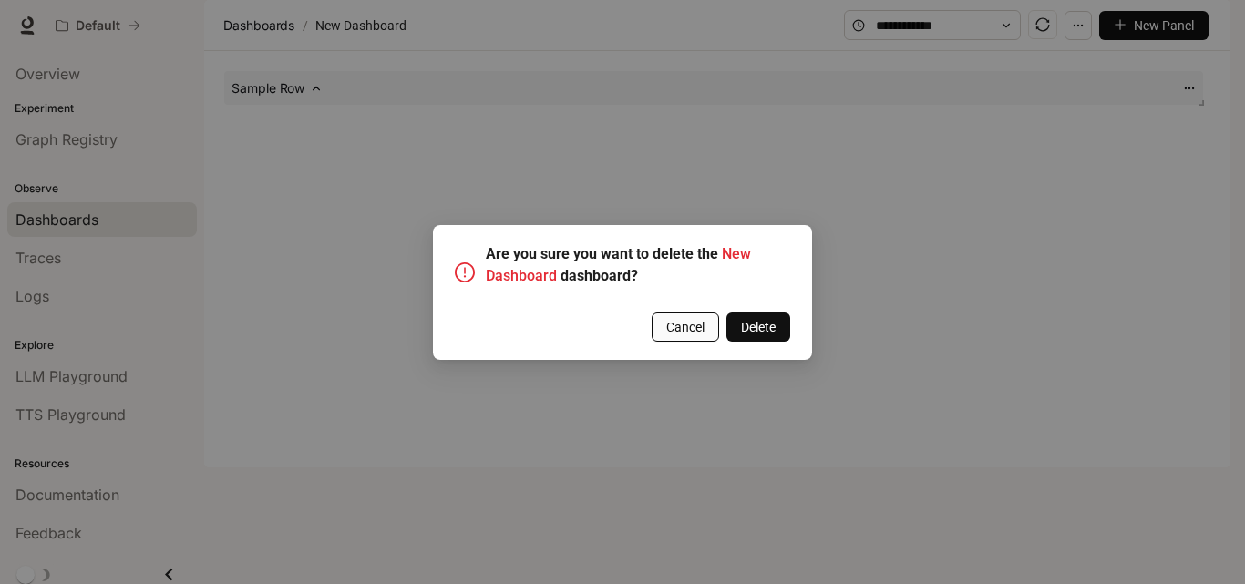
click at [690, 324] on span "Cancel" at bounding box center [685, 327] width 38 height 20
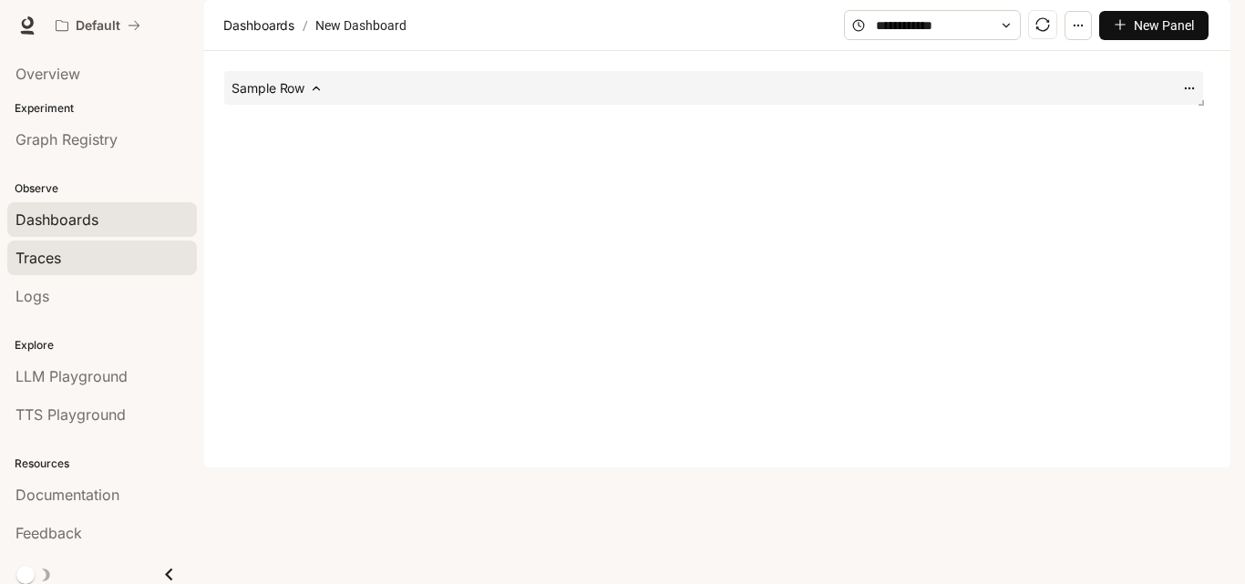
click at [80, 267] on div "Traces" at bounding box center [101, 258] width 173 height 22
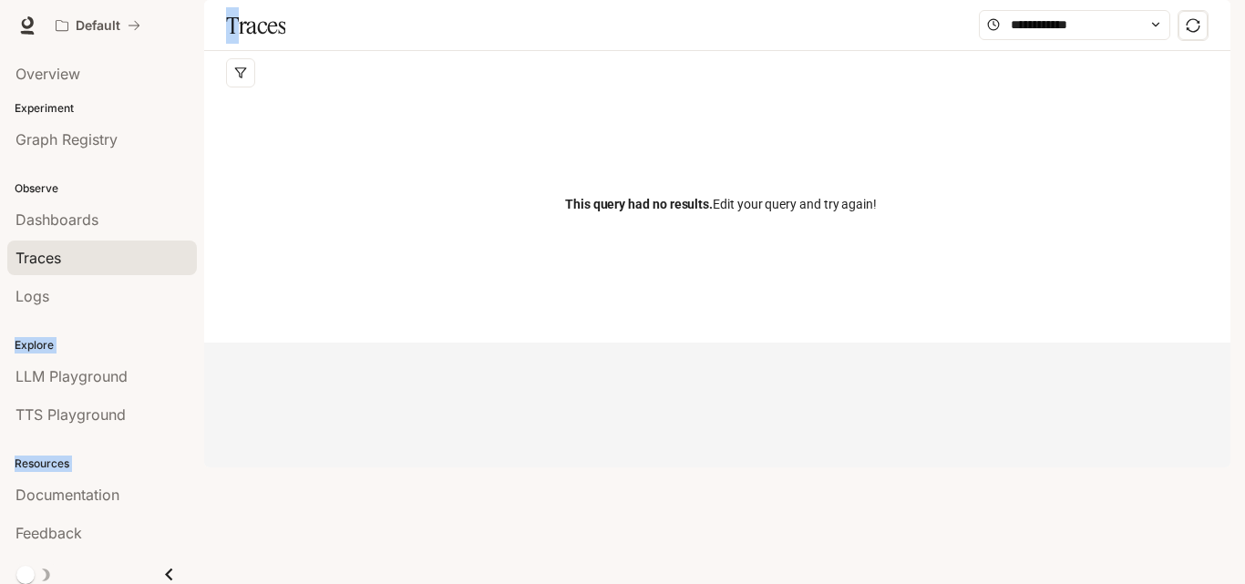
drag, startPoint x: 241, startPoint y: 91, endPoint x: 71, endPoint y: 241, distance: 226.6
click at [204, 241] on main "Portal Overview Experiment Graph Registry Observe Dashboards Traces Logs Explor…" at bounding box center [717, 234] width 1026 height 468
click at [70, 303] on div "Logs" at bounding box center [101, 296] width 173 height 22
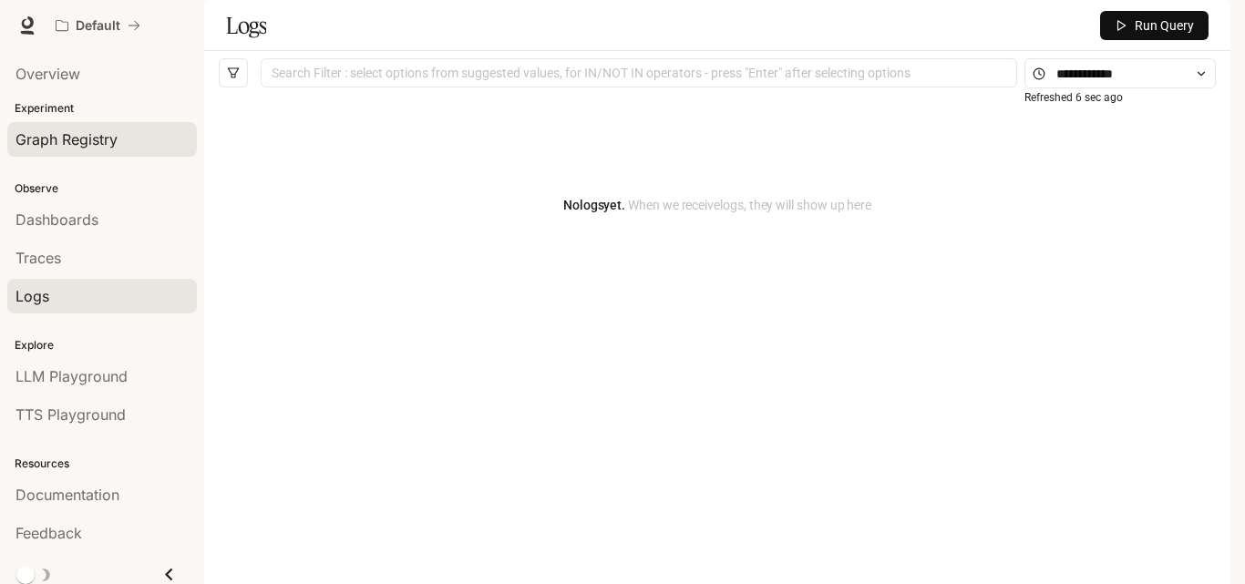
click at [141, 128] on link "Graph Registry" at bounding box center [102, 139] width 190 height 35
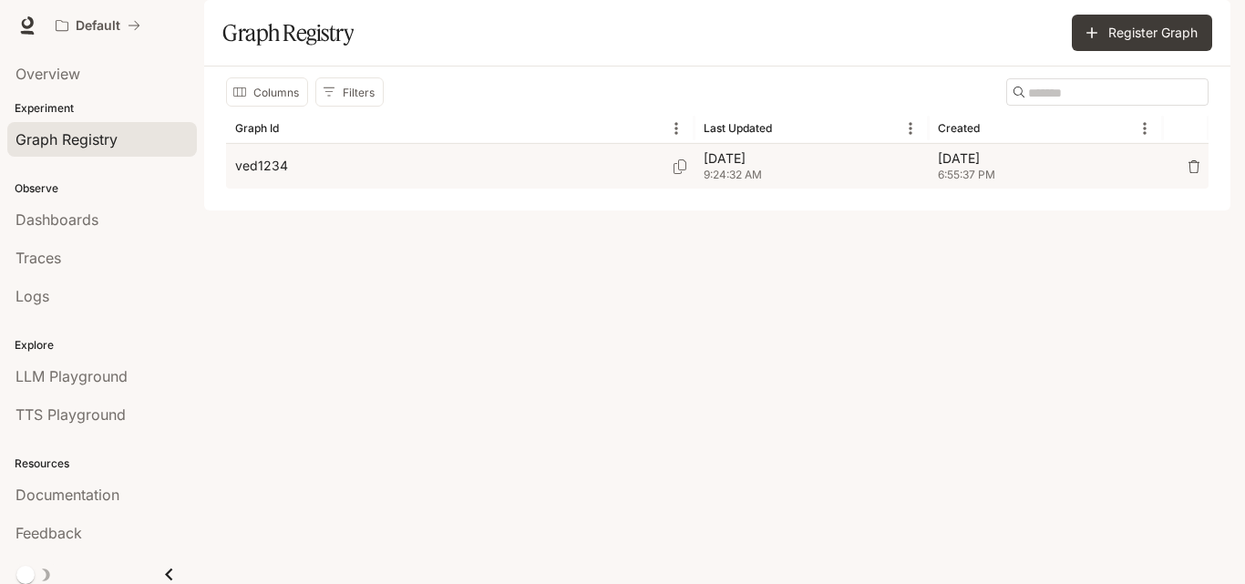
click at [667, 189] on div "ved1234" at bounding box center [460, 166] width 450 height 45
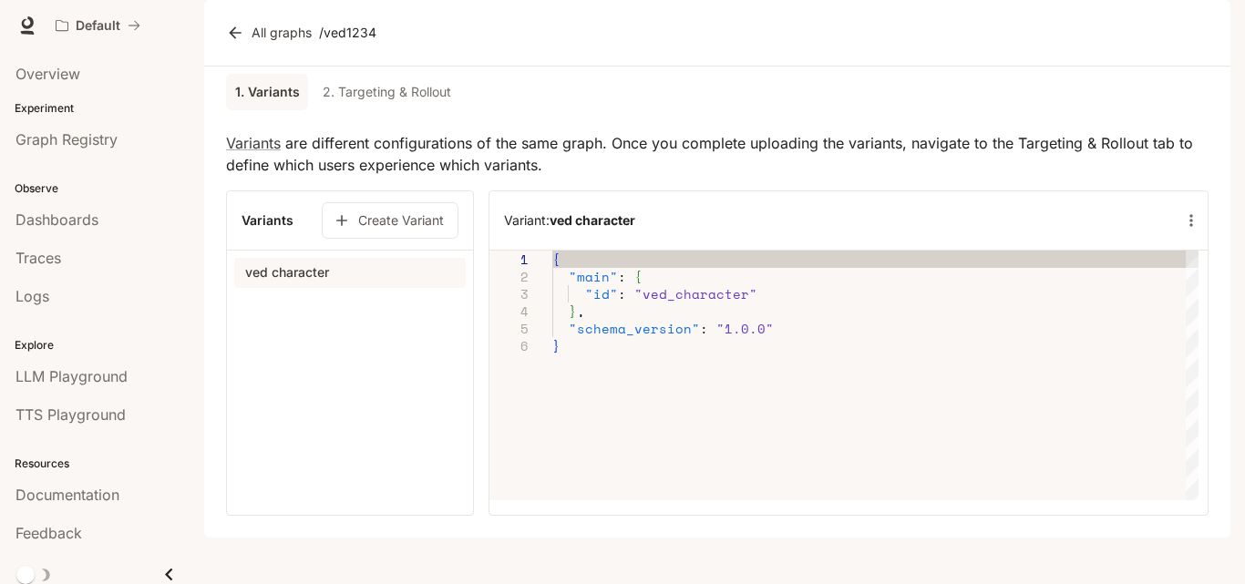
click at [1182, 230] on icon "button" at bounding box center [1191, 220] width 18 height 18
click at [1192, 315] on li "Edit variant" at bounding box center [1166, 303] width 128 height 33
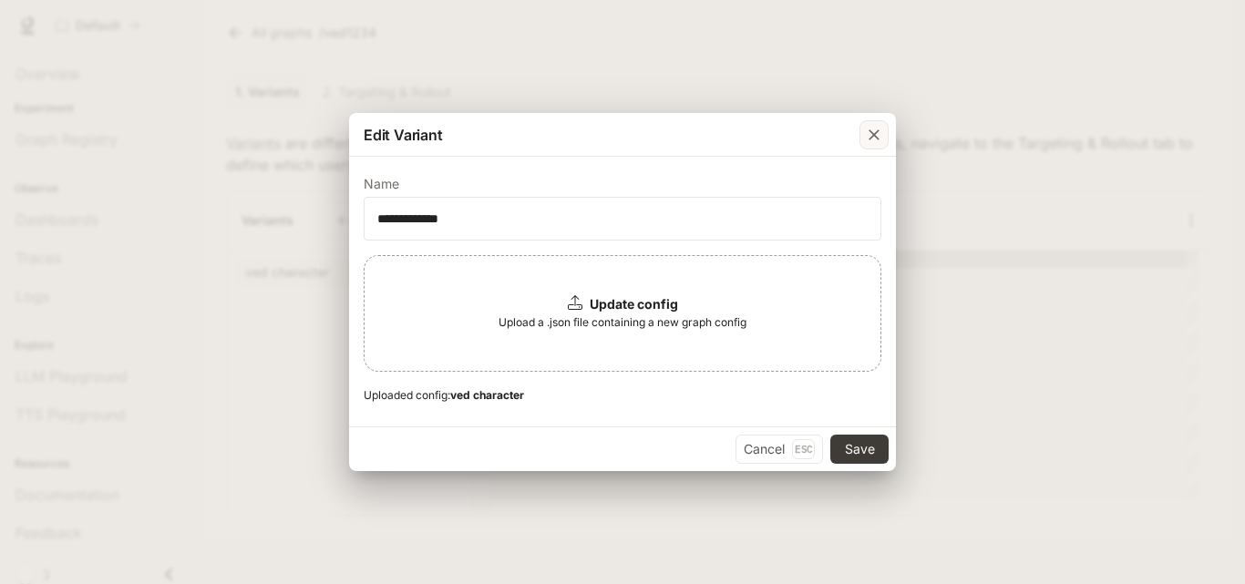
click at [879, 135] on icon "button" at bounding box center [874, 135] width 18 height 18
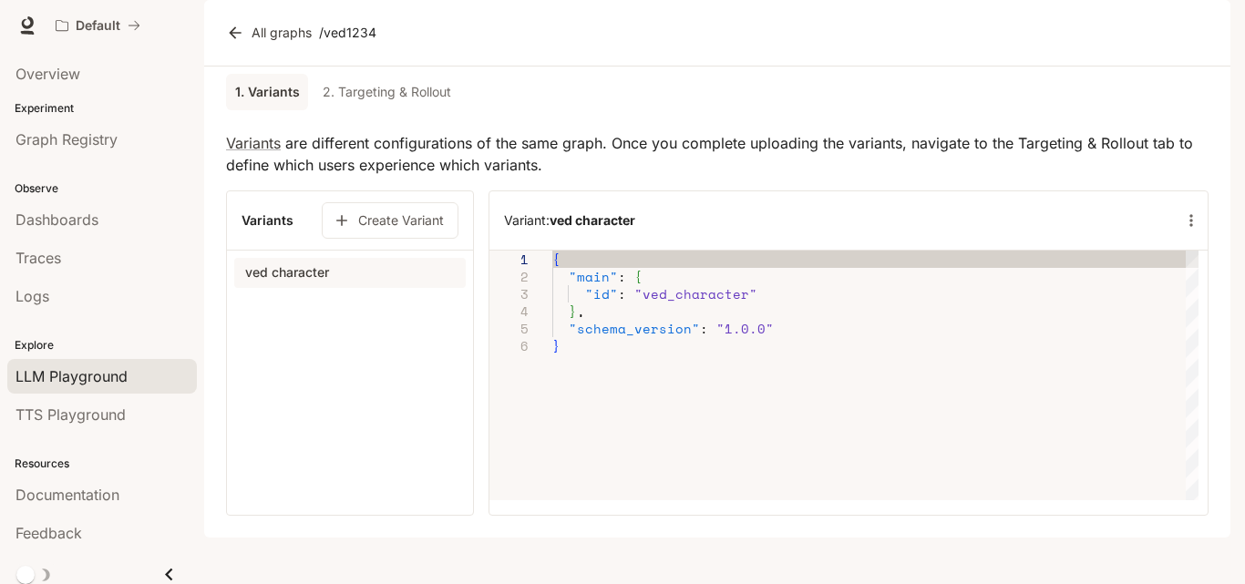
click at [118, 369] on span "LLM Playground" at bounding box center [71, 376] width 112 height 22
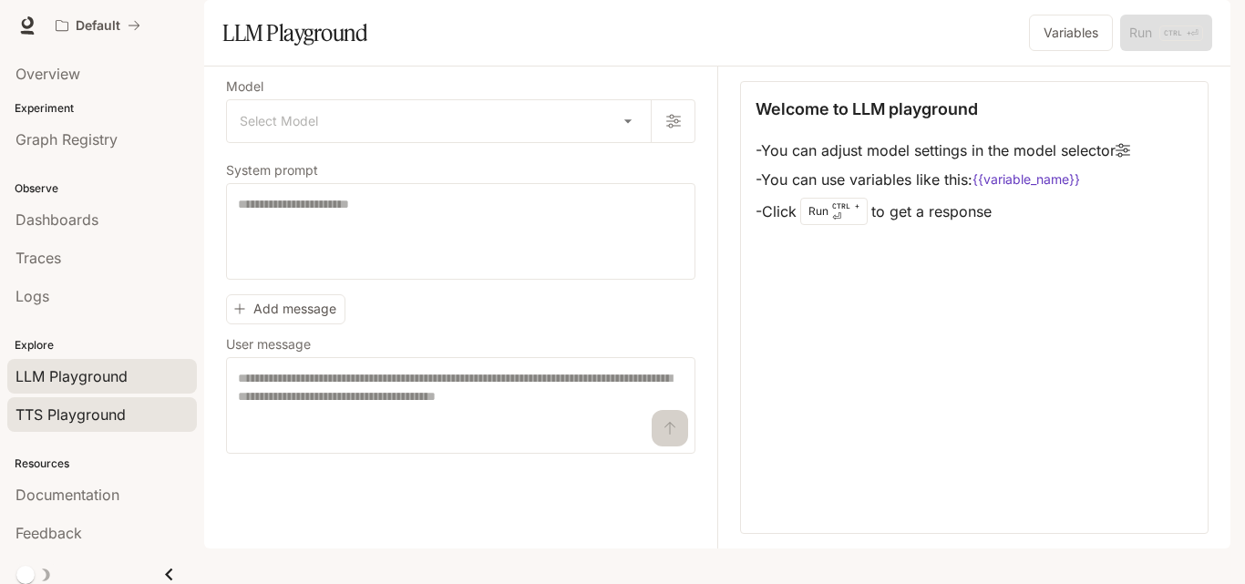
click at [113, 404] on span "TTS Playground" at bounding box center [70, 415] width 110 height 22
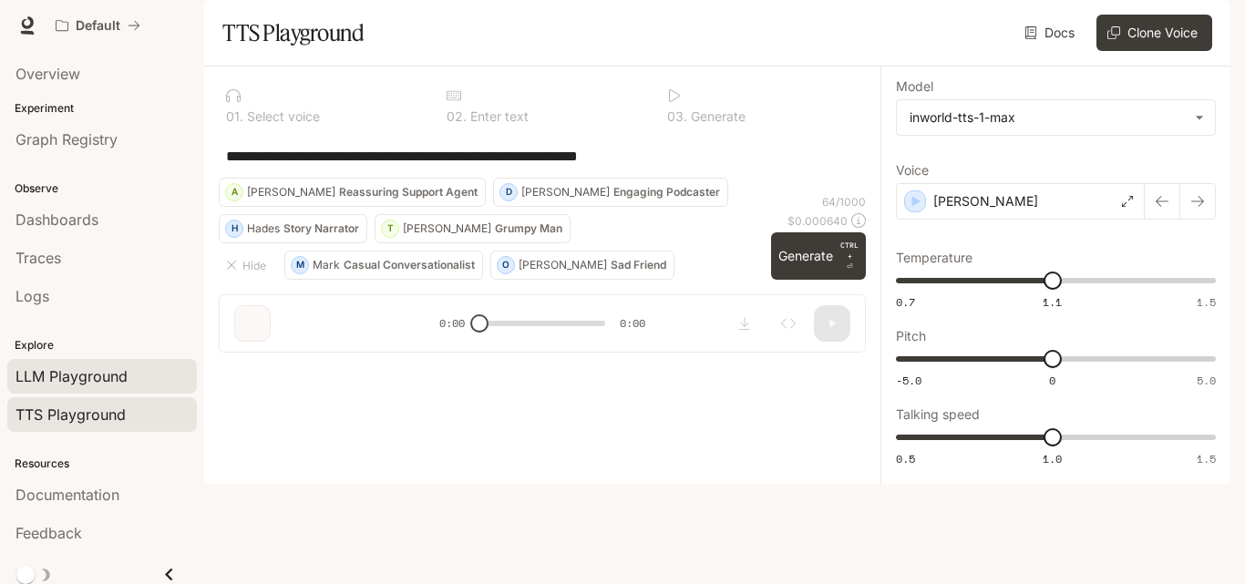
click at [109, 377] on span "LLM Playground" at bounding box center [71, 376] width 112 height 22
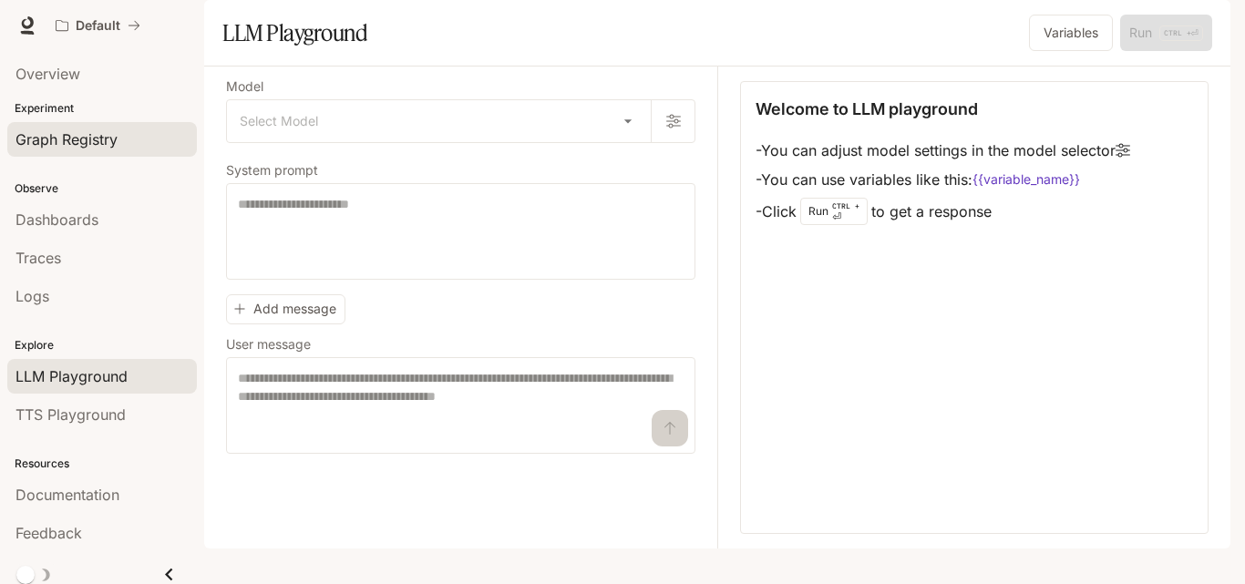
click at [159, 139] on div "Graph Registry" at bounding box center [101, 139] width 173 height 22
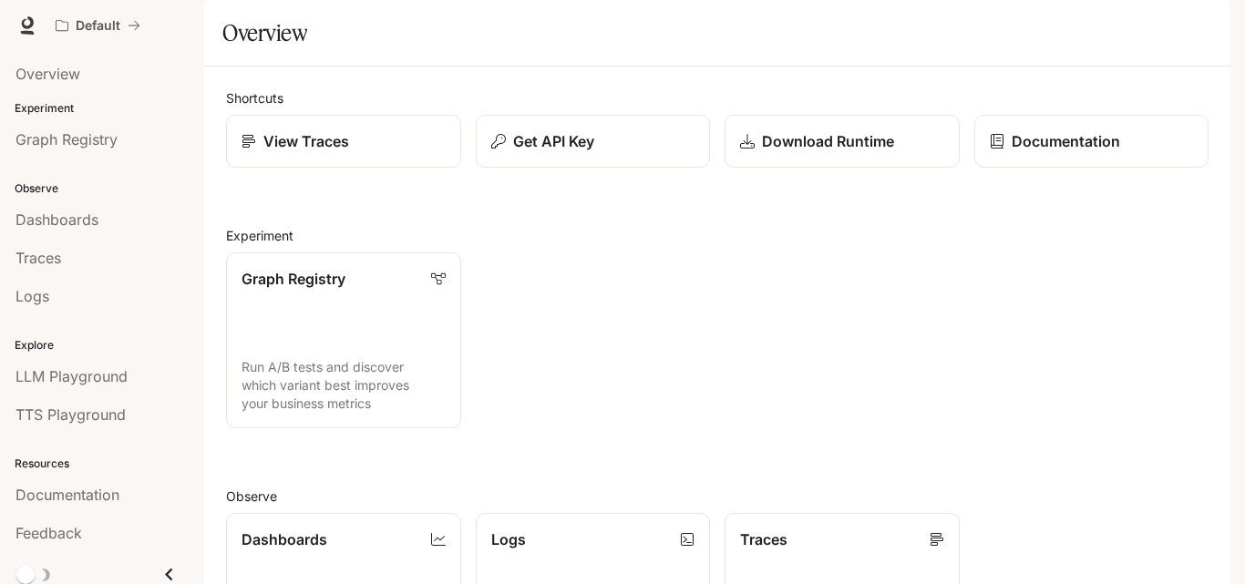
click at [752, 411] on div "Graph Registry Run A/B tests and discover which variant best improves your busi…" at bounding box center [709, 333] width 997 height 190
click at [893, 152] on div "Download Runtime" at bounding box center [842, 141] width 206 height 22
click at [539, 375] on div "Graph Registry Run A/B tests and discover which variant best improves your busi…" at bounding box center [709, 333] width 997 height 190
click at [381, 367] on link "Graph Registry Run A/B tests and discover which variant best improves your busi…" at bounding box center [343, 341] width 237 height 178
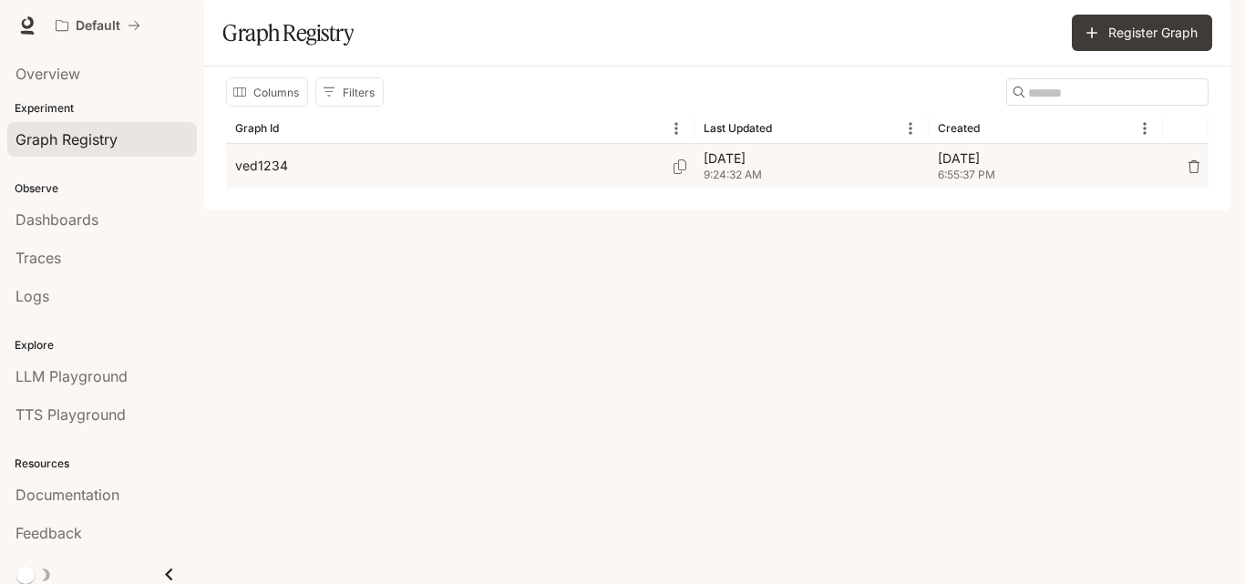
click at [710, 184] on span "9:24:32 AM" at bounding box center [812, 175] width 216 height 18
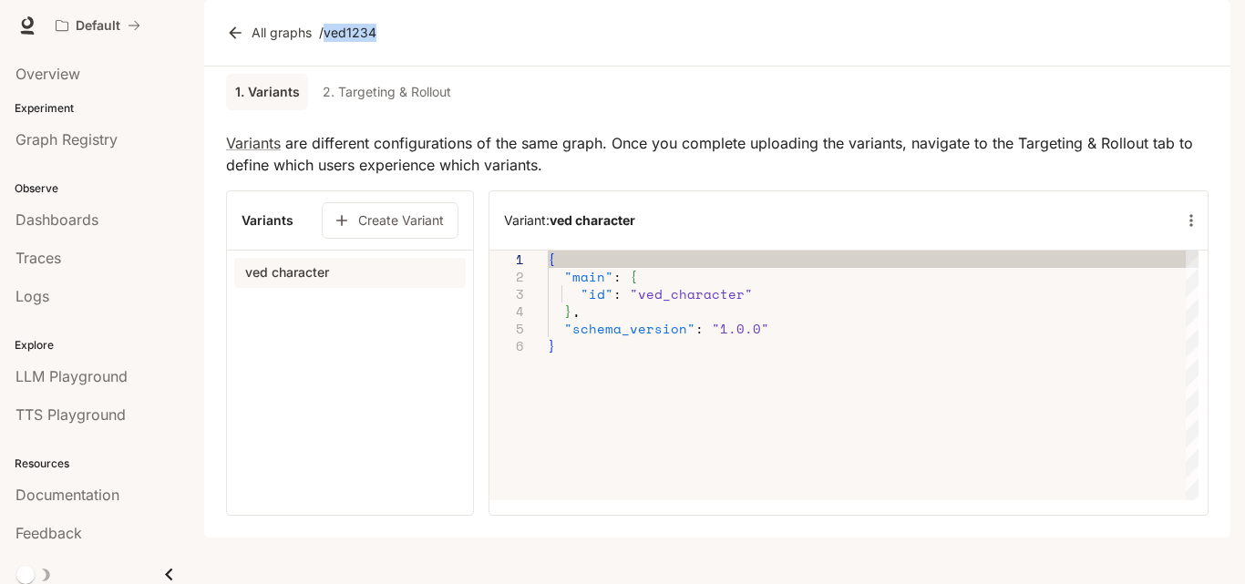
click at [1187, 230] on icon "button" at bounding box center [1191, 220] width 18 height 18
click at [753, 513] on div at bounding box center [622, 292] width 1245 height 584
click at [394, 239] on button "Create Variant" at bounding box center [390, 220] width 137 height 36
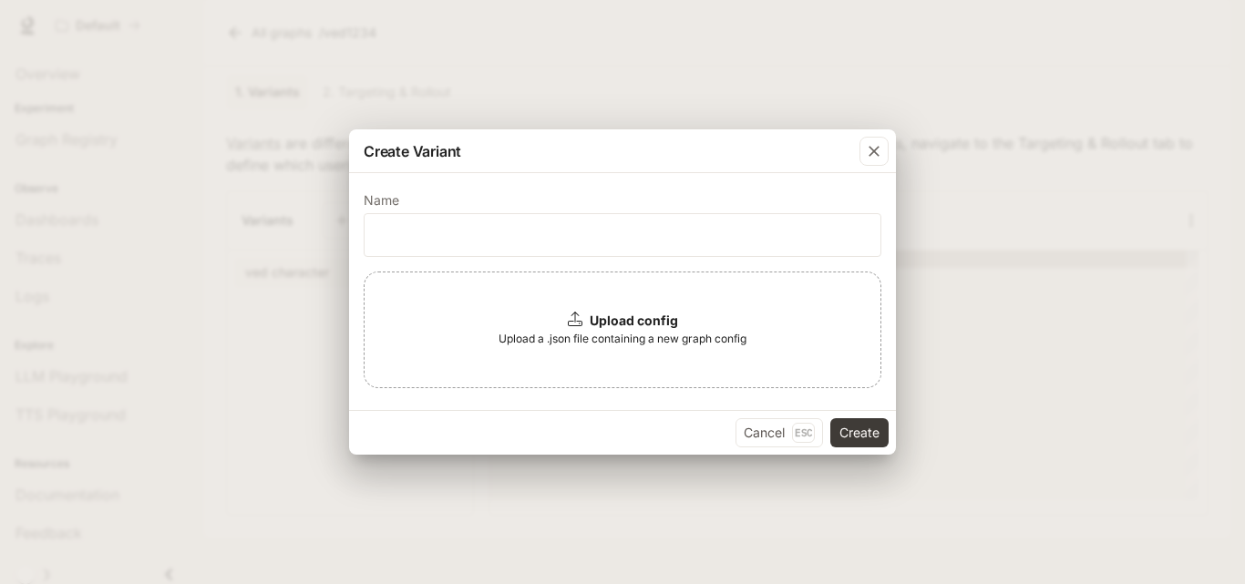
click at [710, 355] on div "Upload config Upload a .json file containing a new graph config" at bounding box center [623, 330] width 518 height 117
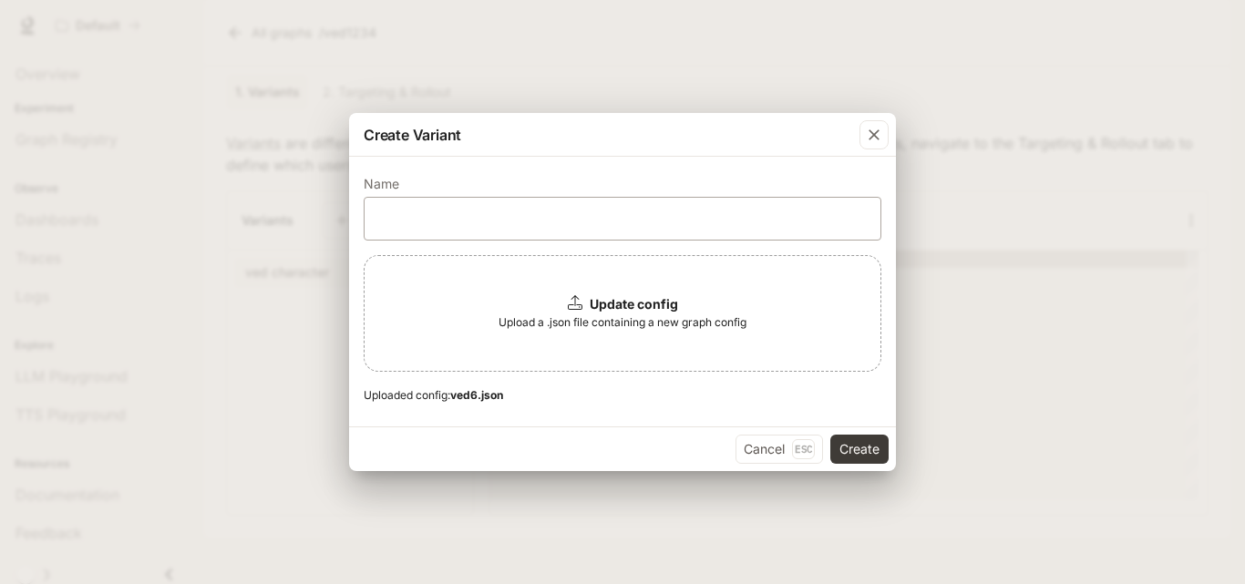
click at [635, 231] on div "​" at bounding box center [623, 219] width 518 height 44
type input "*"
type input "****"
click at [860, 444] on button "Create" at bounding box center [859, 449] width 58 height 29
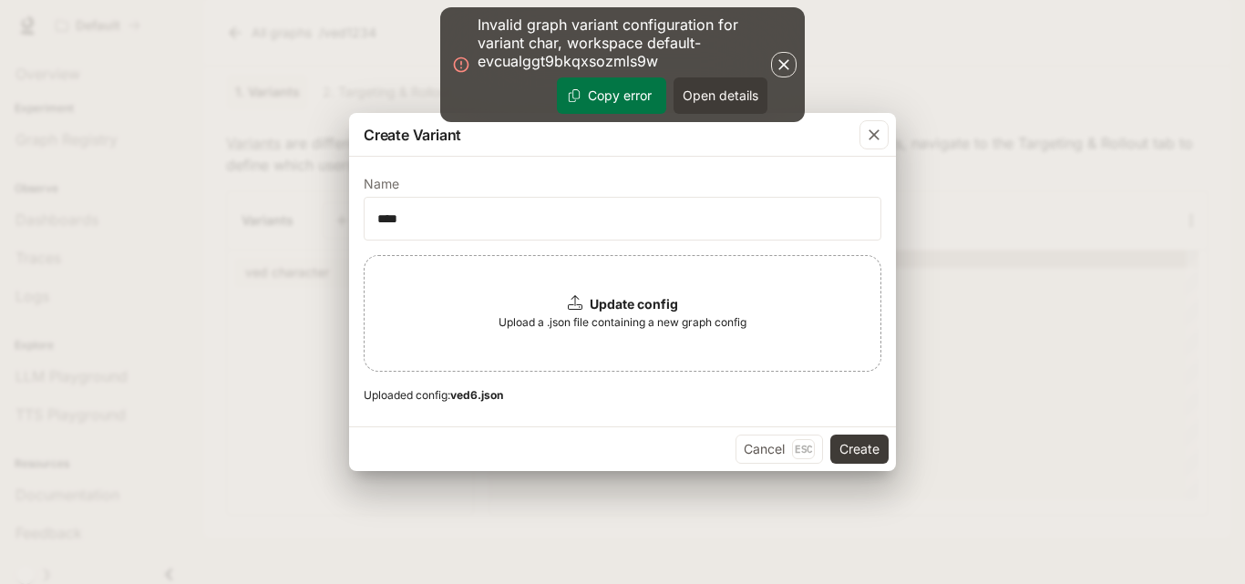
click at [786, 54] on button "button" at bounding box center [784, 65] width 26 height 26
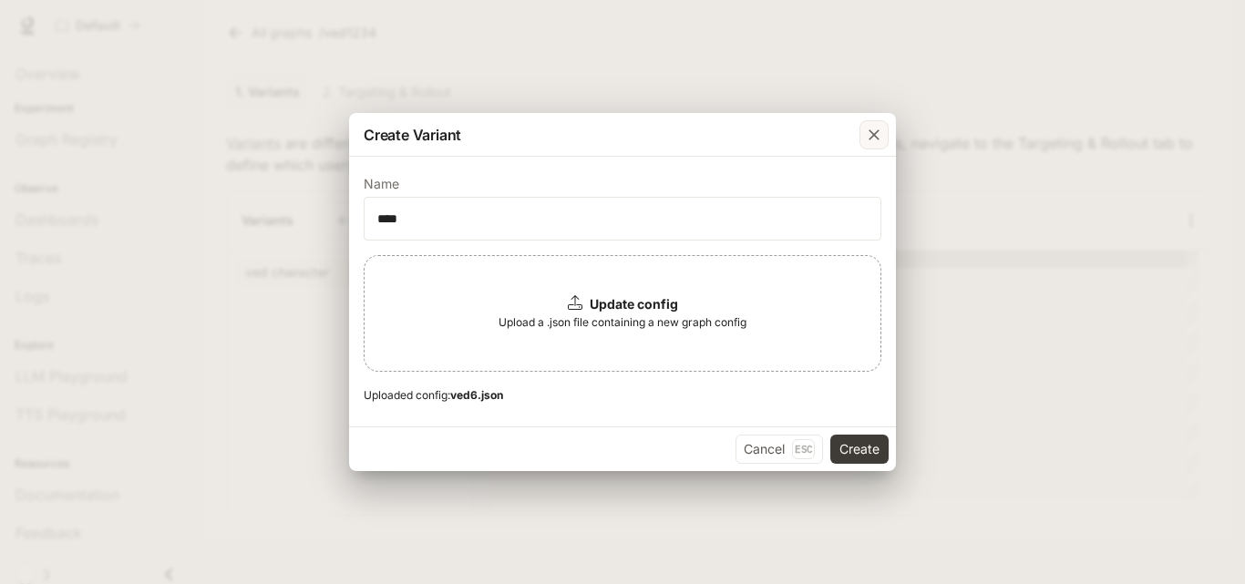
click at [878, 132] on icon "button" at bounding box center [873, 134] width 11 height 11
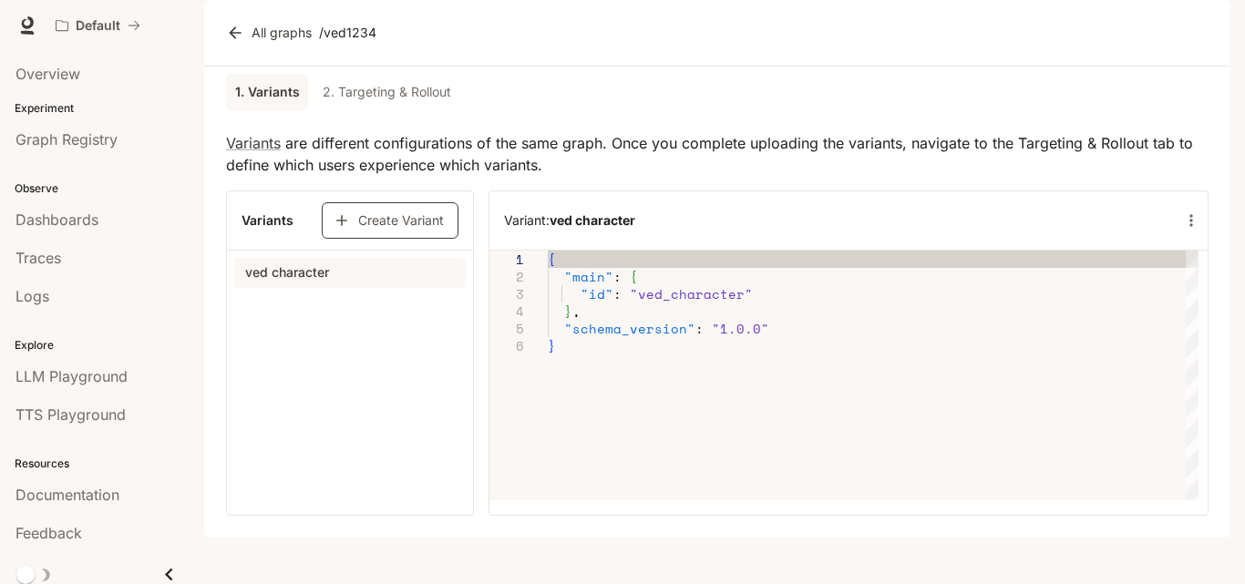
click at [439, 239] on button "Create Variant" at bounding box center [390, 220] width 137 height 36
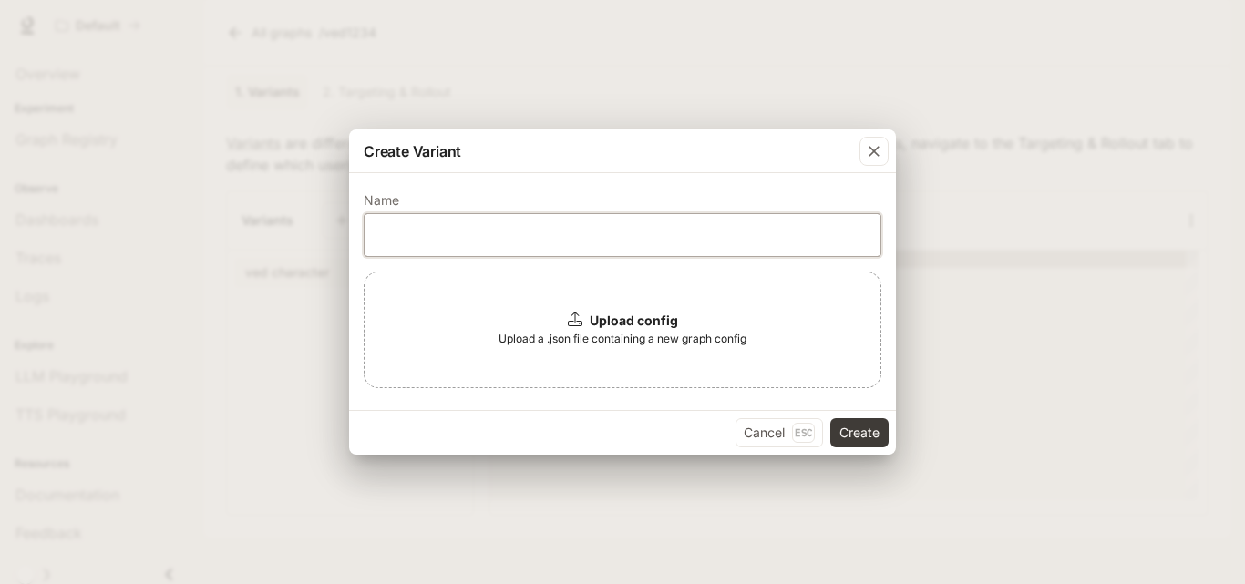
click at [573, 235] on input "text" at bounding box center [623, 235] width 516 height 18
type input "****"
click at [657, 342] on span "Upload a .json file containing a new graph config" at bounding box center [622, 339] width 248 height 18
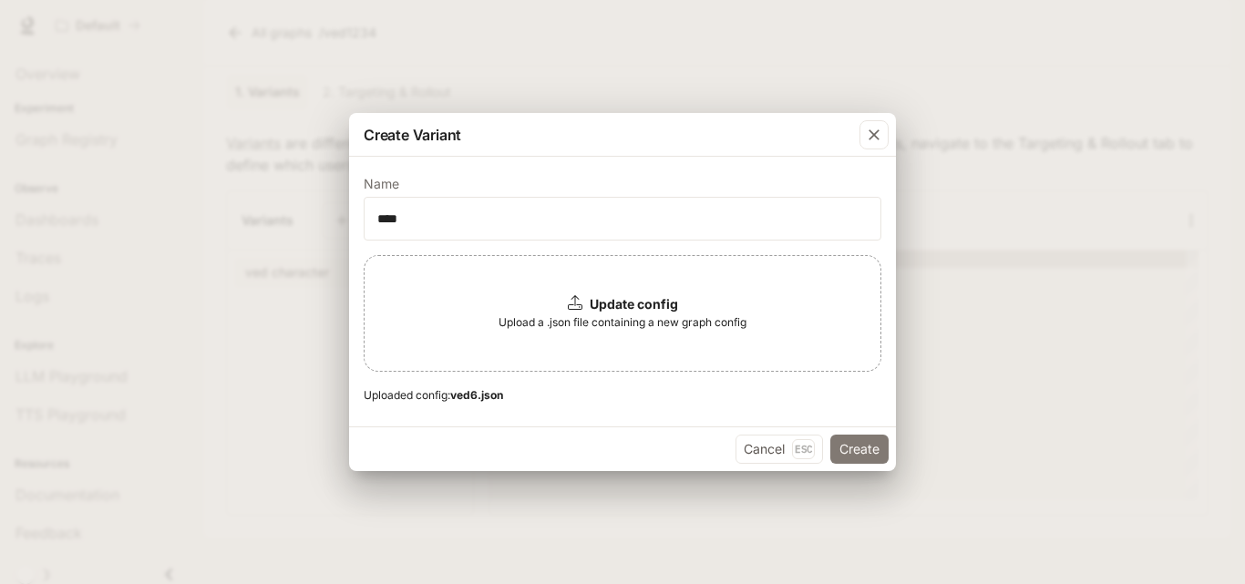
click at [842, 455] on button "Create" at bounding box center [859, 449] width 58 height 29
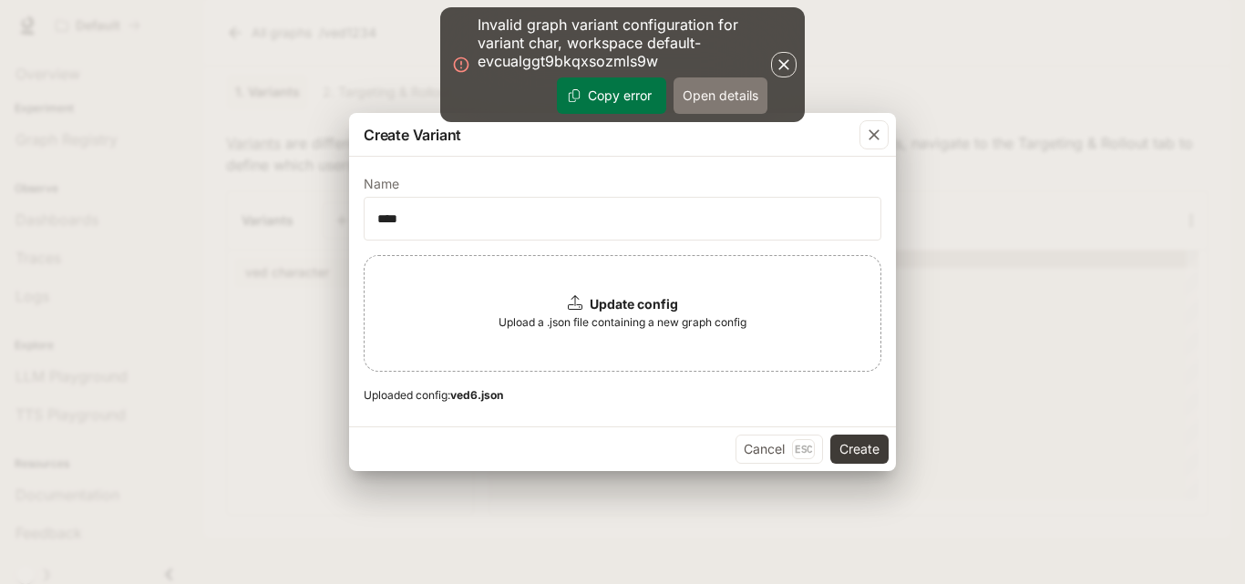
click at [686, 94] on button "Open details" at bounding box center [720, 95] width 94 height 36
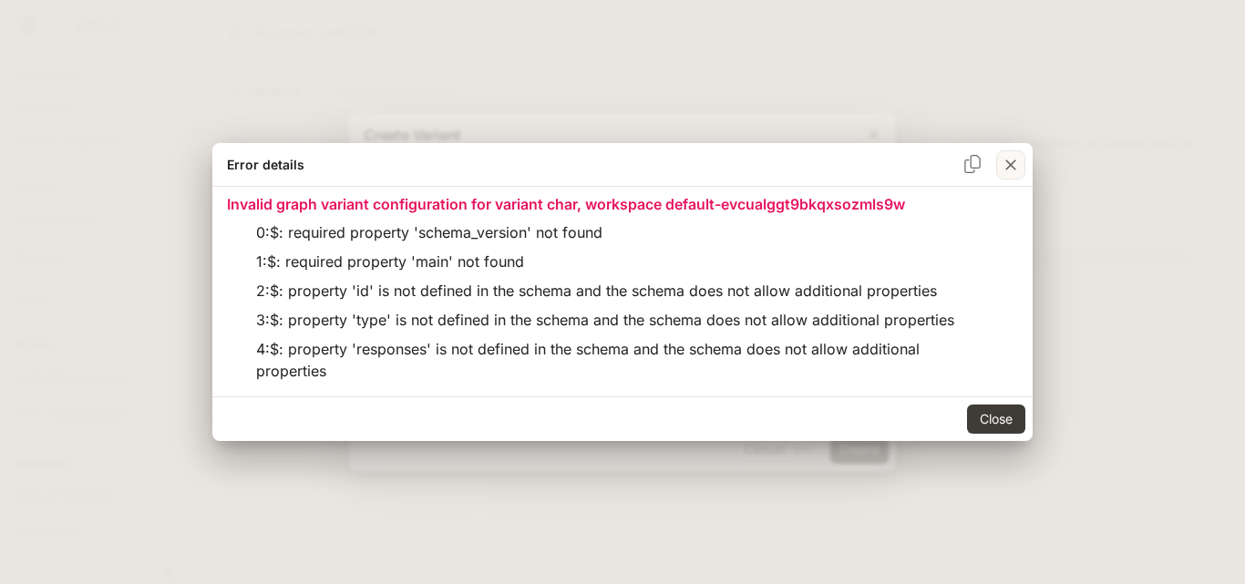
click at [1018, 164] on icon "button" at bounding box center [1011, 165] width 18 height 18
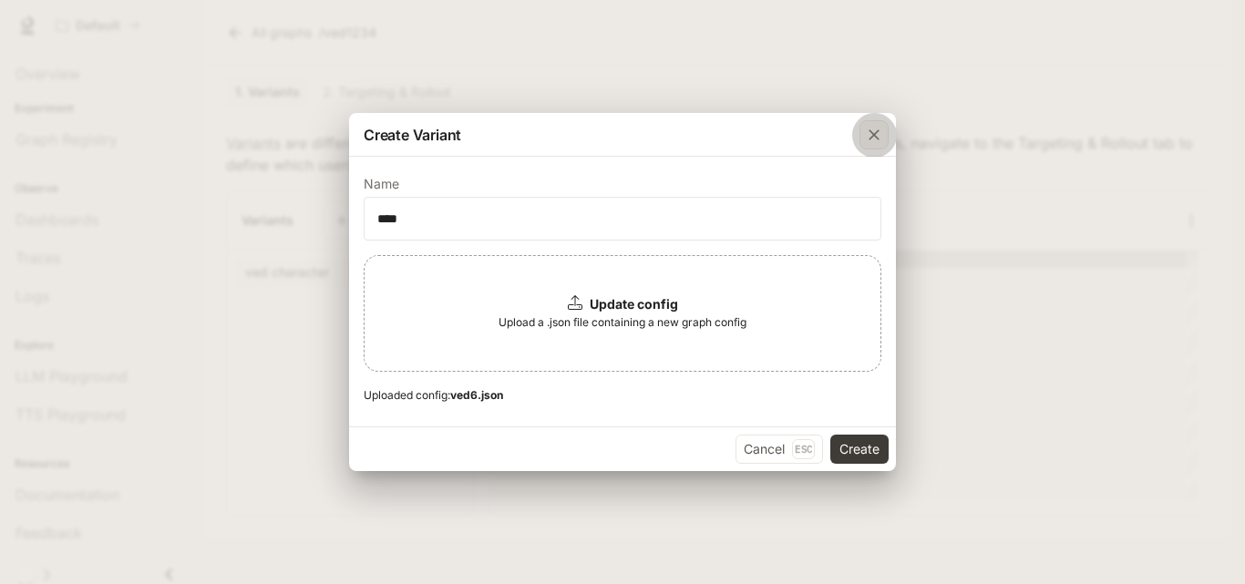
click at [885, 134] on div "button" at bounding box center [873, 134] width 29 height 29
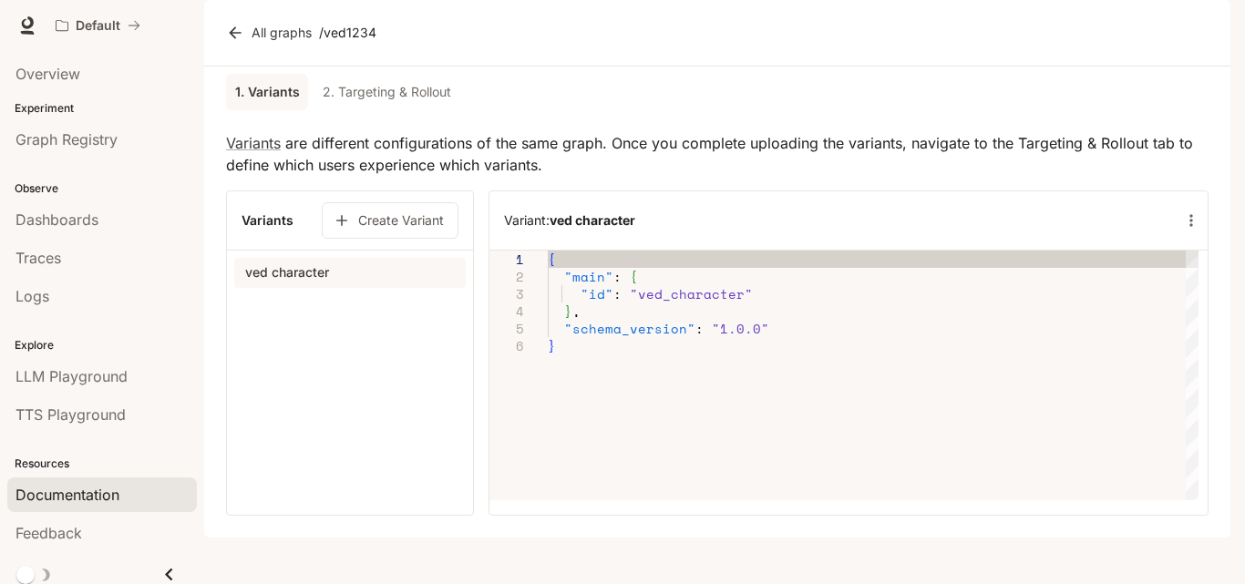
click at [110, 495] on span "Documentation" at bounding box center [67, 495] width 104 height 22
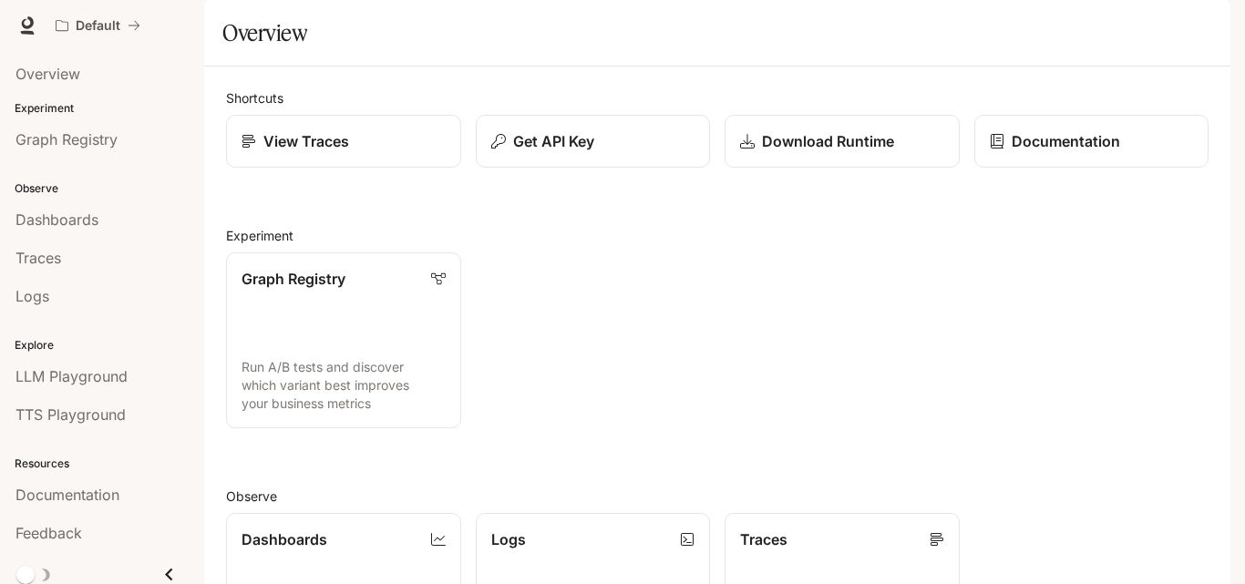
drag, startPoint x: 1203, startPoint y: 23, endPoint x: 679, endPoint y: 362, distance: 624.1
click at [679, 362] on div "Graph Registry Run A/B tests and discover which variant best improves your busi…" at bounding box center [709, 333] width 997 height 190
click at [561, 390] on div "Graph Registry Run A/B tests and discover which variant best improves your busi…" at bounding box center [709, 333] width 997 height 190
click at [848, 152] on p "Download Runtime" at bounding box center [827, 141] width 133 height 22
click at [934, 331] on div "Graph Registry Run A/B tests and discover which variant best improves your busi…" at bounding box center [709, 333] width 997 height 190
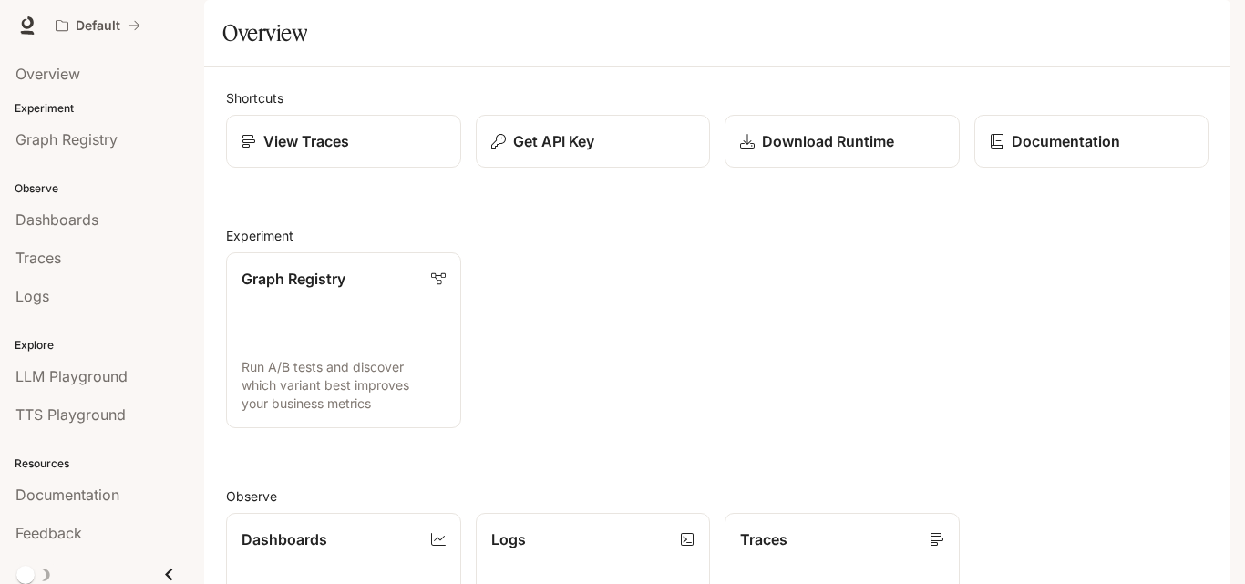
scroll to position [447, 0]
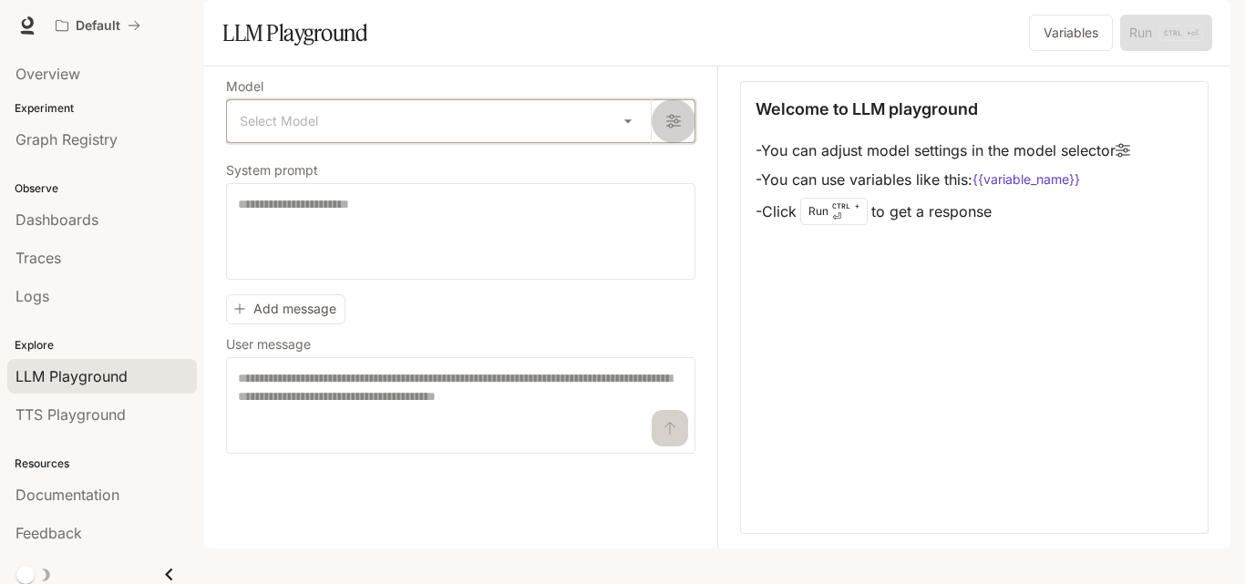
click at [670, 128] on icon "button" at bounding box center [673, 121] width 15 height 15
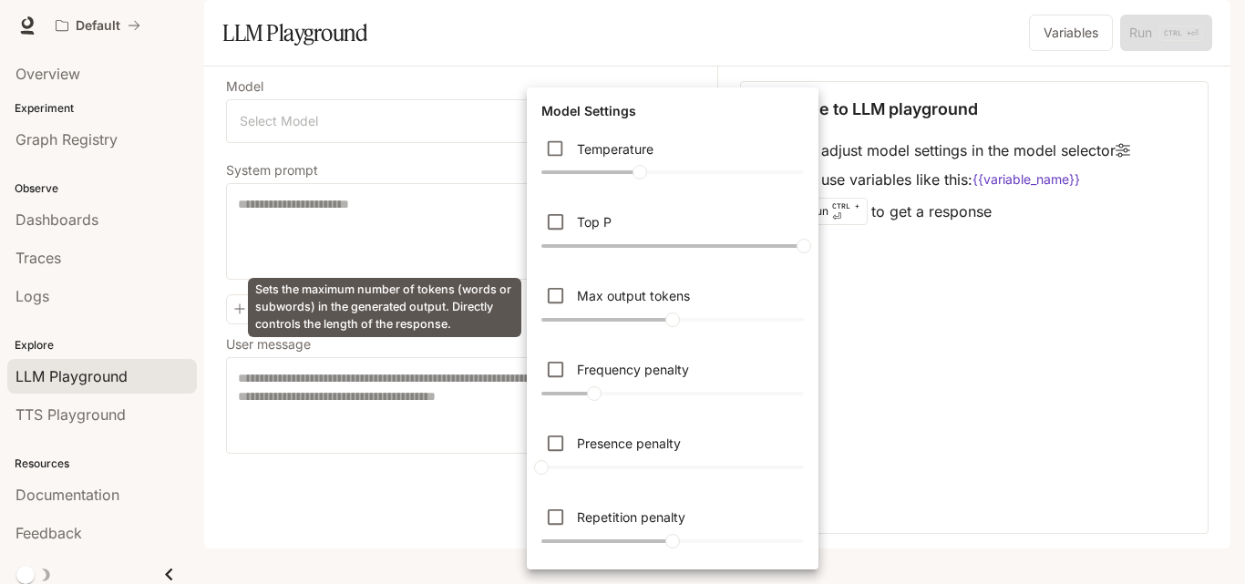
click at [403, 317] on div "Sets the maximum number of tokens (words or subwords) in the generated output. …" at bounding box center [384, 307] width 273 height 59
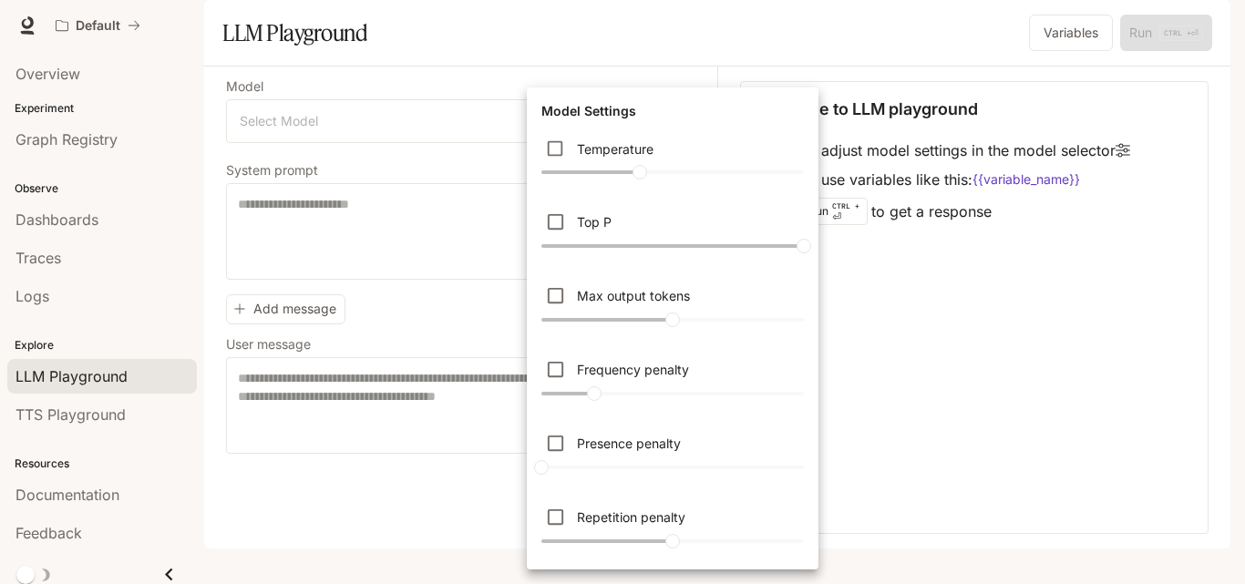
click at [440, 66] on div at bounding box center [622, 292] width 1245 height 584
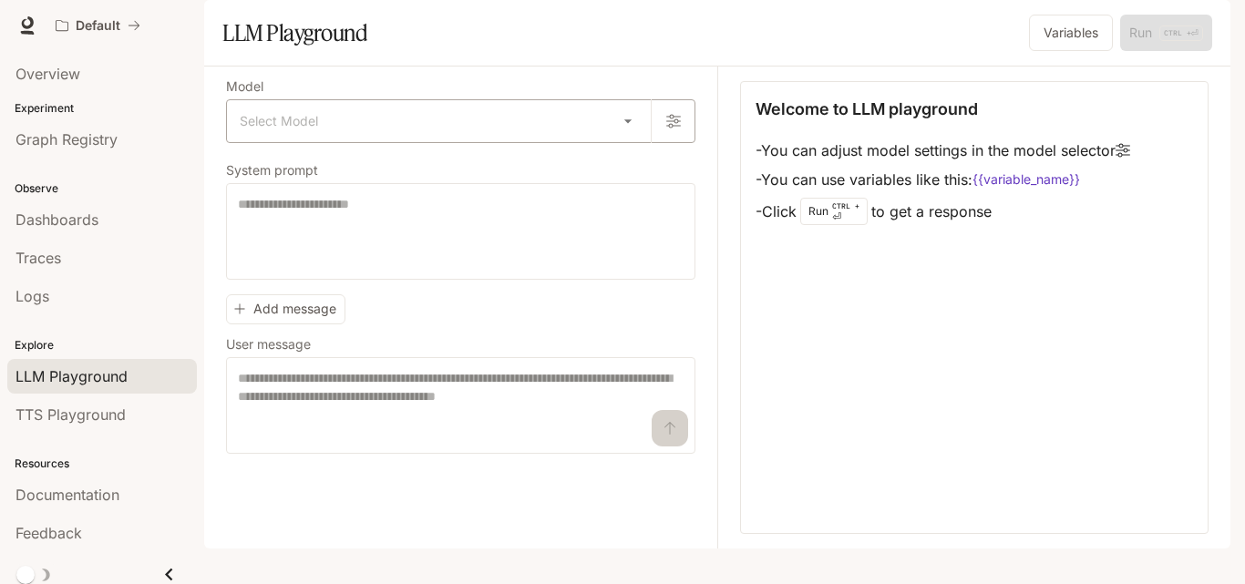
click at [623, 179] on body "Skip to main content Default Documentation Documentation Portal Overview Experi…" at bounding box center [622, 292] width 1245 height 584
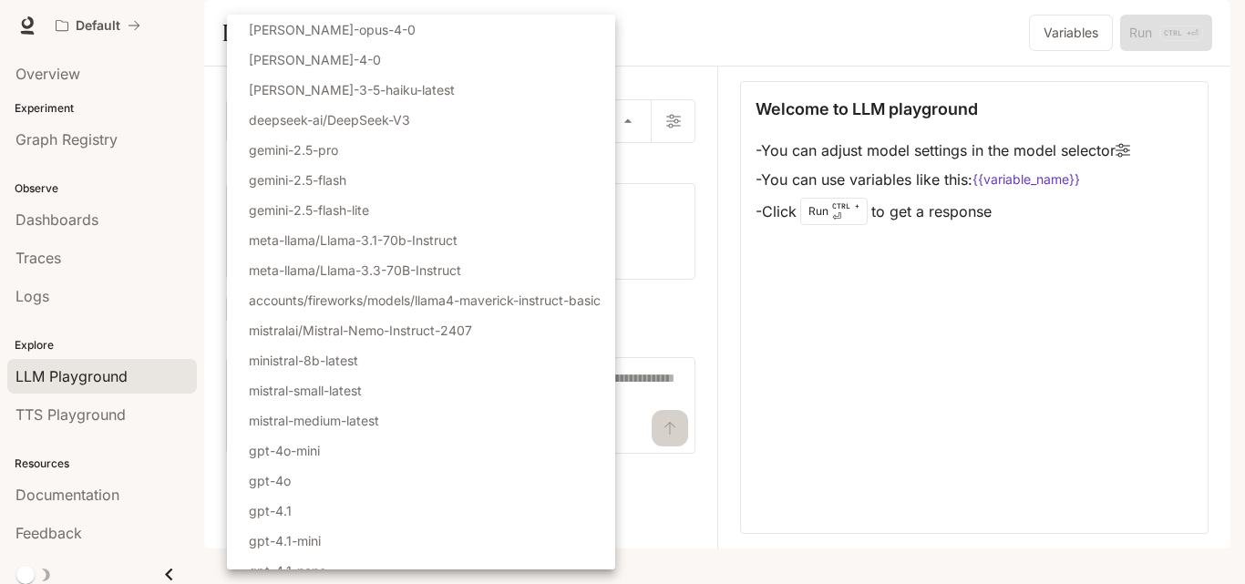
click at [1071, 350] on div at bounding box center [622, 292] width 1245 height 584
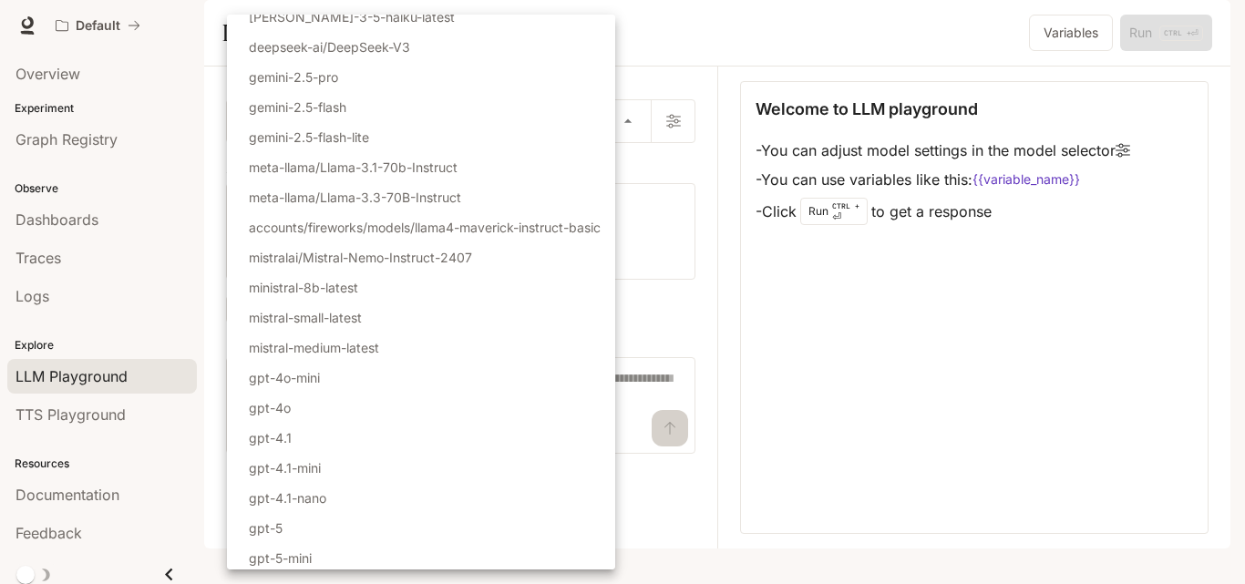
scroll to position [109, 0]
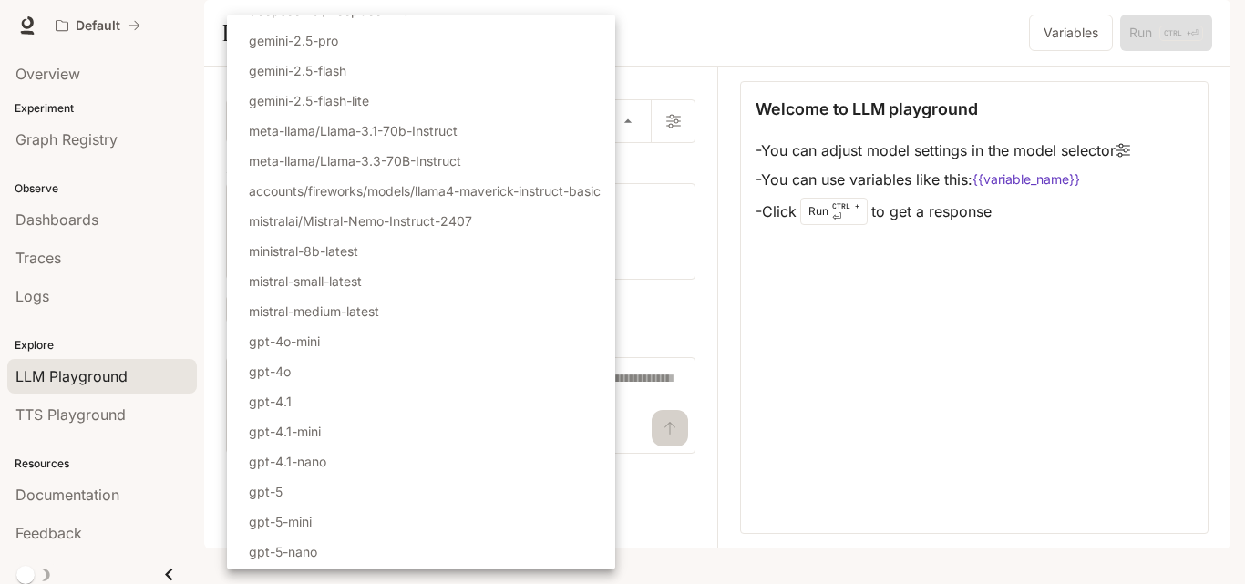
click at [1214, 350] on div at bounding box center [622, 292] width 1245 height 584
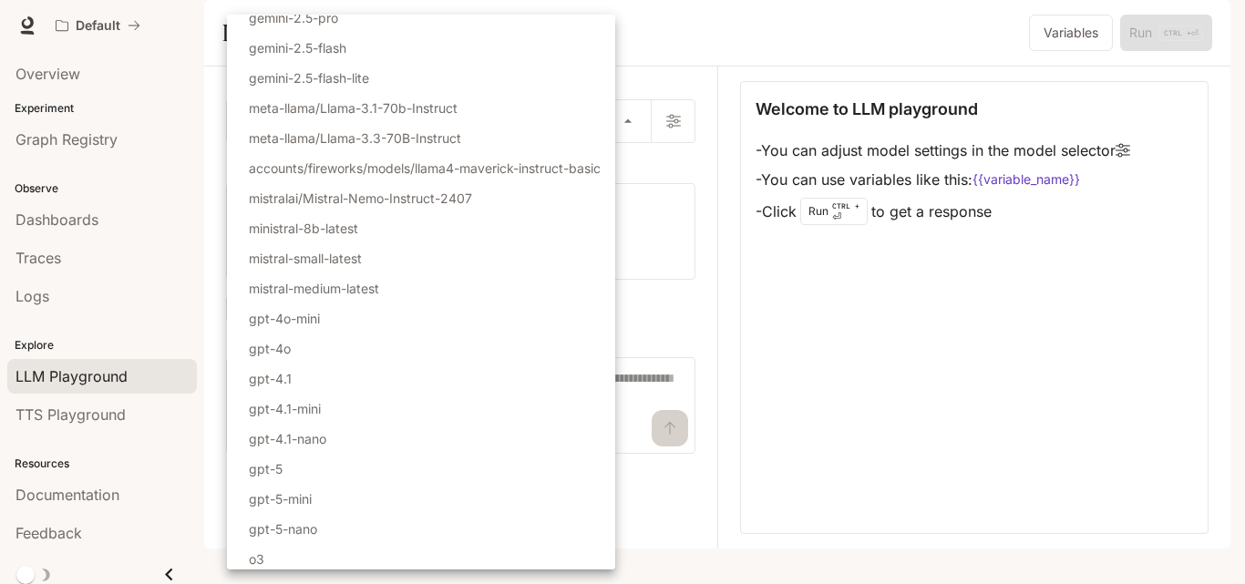
scroll to position [182, 0]
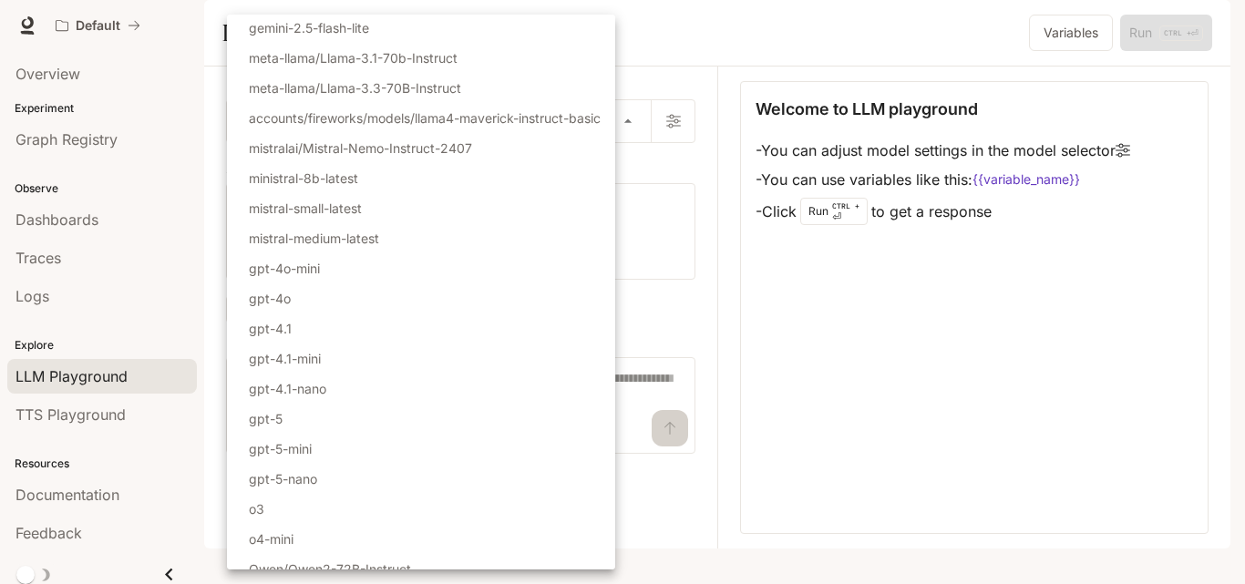
click at [1220, 359] on div at bounding box center [622, 292] width 1245 height 584
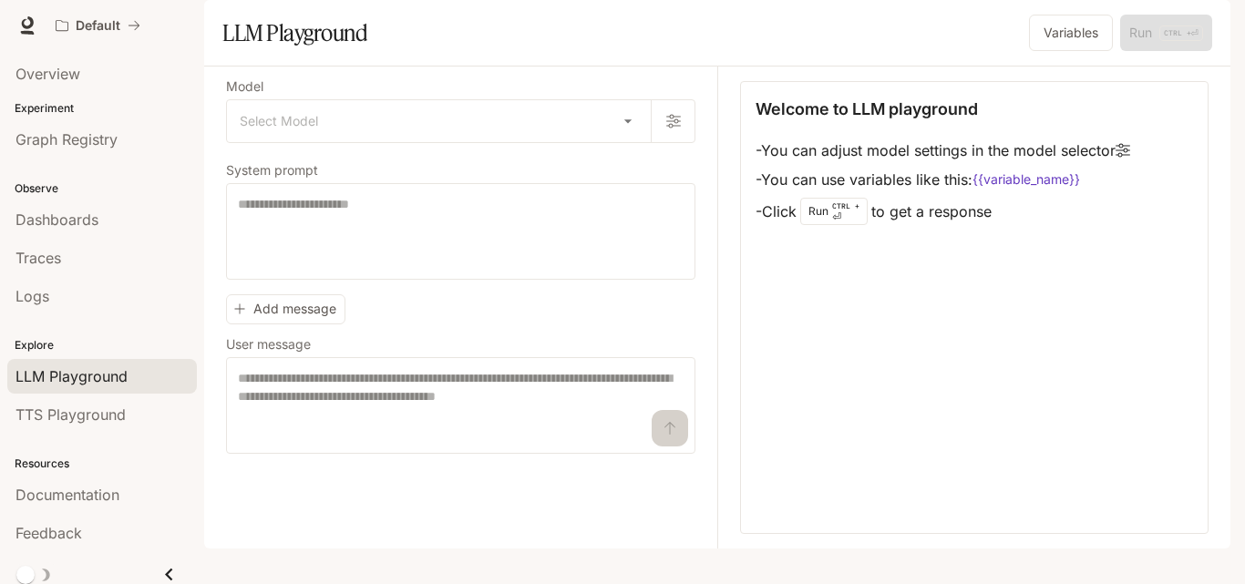
click at [1024, 401] on div "Welcome to LLM playground - You can adjust model settings in the model selector…" at bounding box center [974, 307] width 468 height 453
click at [683, 357] on label "User message" at bounding box center [460, 348] width 469 height 18
drag, startPoint x: 1244, startPoint y: 171, endPoint x: 786, endPoint y: 496, distance: 560.8
click at [824, 511] on div "Skip to main content Default Documentation Documentation Portal Overview Experi…" at bounding box center [622, 292] width 1245 height 584
click at [1083, 413] on div "Welcome to LLM playground - You can adjust model settings in the model selector…" at bounding box center [974, 307] width 468 height 453
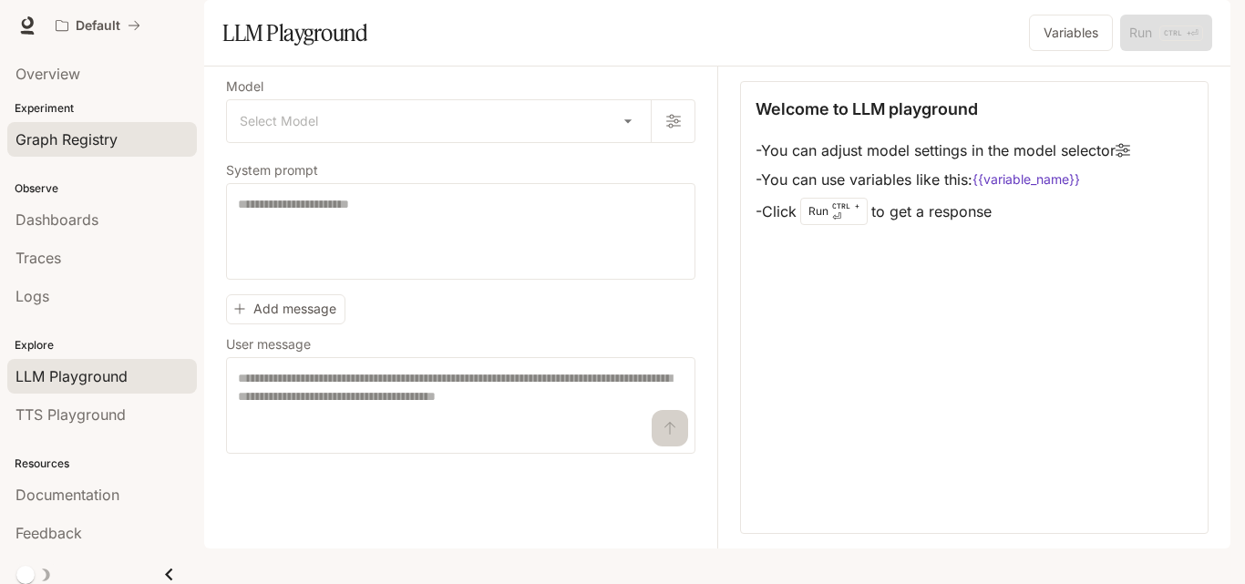
click at [95, 146] on span "Graph Registry" at bounding box center [66, 139] width 102 height 22
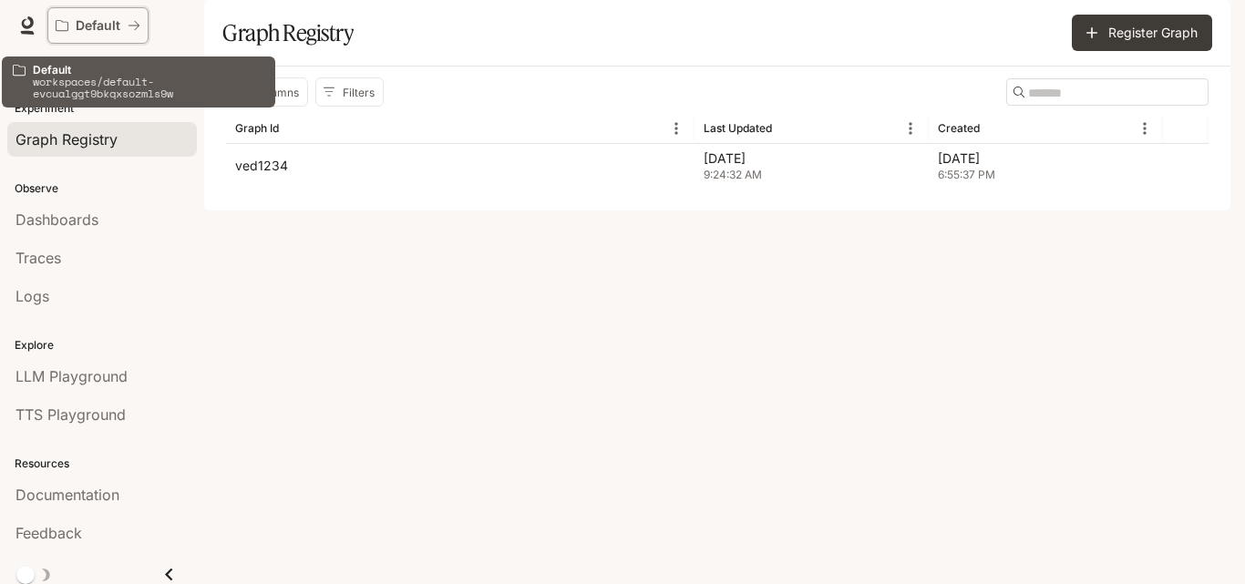
click at [103, 19] on p "Default" at bounding box center [98, 25] width 45 height 15
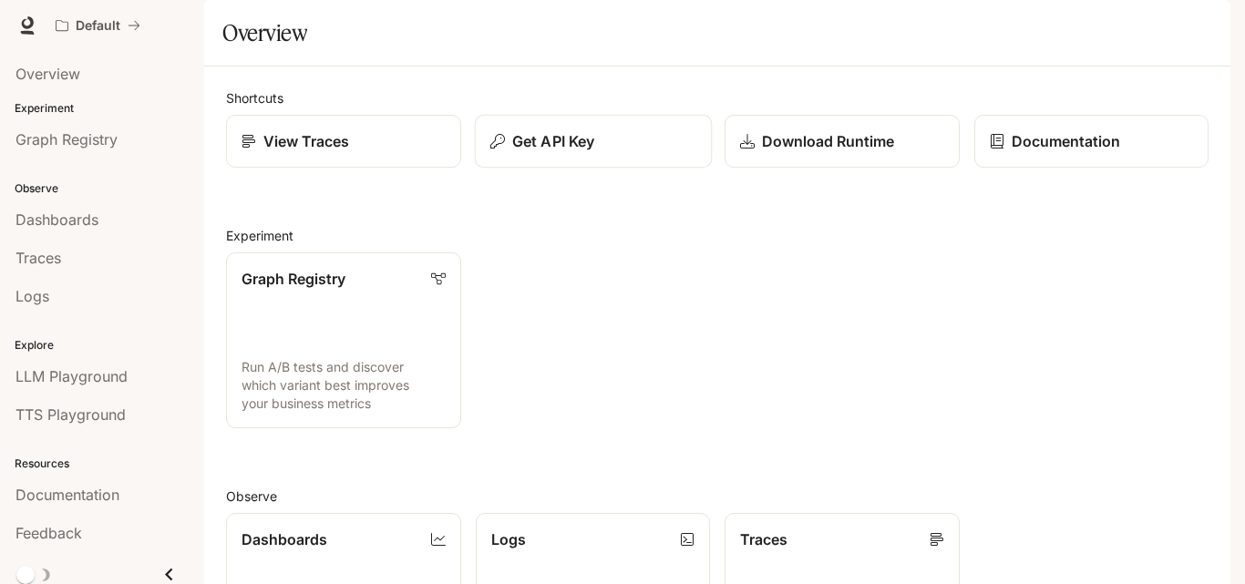
click at [611, 152] on div "Get API Key" at bounding box center [592, 141] width 206 height 22
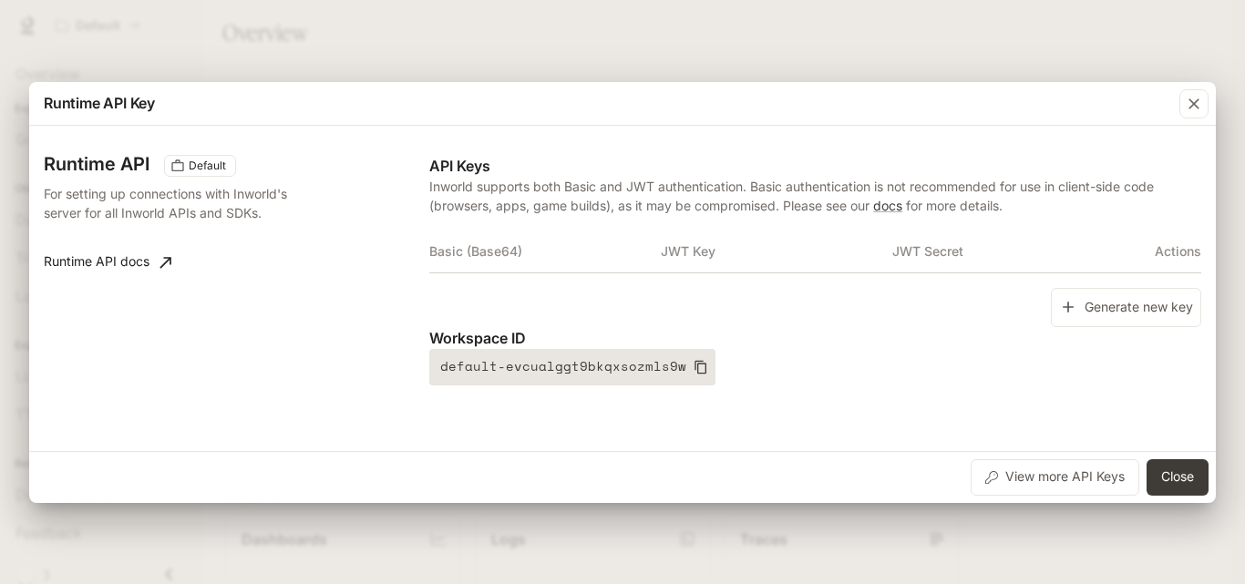
click at [694, 367] on icon "button" at bounding box center [701, 367] width 15 height 15
click at [681, 362] on button "default-evcualggt9bkqxsozmls9w" at bounding box center [572, 367] width 286 height 36
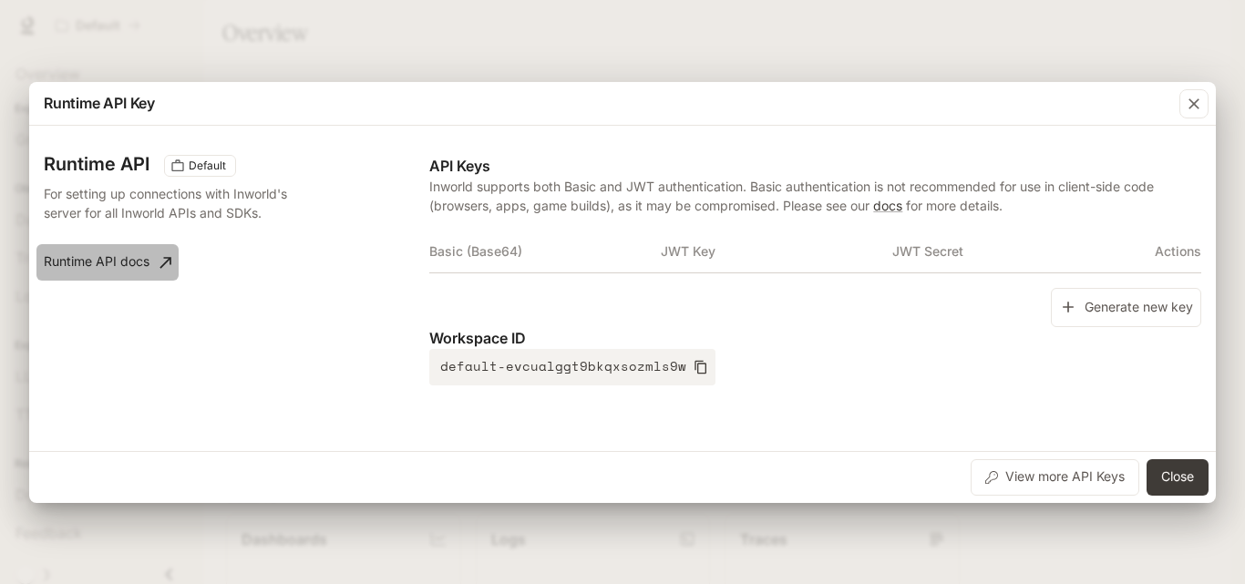
click at [149, 262] on link "Runtime API docs" at bounding box center [107, 262] width 142 height 36
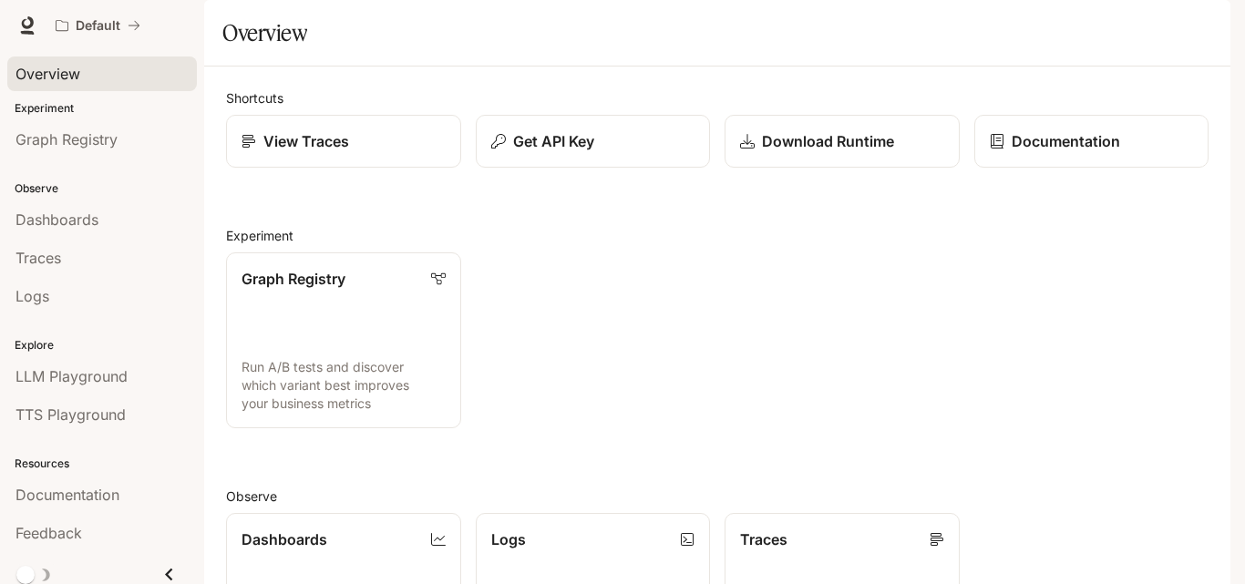
click at [132, 70] on div "Overview" at bounding box center [101, 74] width 173 height 22
click at [1205, 26] on img "button" at bounding box center [1205, 26] width 26 height 26
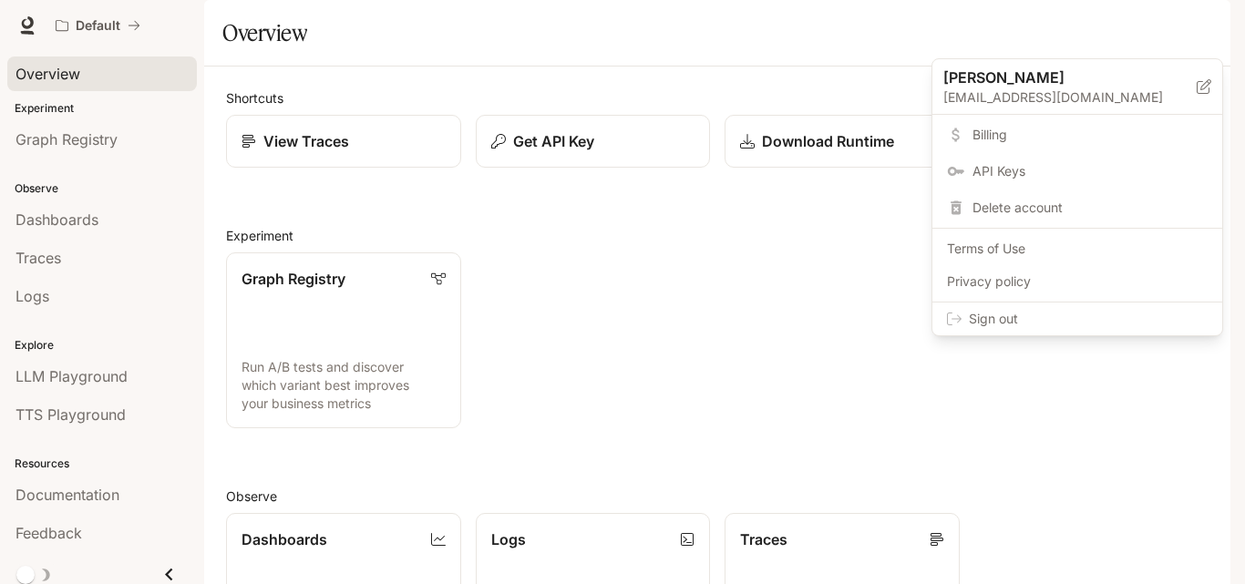
click at [1046, 326] on span "Sign out" at bounding box center [1088, 319] width 239 height 18
